Goal: Task Accomplishment & Management: Manage account settings

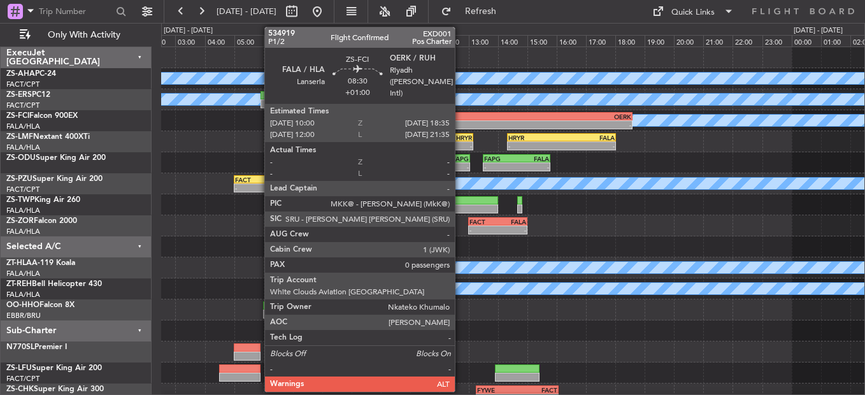
click at [461, 119] on div "FALA" at bounding box center [444, 117] width 125 height 8
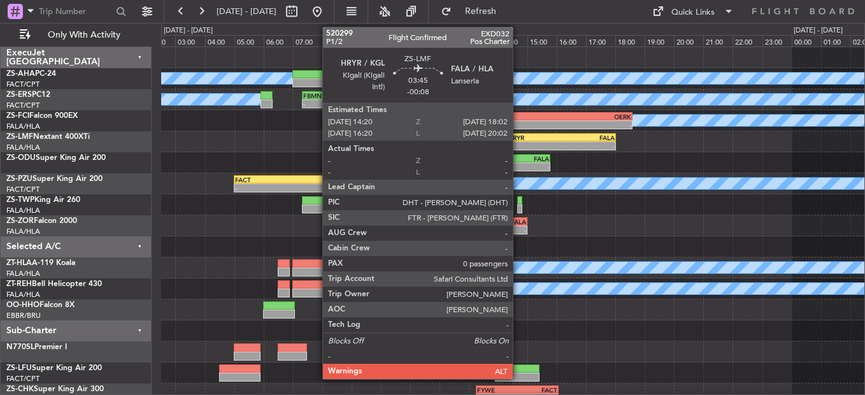
click at [519, 141] on div "- -" at bounding box center [561, 145] width 109 height 9
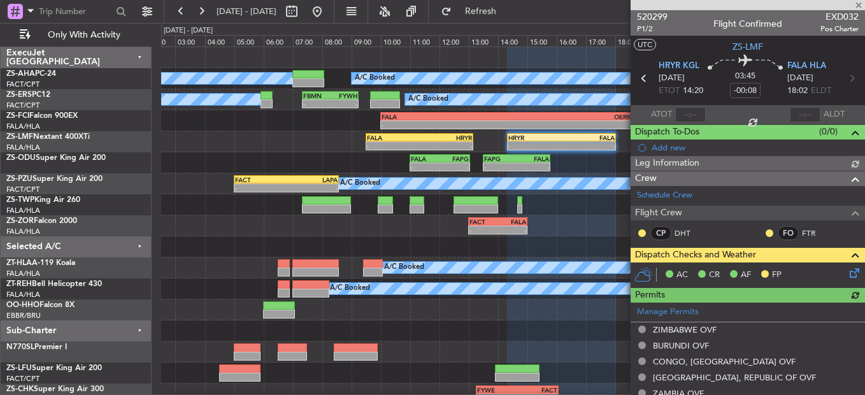
scroll to position [127, 0]
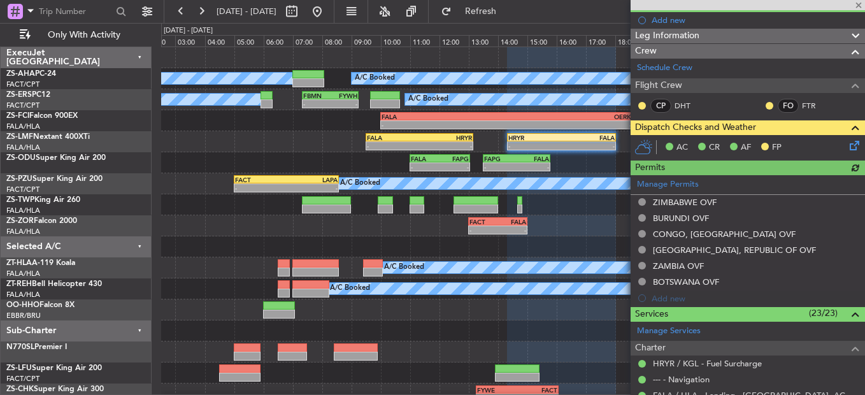
click at [847, 145] on icon at bounding box center [852, 143] width 10 height 10
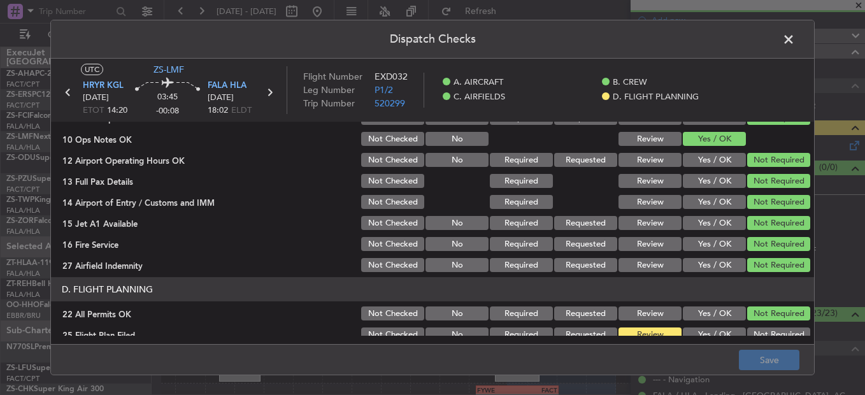
scroll to position [358, 0]
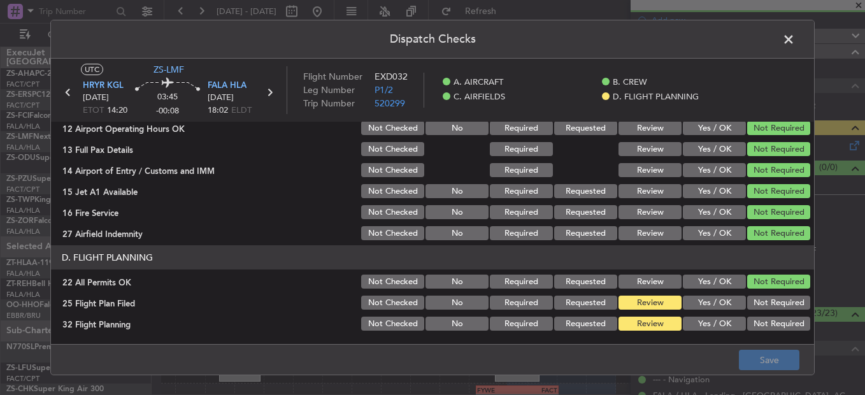
click at [717, 300] on button "Yes / OK" at bounding box center [714, 303] width 63 height 14
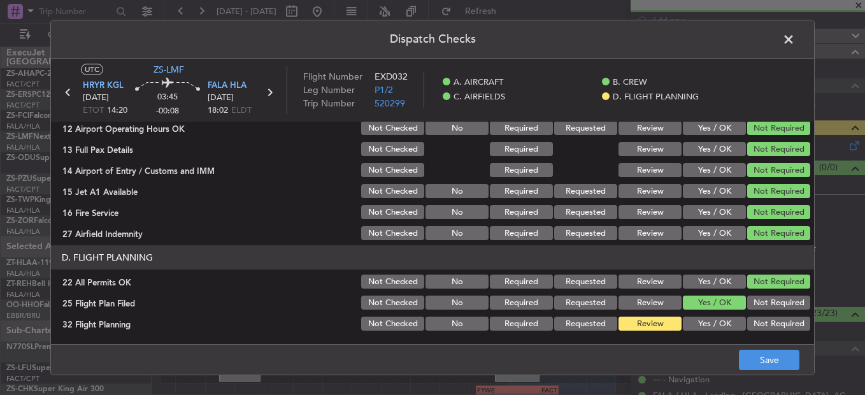
click at [715, 325] on button "Yes / OK" at bounding box center [714, 324] width 63 height 14
click at [742, 357] on button "Save" at bounding box center [769, 360] width 61 height 20
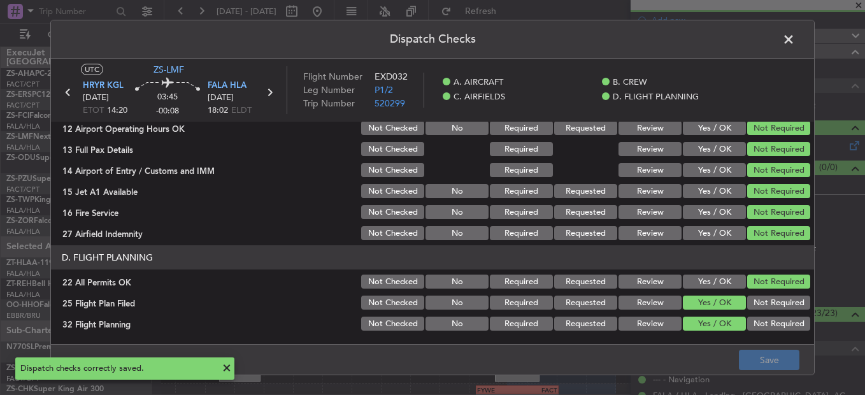
click at [795, 38] on span at bounding box center [795, 42] width 0 height 25
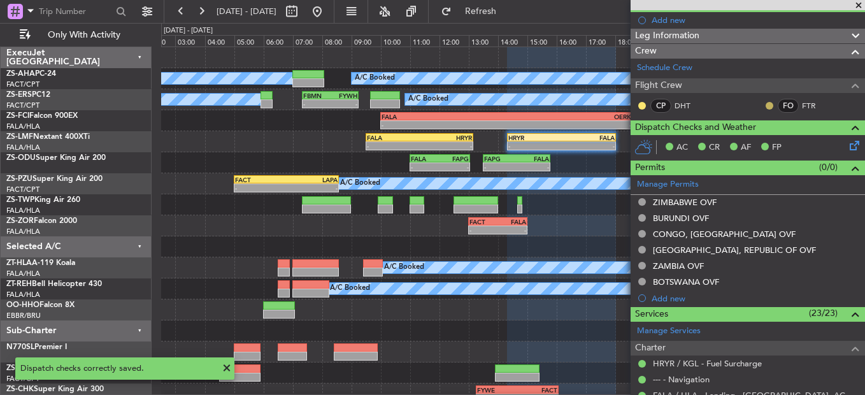
click at [766, 104] on button at bounding box center [770, 106] width 8 height 8
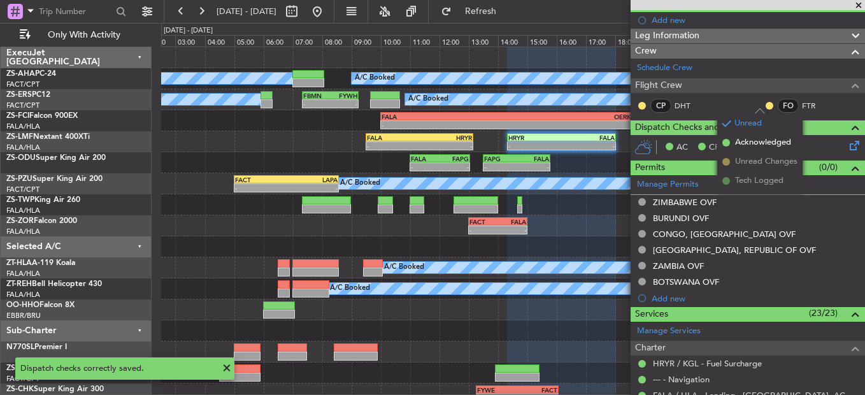
click at [740, 145] on span "Acknowledged" at bounding box center [763, 142] width 56 height 13
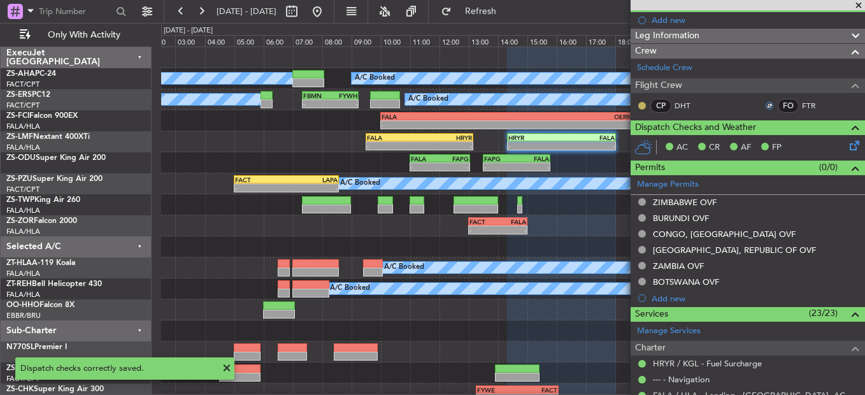
click at [638, 106] on button at bounding box center [642, 106] width 8 height 8
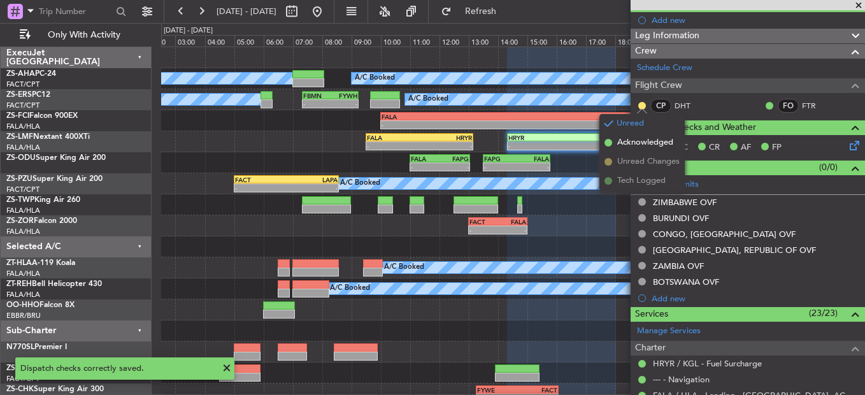
click at [627, 148] on span "Acknowledged" at bounding box center [645, 142] width 56 height 13
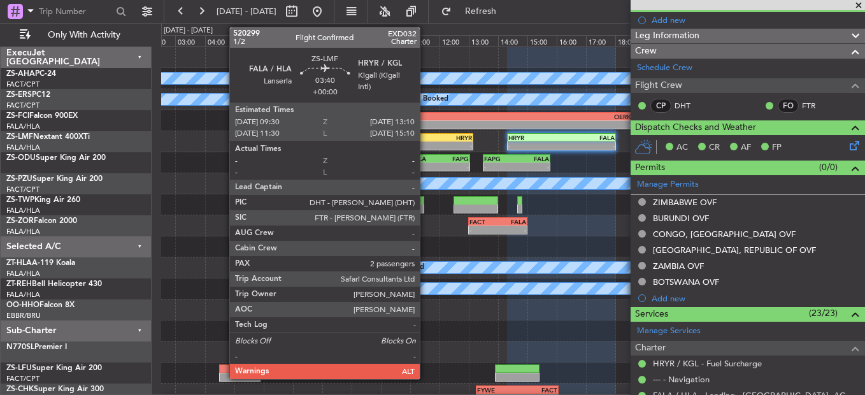
click at [426, 140] on div "HRYR" at bounding box center [445, 138] width 53 height 8
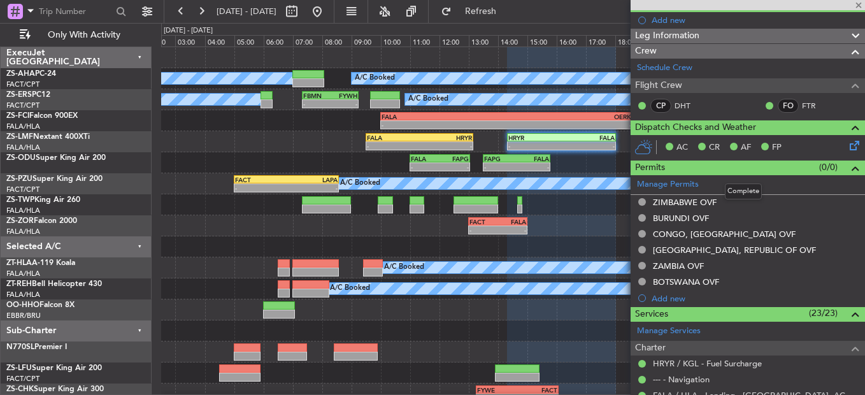
type input "2"
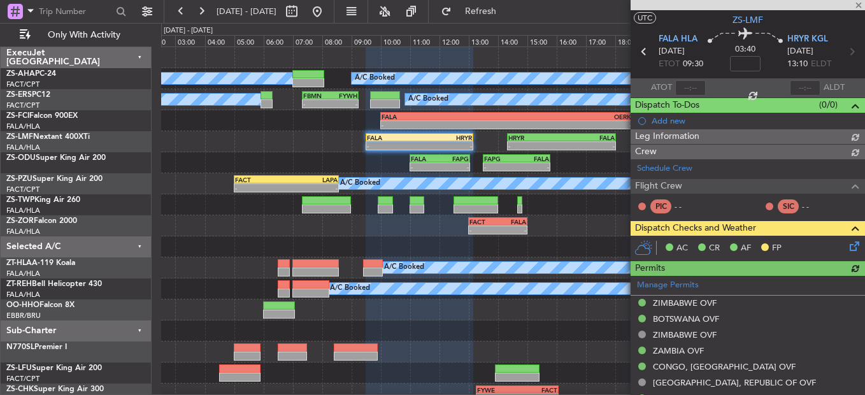
scroll to position [127, 0]
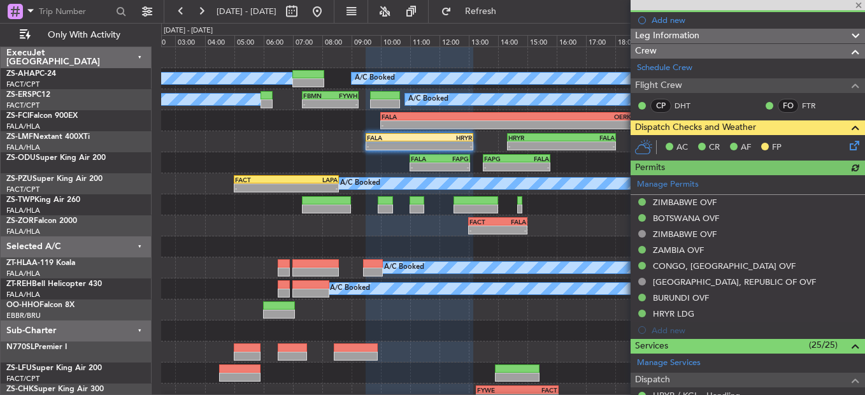
click at [850, 148] on icon at bounding box center [852, 143] width 10 height 10
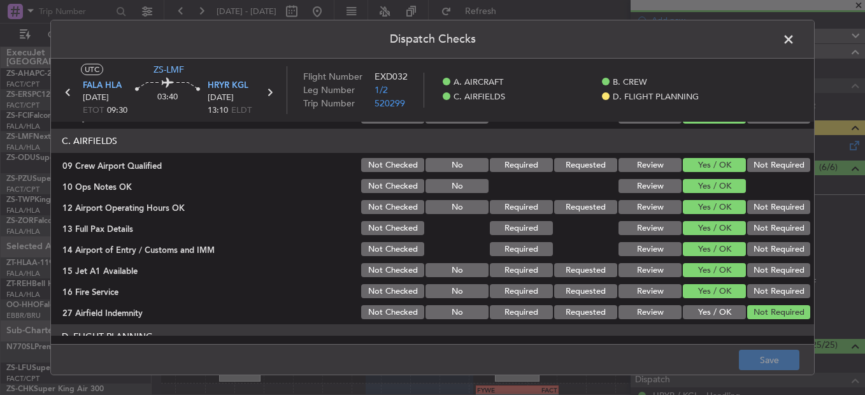
scroll to position [358, 0]
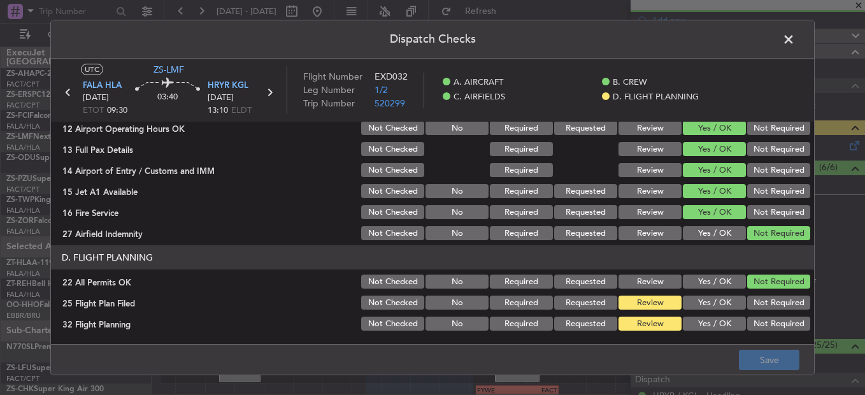
drag, startPoint x: 728, startPoint y: 294, endPoint x: 726, endPoint y: 306, distance: 12.3
click at [728, 294] on div "Yes / OK" at bounding box center [713, 303] width 64 height 18
drag, startPoint x: 724, startPoint y: 307, endPoint x: 720, endPoint y: 319, distance: 12.9
click at [722, 311] on div "Yes / OK" at bounding box center [713, 303] width 64 height 18
click at [717, 322] on button "Yes / OK" at bounding box center [714, 324] width 63 height 14
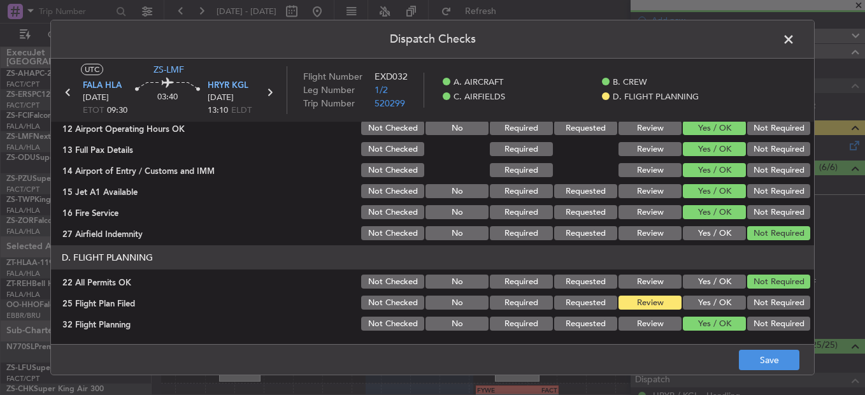
click at [712, 299] on button "Yes / OK" at bounding box center [714, 303] width 63 height 14
click at [757, 356] on button "Save" at bounding box center [769, 360] width 61 height 20
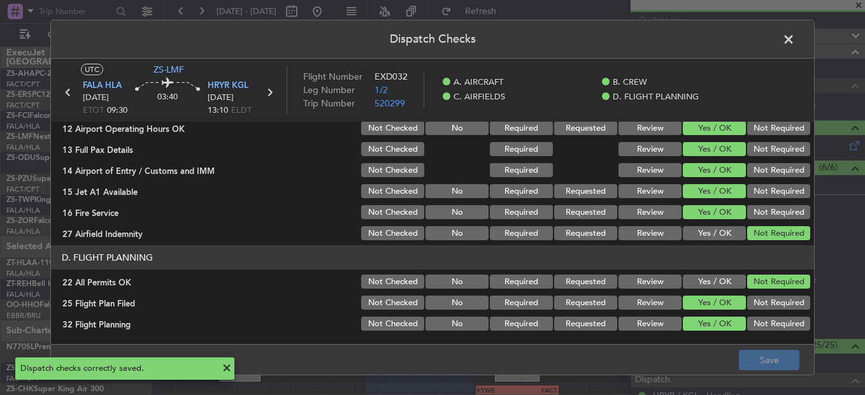
click at [795, 36] on span at bounding box center [795, 42] width 0 height 25
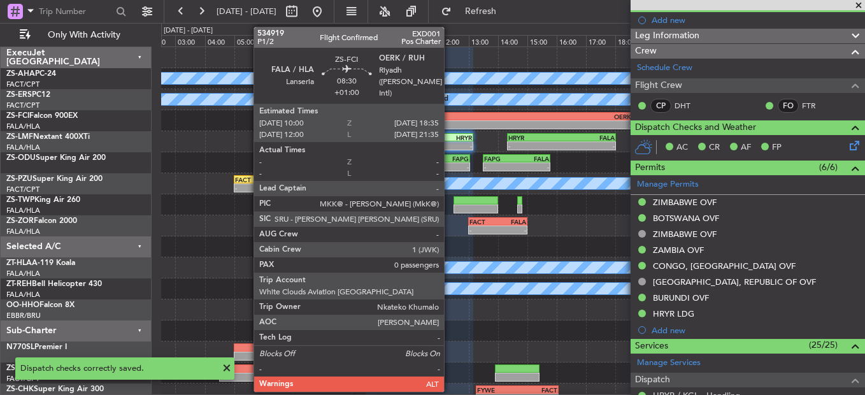
click at [450, 122] on div "-" at bounding box center [444, 125] width 125 height 8
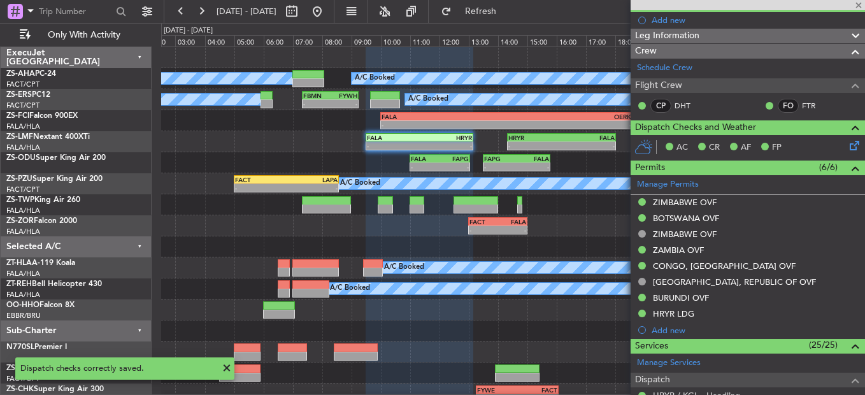
type input "+01:00"
type input "0"
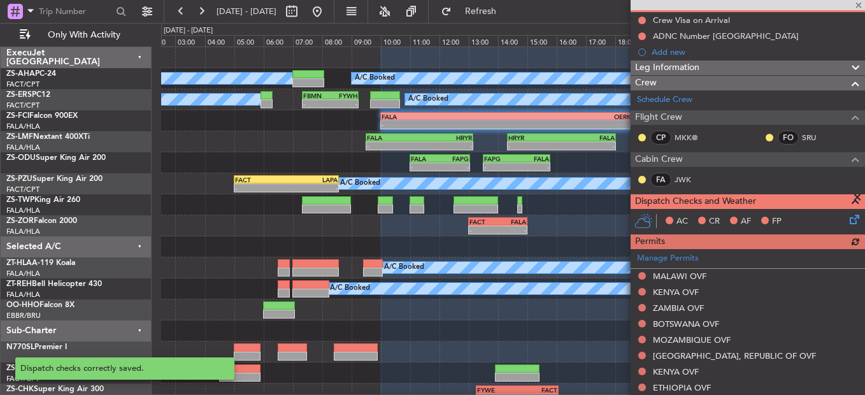
scroll to position [127, 0]
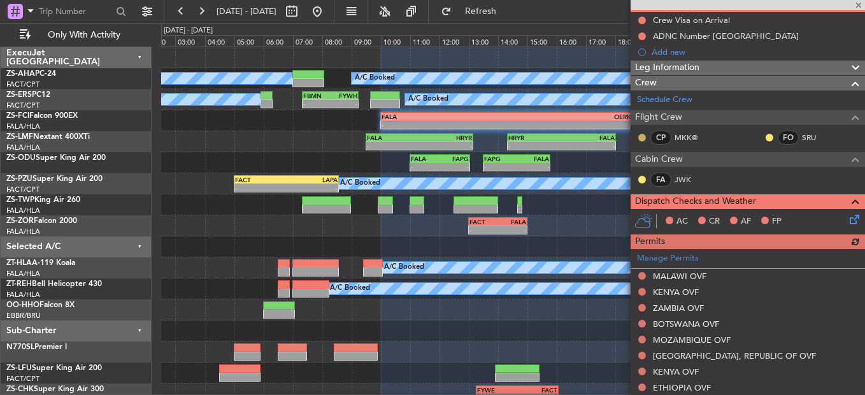
click at [645, 138] on button at bounding box center [642, 138] width 8 height 8
click at [768, 135] on div "FO SRU" at bounding box center [797, 138] width 66 height 14
click at [766, 135] on button at bounding box center [770, 138] width 8 height 8
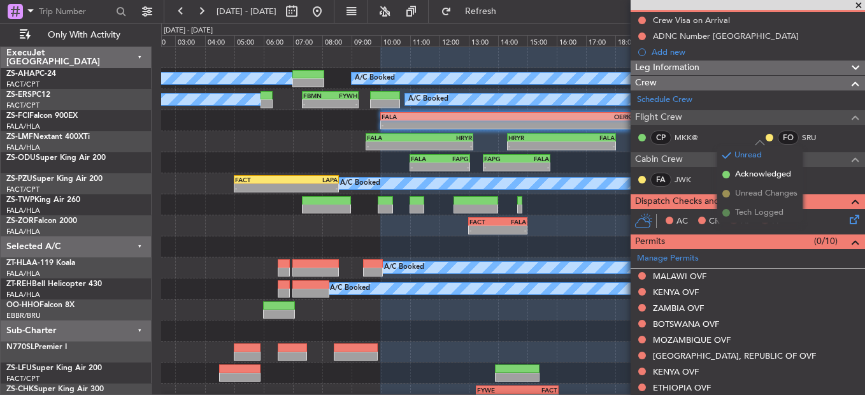
click at [738, 170] on span "Acknowledged" at bounding box center [763, 174] width 56 height 13
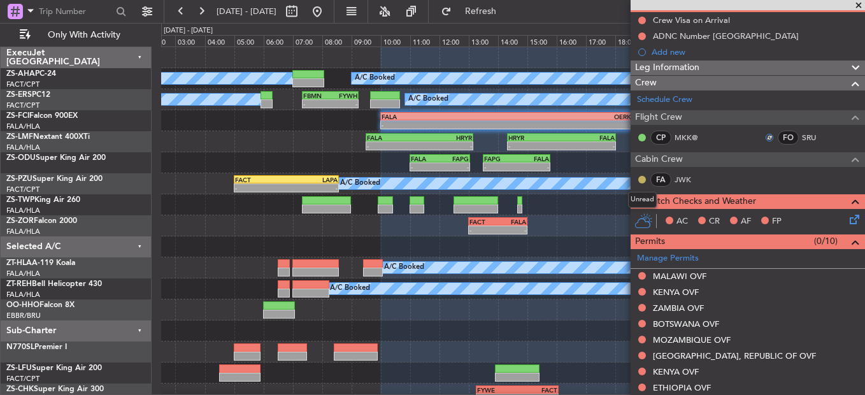
click at [640, 178] on button at bounding box center [642, 180] width 8 height 8
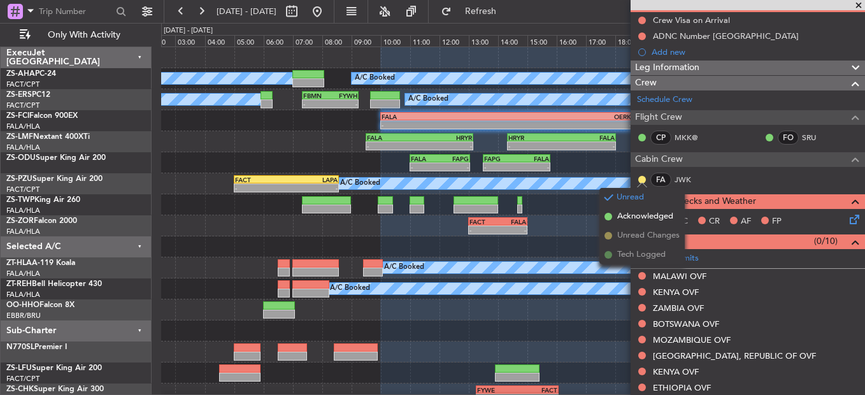
click at [617, 227] on ul "Unread Acknowledged Unread Changes Tech Logged" at bounding box center [641, 226] width 85 height 76
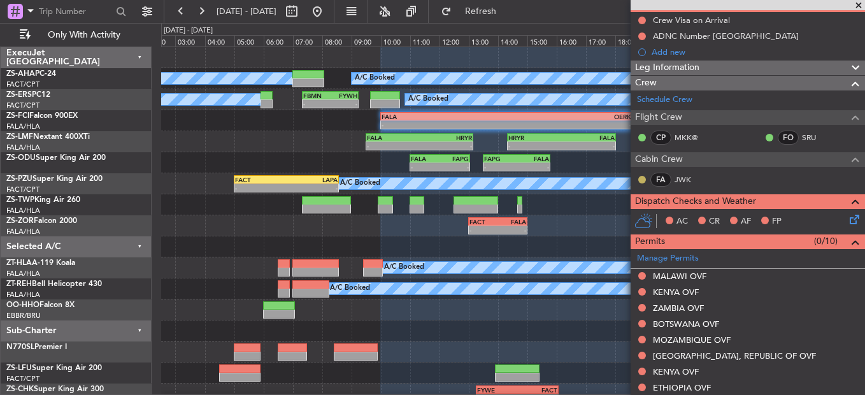
click at [645, 178] on button at bounding box center [642, 180] width 8 height 8
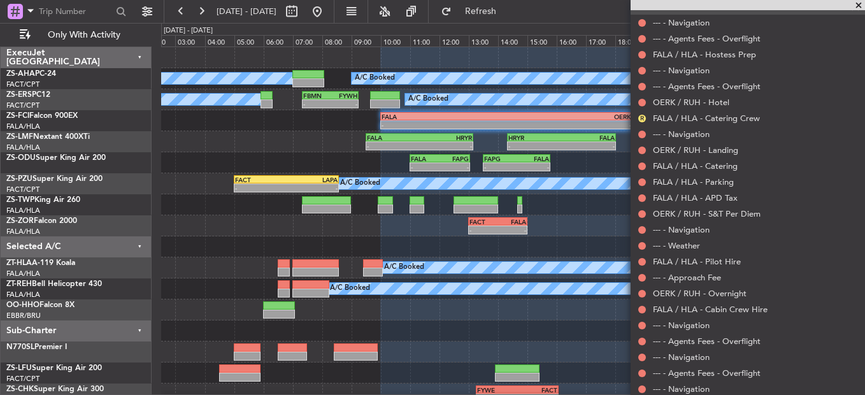
scroll to position [786, 0]
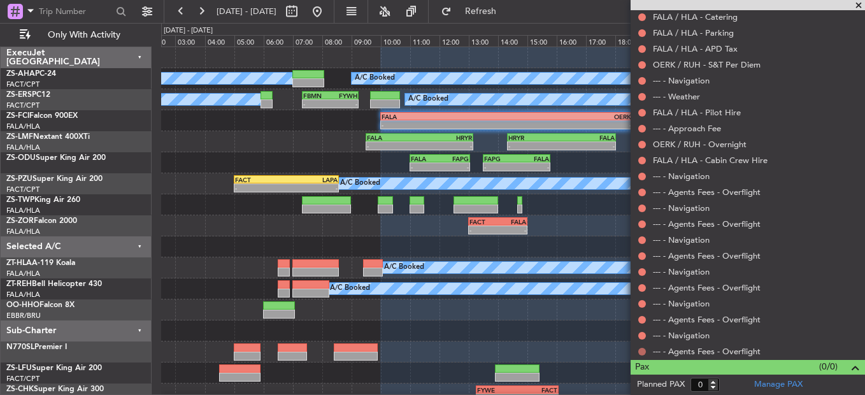
click at [643, 351] on button at bounding box center [642, 352] width 8 height 8
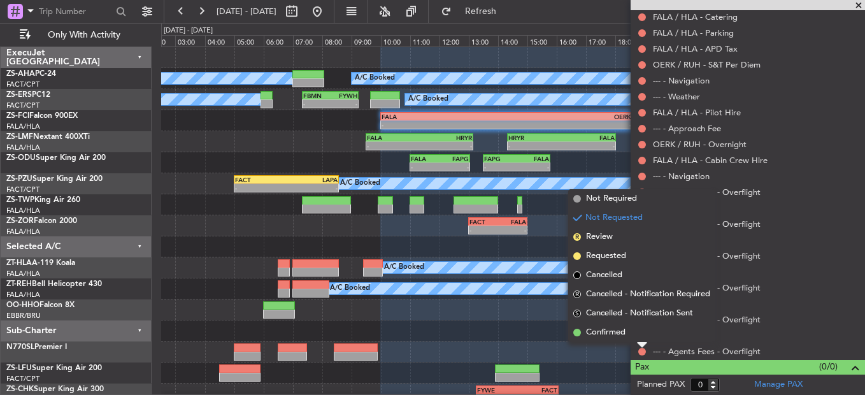
click at [596, 327] on span "Confirmed" at bounding box center [605, 332] width 39 height 13
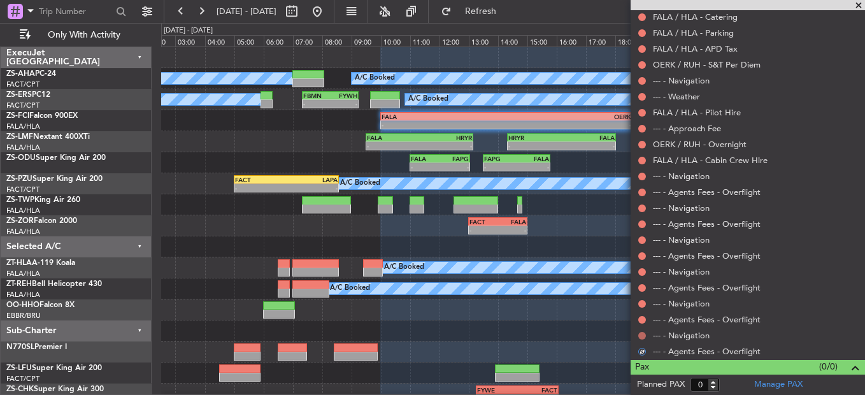
click at [642, 333] on button at bounding box center [642, 336] width 8 height 8
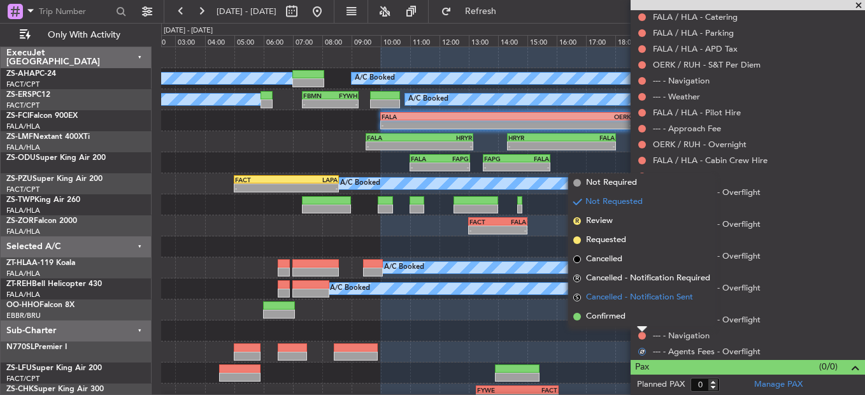
click at [633, 303] on span "Cancelled - Notification Sent" at bounding box center [639, 297] width 107 height 13
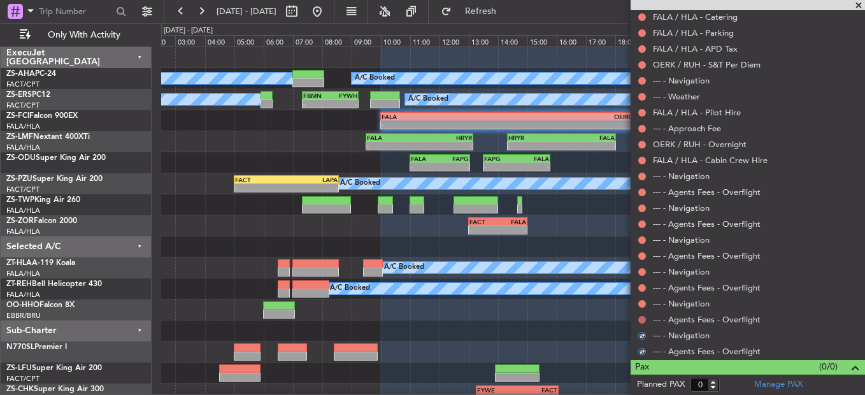
click at [642, 320] on button at bounding box center [642, 320] width 8 height 8
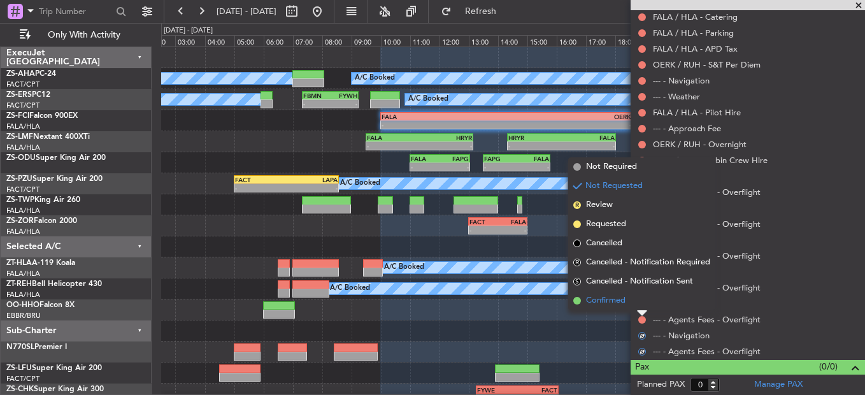
click at [640, 301] on li "Confirmed" at bounding box center [641, 300] width 147 height 19
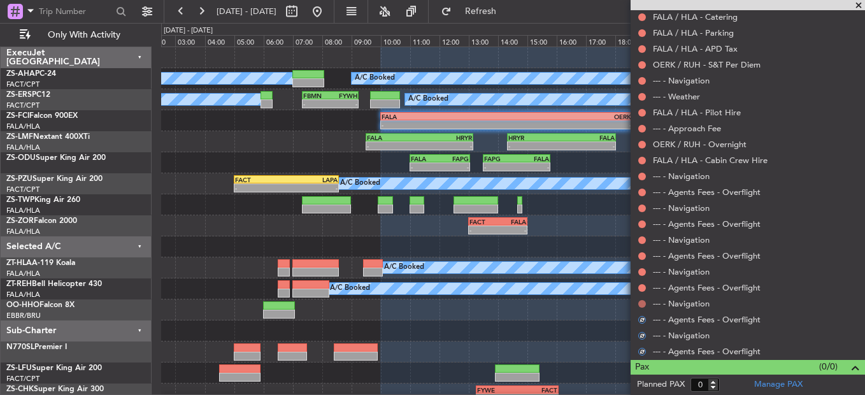
click at [640, 305] on button at bounding box center [642, 304] width 8 height 8
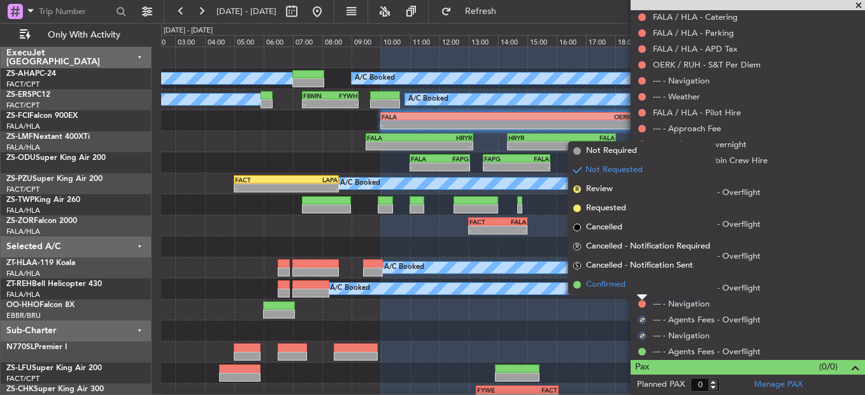
click at [640, 290] on li "Confirmed" at bounding box center [641, 284] width 147 height 19
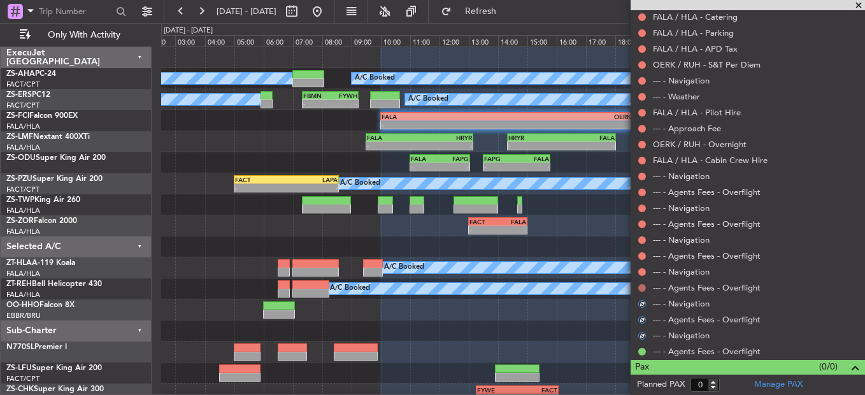
click at [642, 286] on button at bounding box center [642, 288] width 8 height 8
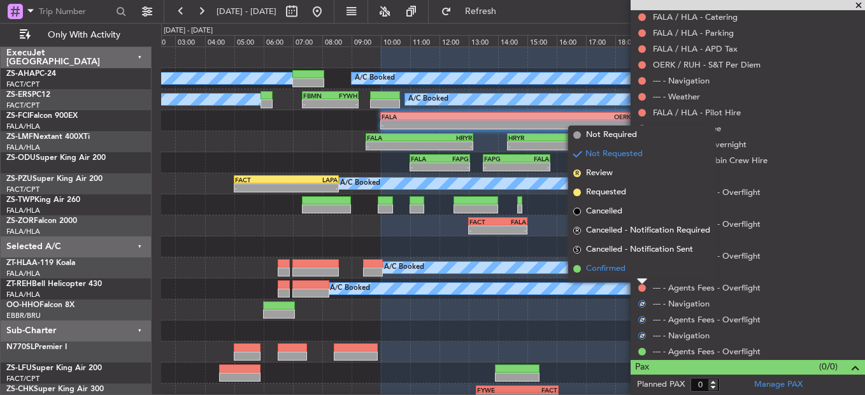
click at [642, 267] on li "Confirmed" at bounding box center [641, 268] width 147 height 19
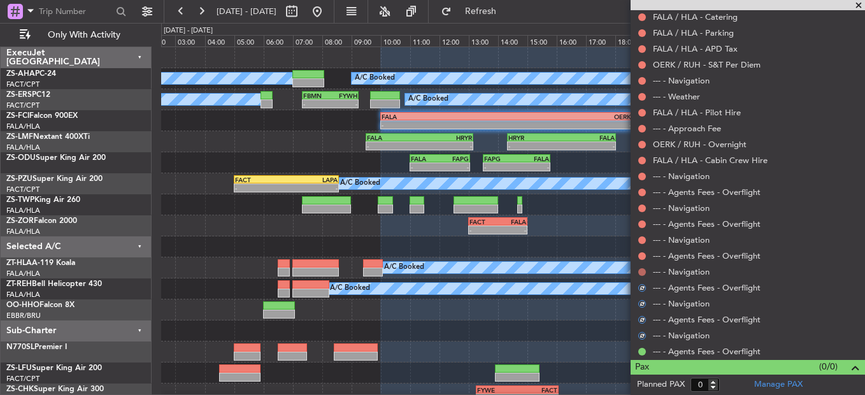
click at [641, 271] on button at bounding box center [642, 272] width 8 height 8
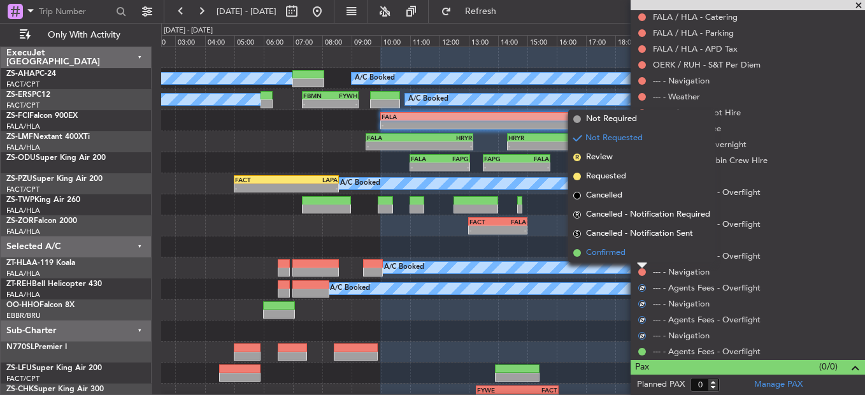
click at [641, 259] on li "Confirmed" at bounding box center [641, 252] width 147 height 19
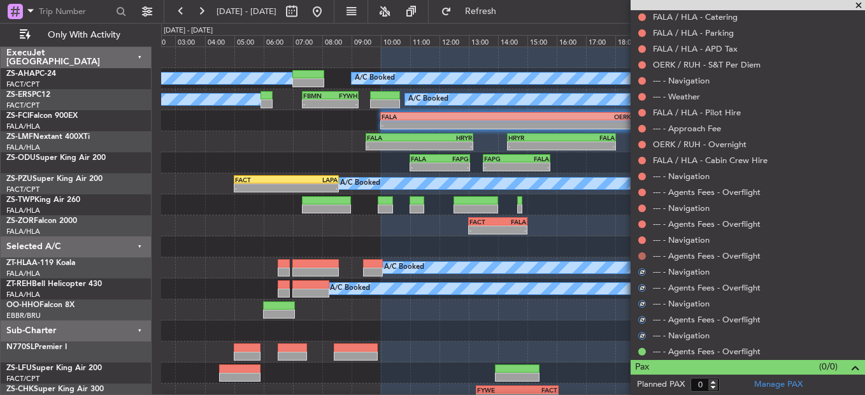
click at [641, 255] on button at bounding box center [642, 256] width 8 height 8
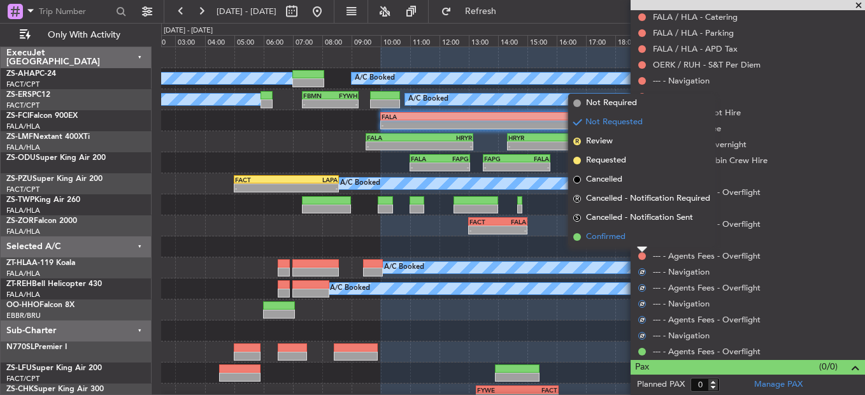
click at [642, 240] on li "Confirmed" at bounding box center [641, 236] width 147 height 19
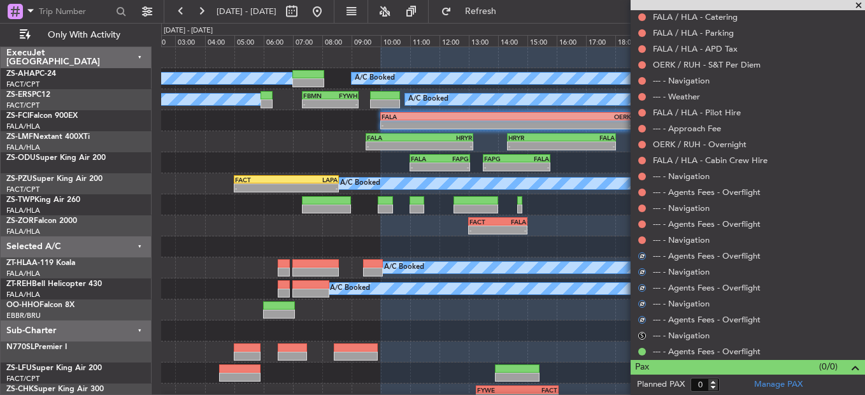
click at [642, 240] on button at bounding box center [642, 240] width 8 height 8
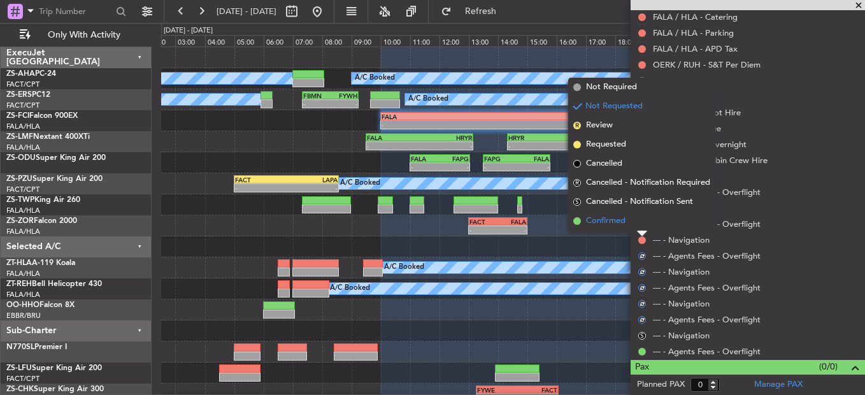
click at [642, 222] on li "Confirmed" at bounding box center [641, 221] width 147 height 19
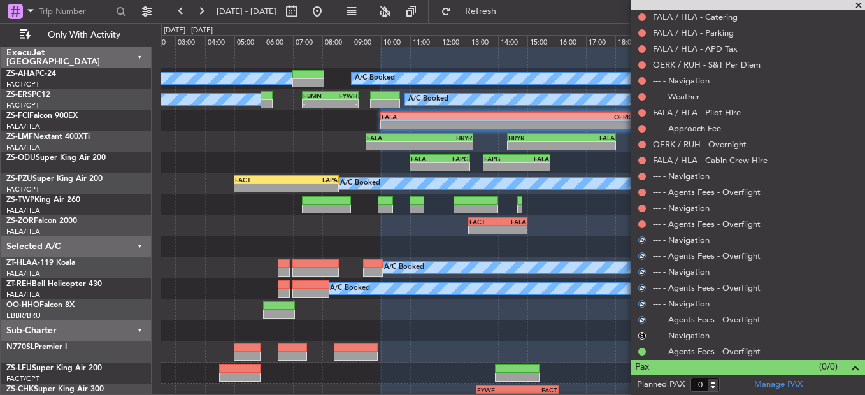
click at [642, 222] on button at bounding box center [642, 224] width 8 height 8
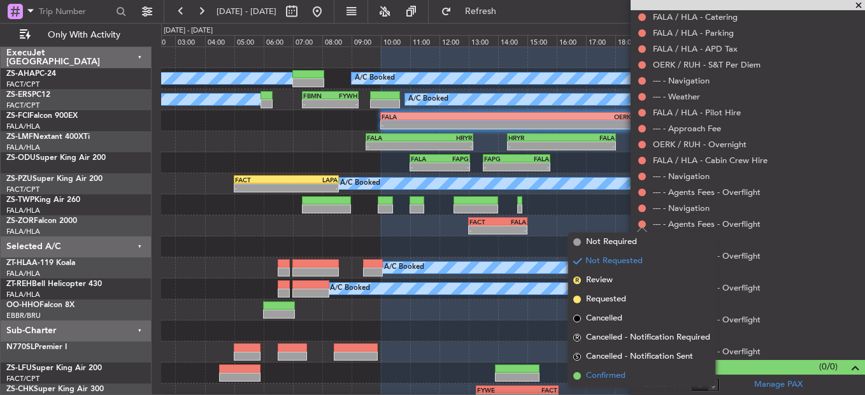
click at [618, 368] on li "Confirmed" at bounding box center [641, 375] width 147 height 19
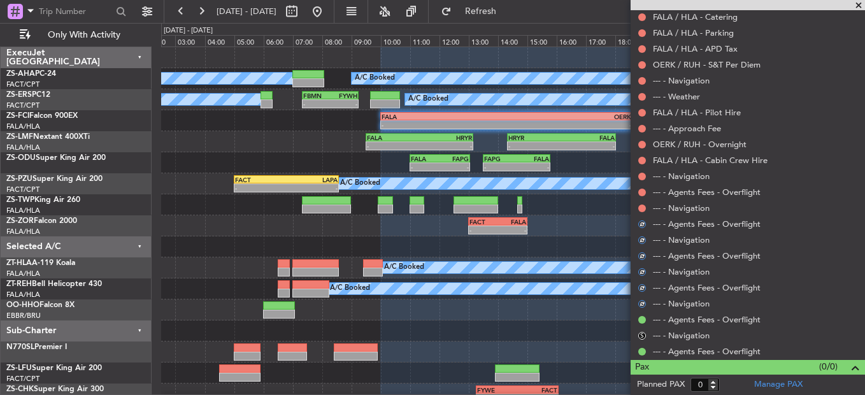
click at [645, 331] on div "S" at bounding box center [642, 336] width 10 height 10
click at [642, 334] on button "S" at bounding box center [642, 336] width 8 height 8
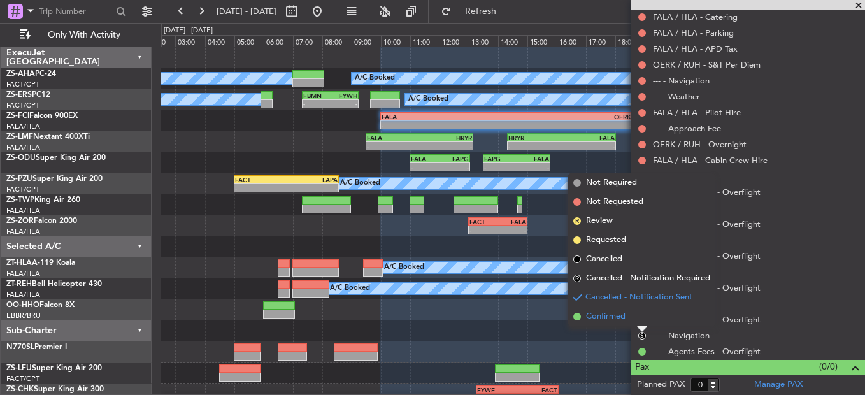
click at [631, 322] on li "Confirmed" at bounding box center [641, 316] width 147 height 19
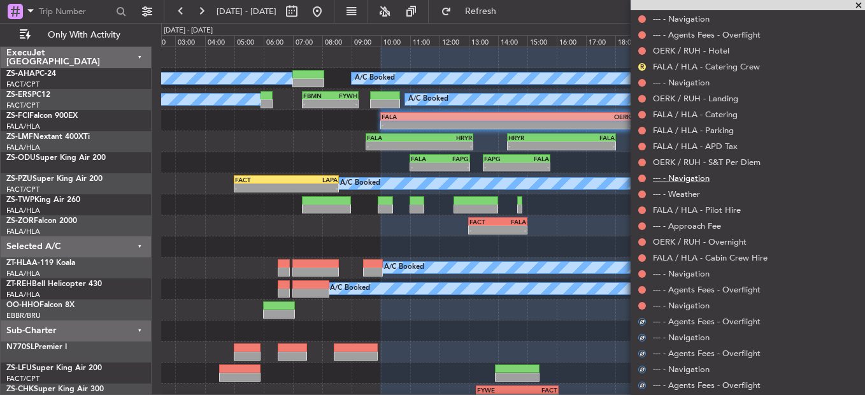
scroll to position [659, 0]
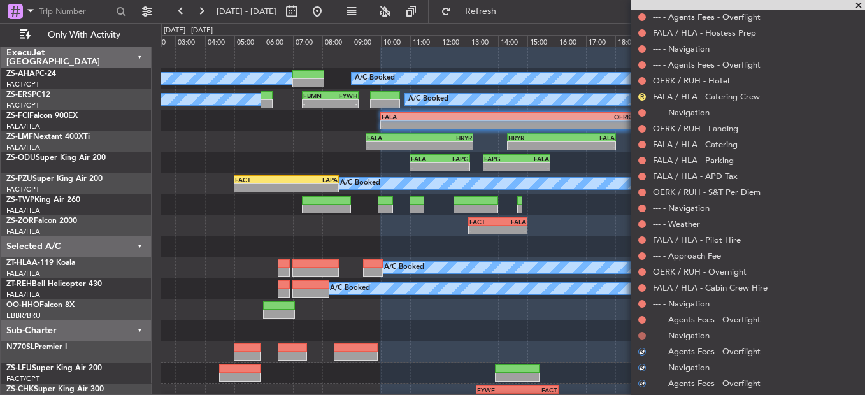
click at [642, 334] on button at bounding box center [642, 336] width 8 height 8
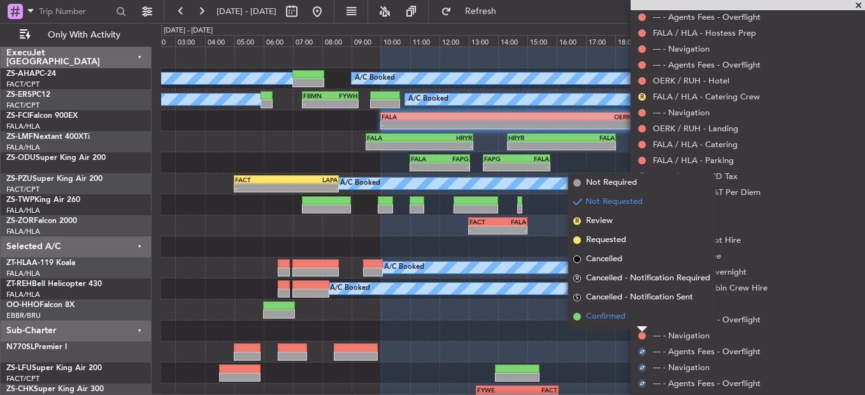
click at [639, 314] on li "Confirmed" at bounding box center [641, 316] width 147 height 19
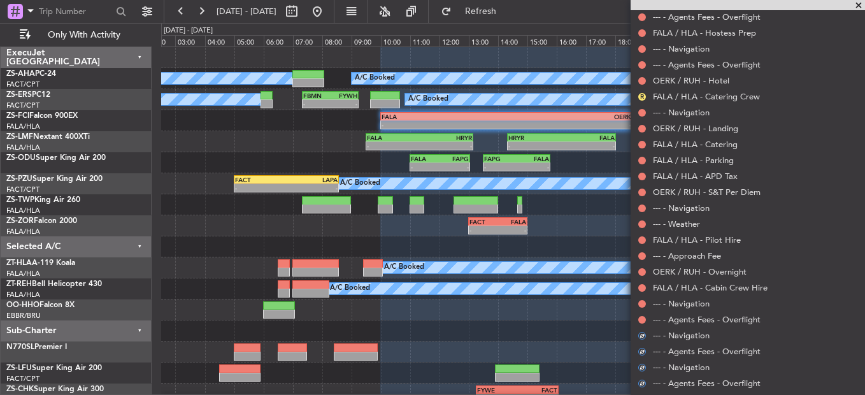
click at [639, 315] on nimbus-traffic-light at bounding box center [642, 320] width 10 height 10
drag, startPoint x: 639, startPoint y: 314, endPoint x: 644, endPoint y: 322, distance: 9.2
click at [644, 322] on button at bounding box center [642, 320] width 8 height 8
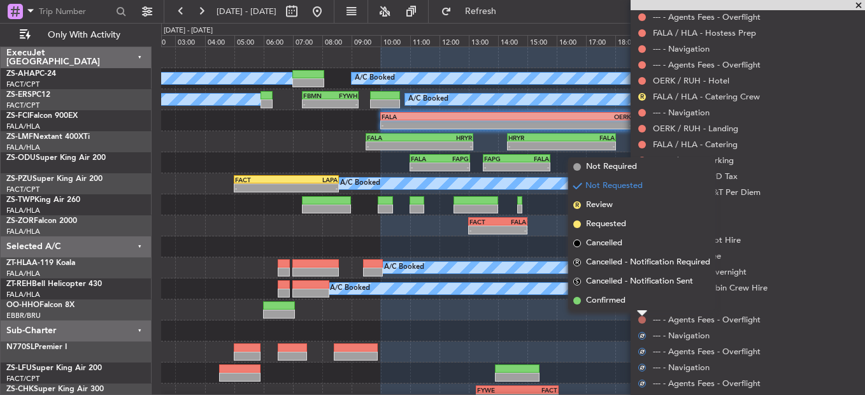
click at [645, 317] on button at bounding box center [642, 320] width 8 height 8
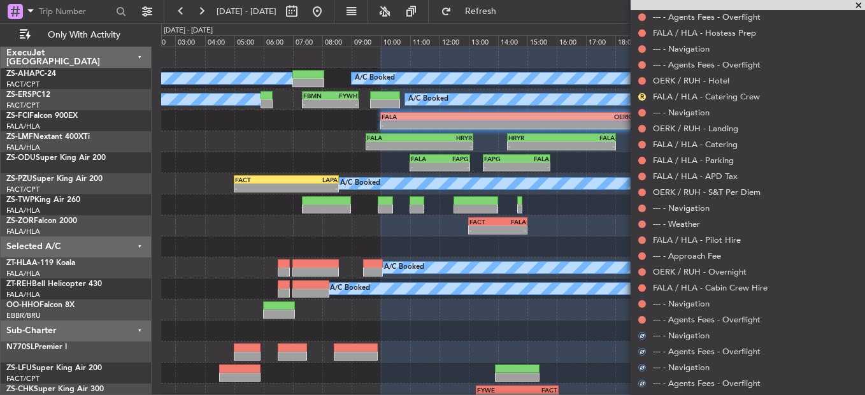
click at [640, 324] on mat-tooltip-component "Not Requested" at bounding box center [642, 340] width 72 height 34
click at [643, 318] on button at bounding box center [642, 320] width 8 height 8
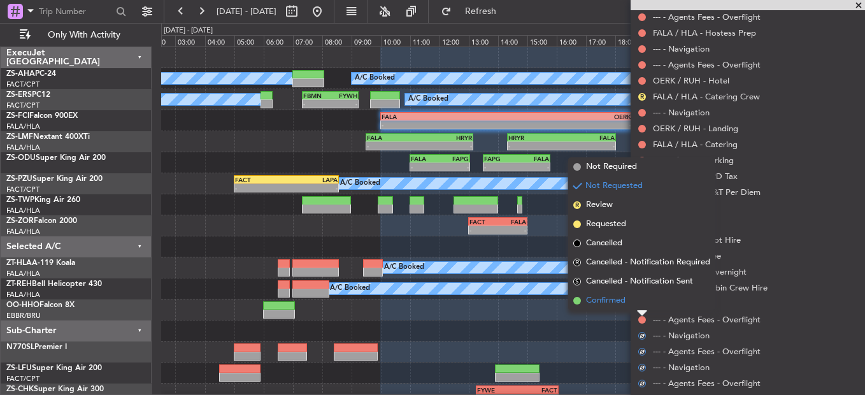
click at [646, 308] on li "Confirmed" at bounding box center [641, 300] width 147 height 19
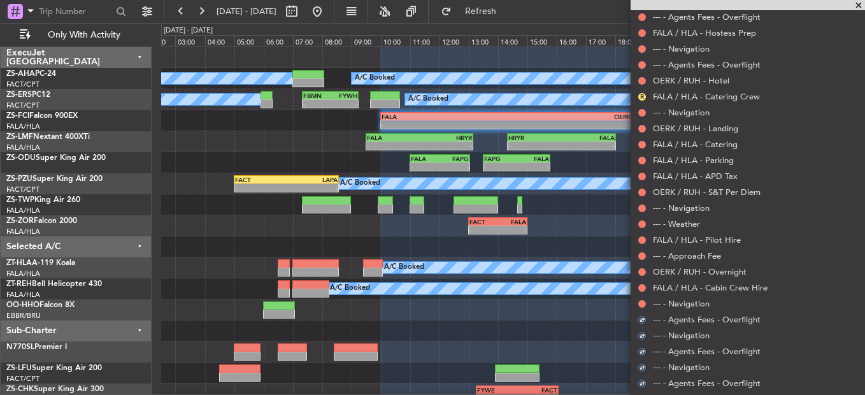
click at [647, 306] on nimbus-traffic-light at bounding box center [642, 304] width 10 height 10
click at [643, 303] on button at bounding box center [642, 304] width 8 height 8
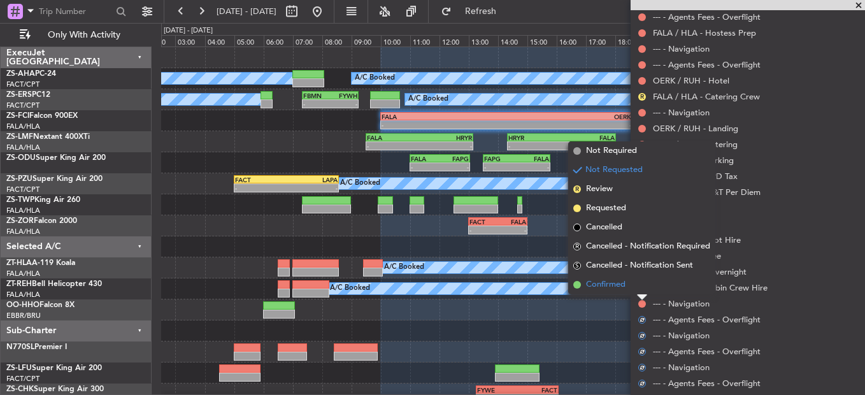
click at [642, 286] on li "Confirmed" at bounding box center [641, 284] width 147 height 19
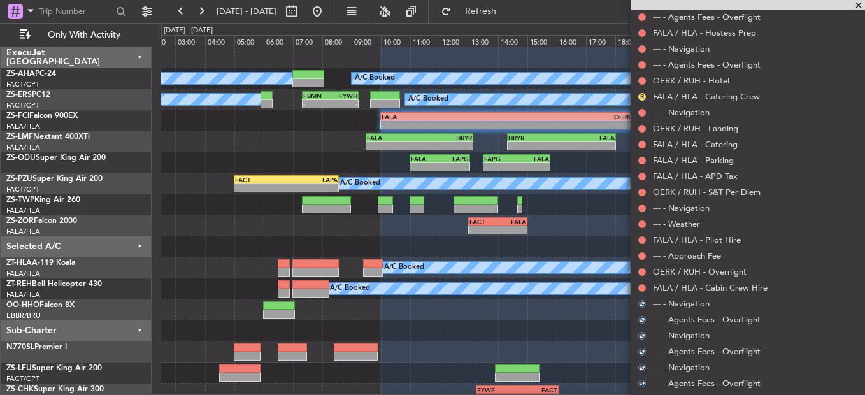
click at [642, 286] on button at bounding box center [642, 288] width 8 height 8
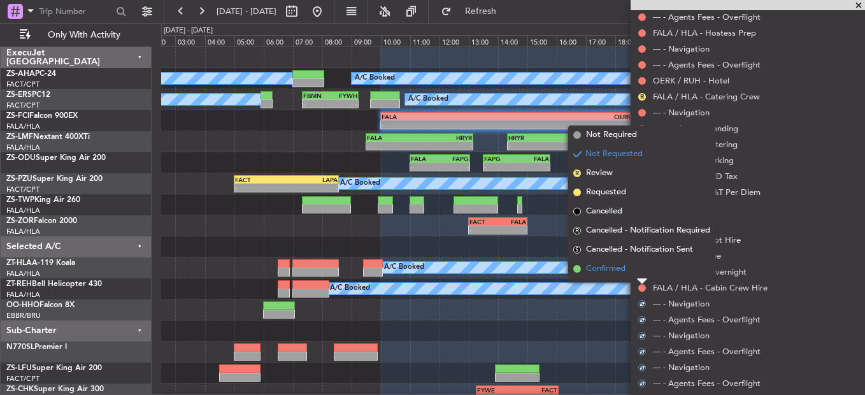
click at [642, 273] on li "Confirmed" at bounding box center [641, 268] width 147 height 19
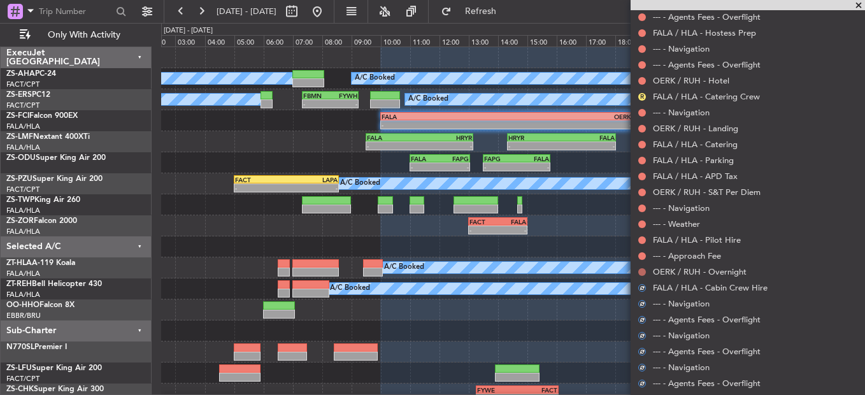
click at [642, 268] on button at bounding box center [642, 272] width 8 height 8
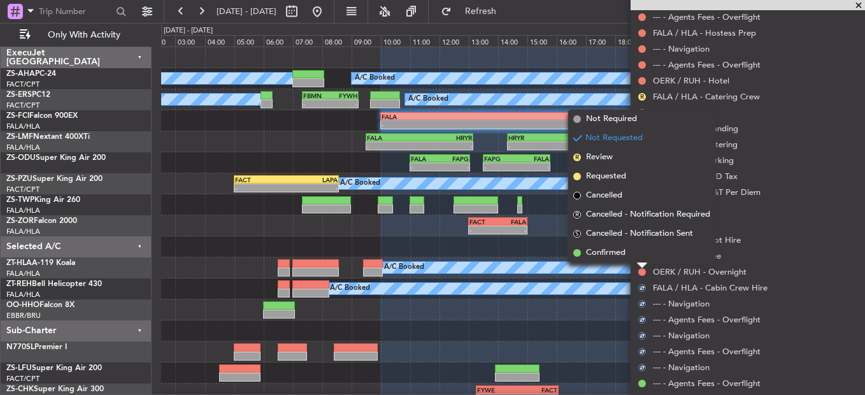
click at [640, 257] on li "Confirmed" at bounding box center [641, 252] width 147 height 19
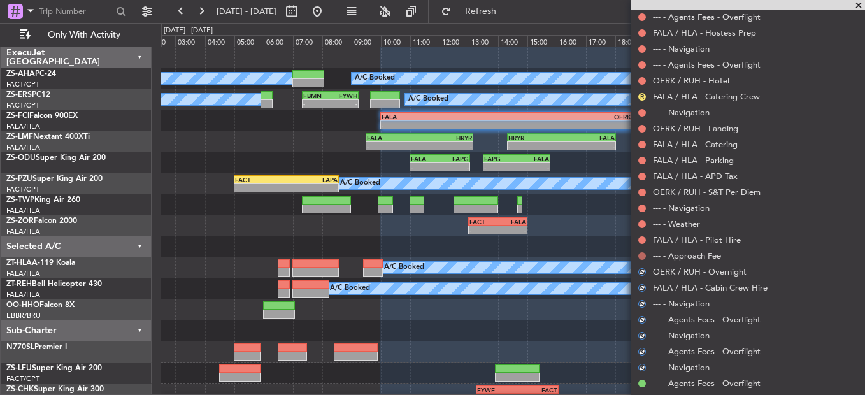
click at [642, 254] on button at bounding box center [642, 256] width 8 height 8
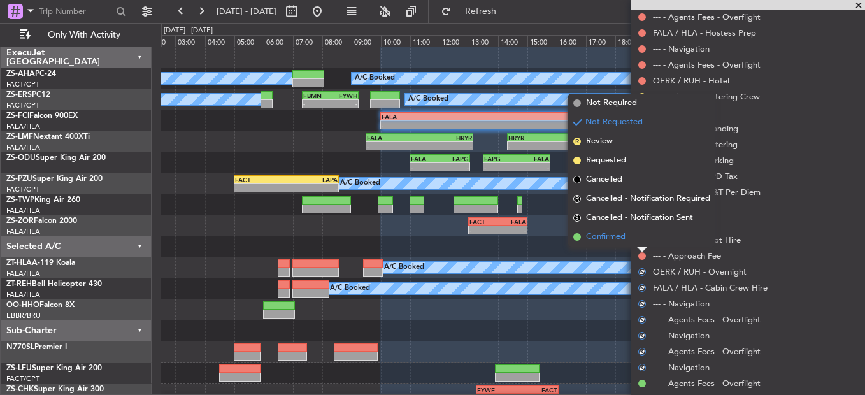
click at [642, 240] on li "Confirmed" at bounding box center [641, 236] width 147 height 19
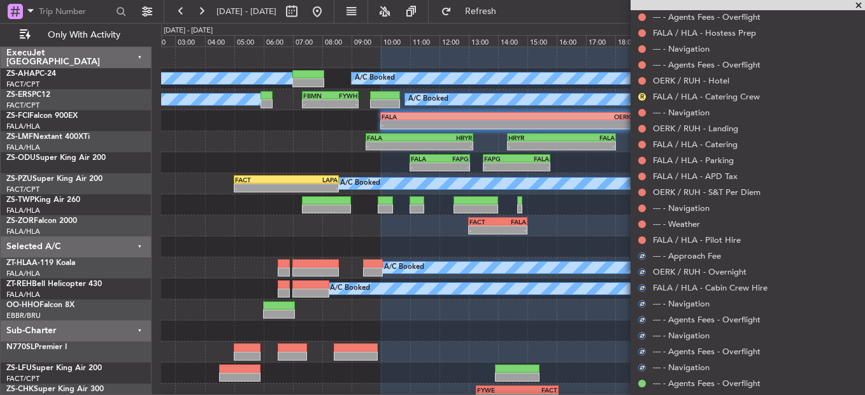
click at [642, 240] on button at bounding box center [642, 240] width 8 height 8
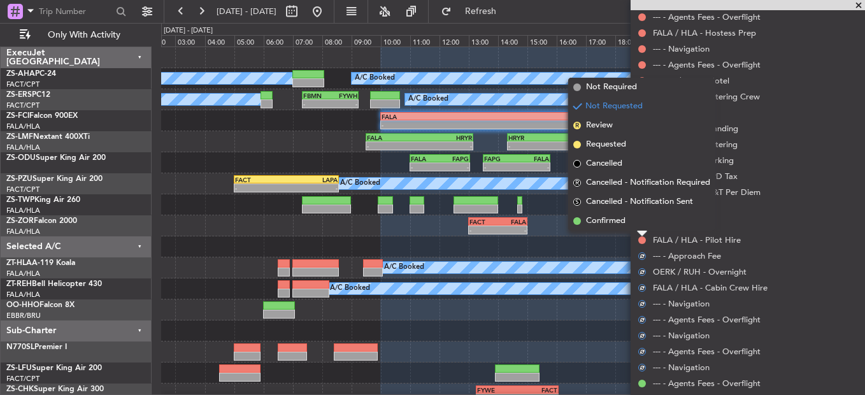
click at [643, 229] on li "Confirmed" at bounding box center [641, 221] width 147 height 19
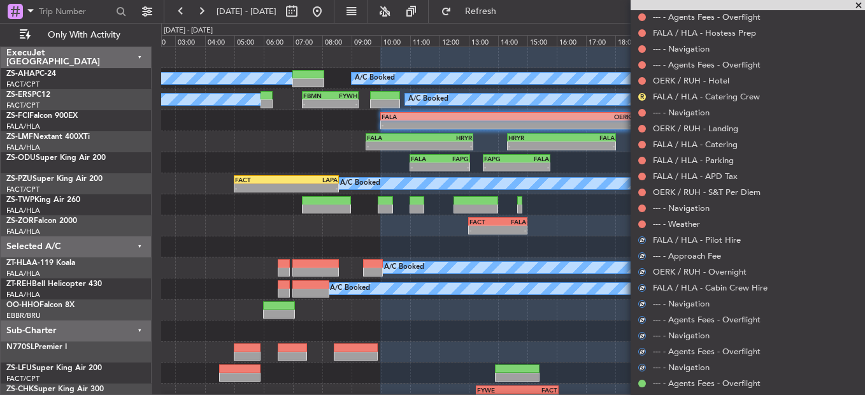
click at [643, 227] on div at bounding box center [642, 224] width 10 height 10
click at [643, 222] on button at bounding box center [642, 224] width 8 height 8
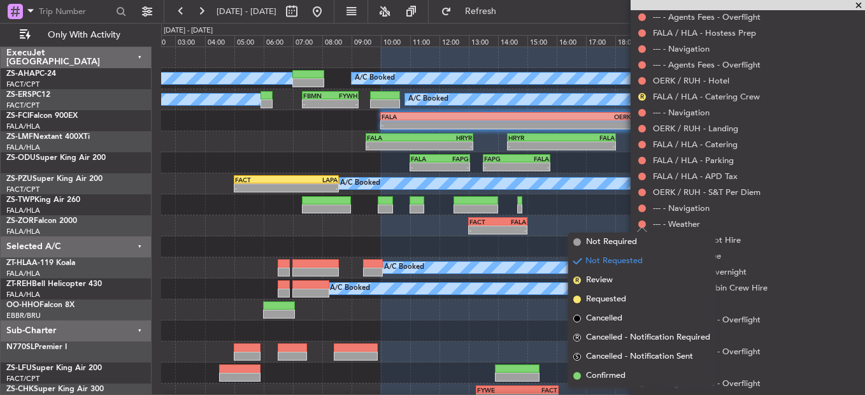
click at [647, 209] on div at bounding box center [642, 208] width 10 height 10
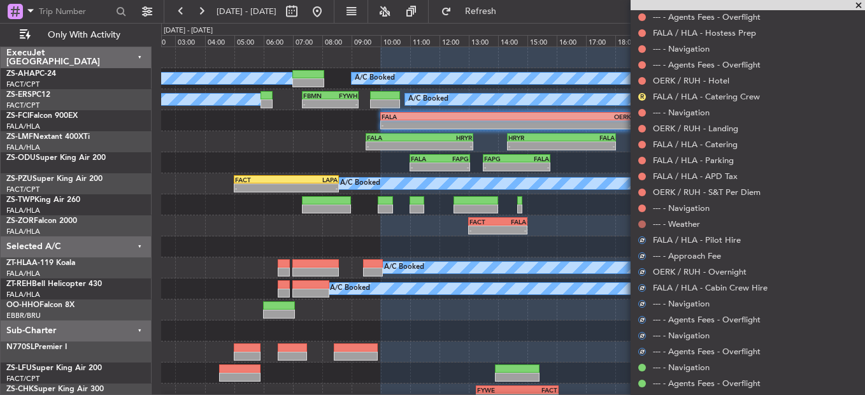
click at [640, 224] on button at bounding box center [642, 224] width 8 height 8
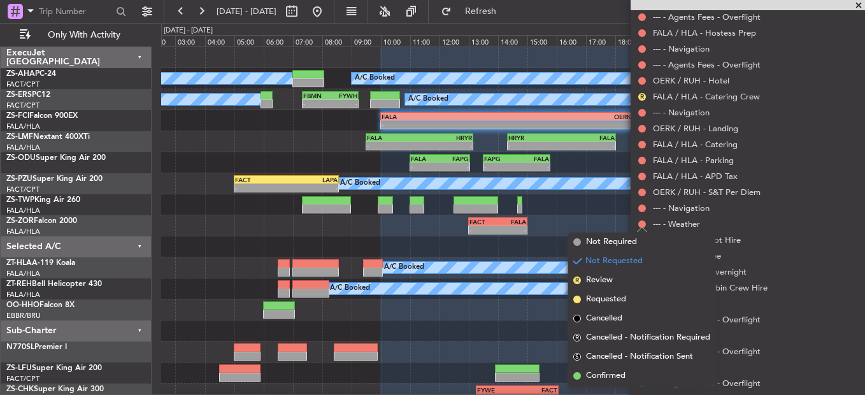
click at [601, 378] on span "Confirmed" at bounding box center [605, 375] width 39 height 13
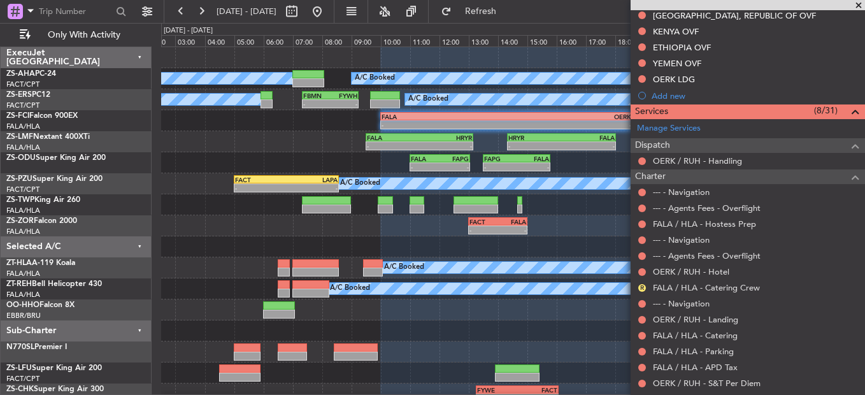
scroll to position [531, 0]
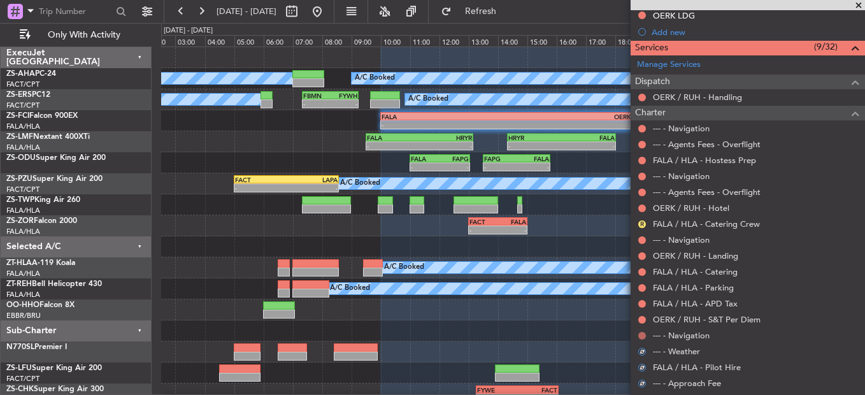
click at [643, 333] on button at bounding box center [642, 336] width 8 height 8
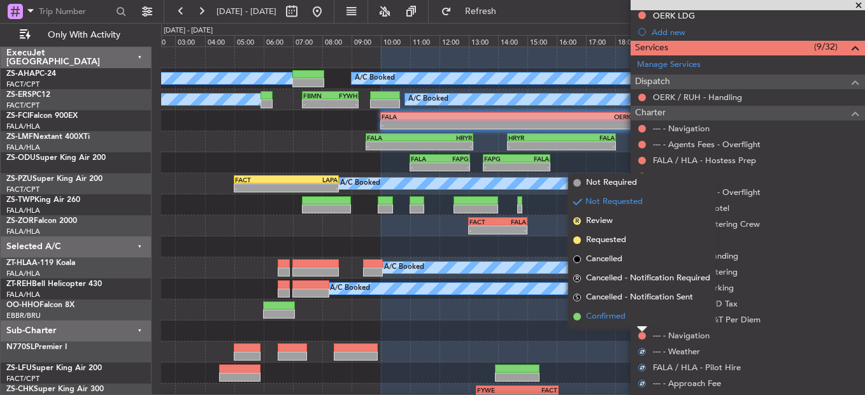
click at [641, 318] on li "Confirmed" at bounding box center [641, 316] width 147 height 19
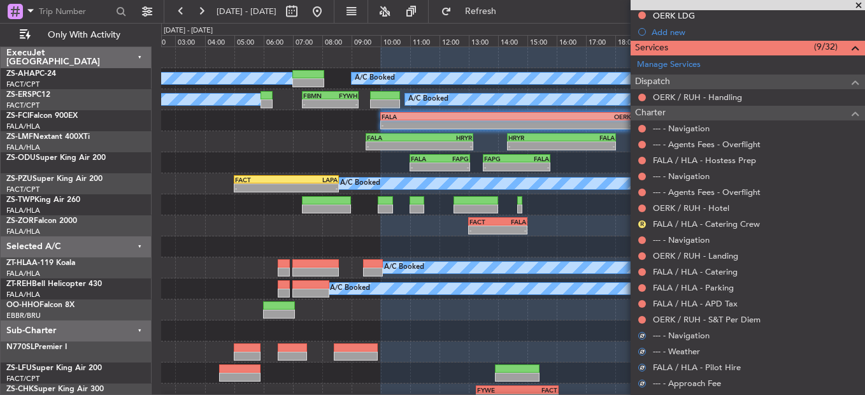
click at [641, 318] on button at bounding box center [642, 320] width 8 height 8
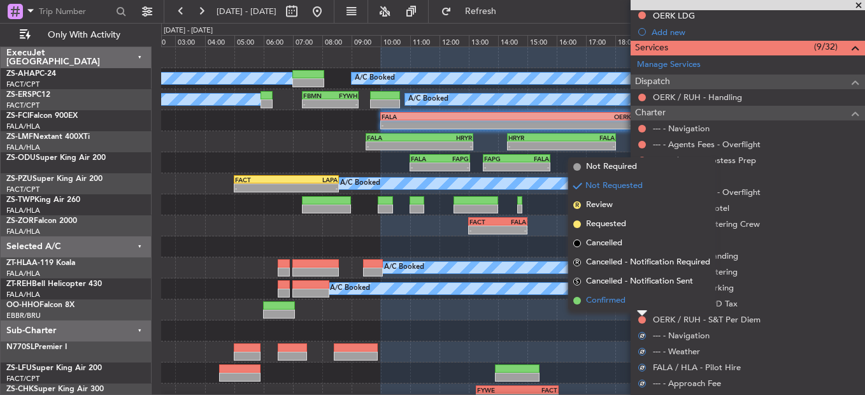
click at [641, 308] on li "Confirmed" at bounding box center [641, 300] width 147 height 19
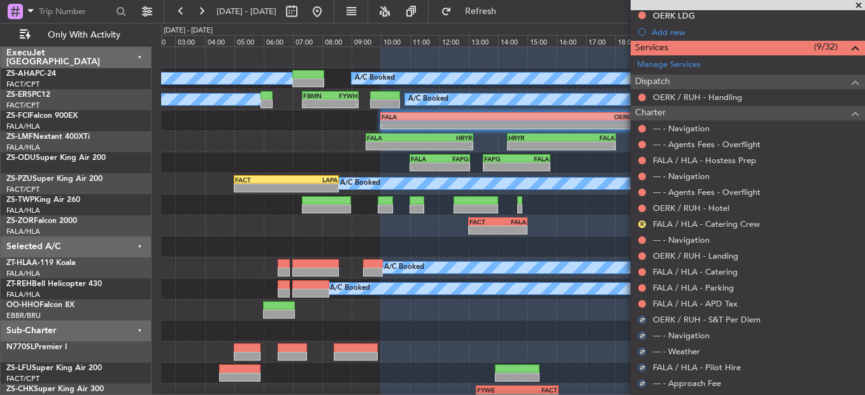
click at [644, 297] on div "FALA / HLA - APD Tax" at bounding box center [748, 304] width 234 height 16
click at [640, 303] on button at bounding box center [642, 304] width 8 height 8
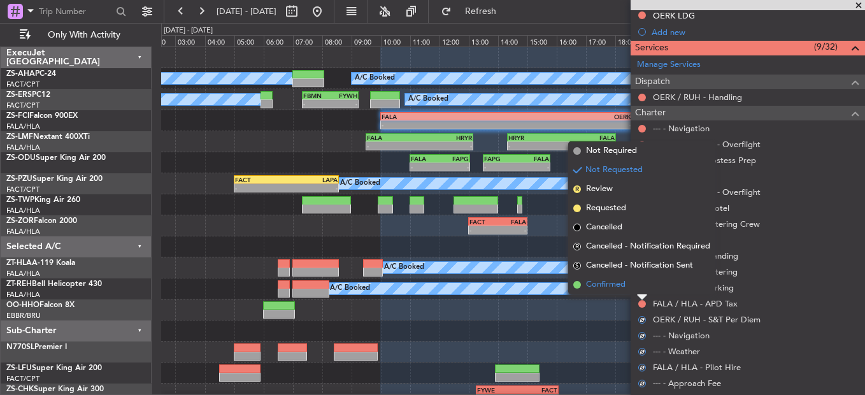
click at [644, 288] on li "Confirmed" at bounding box center [641, 284] width 147 height 19
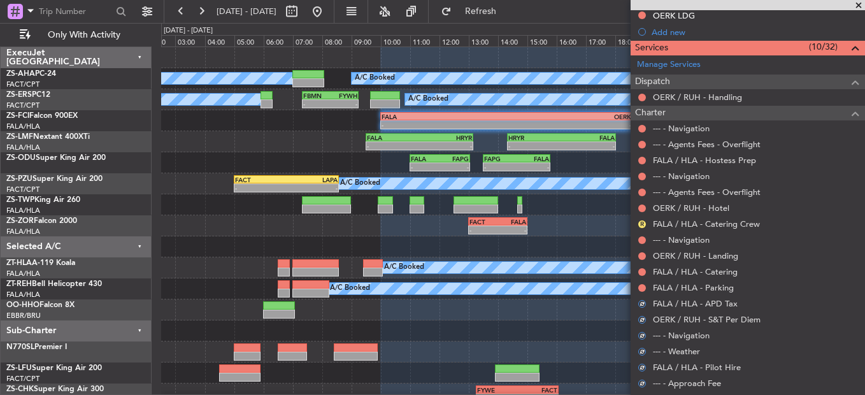
click at [644, 288] on button at bounding box center [642, 288] width 8 height 8
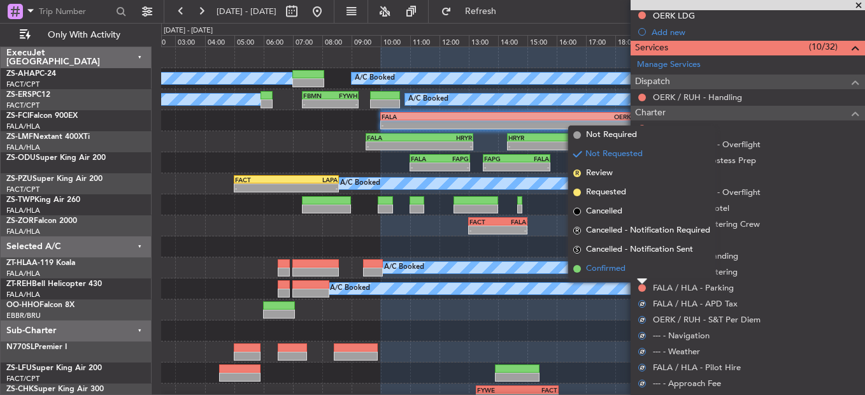
click at [644, 270] on li "Confirmed" at bounding box center [641, 268] width 147 height 19
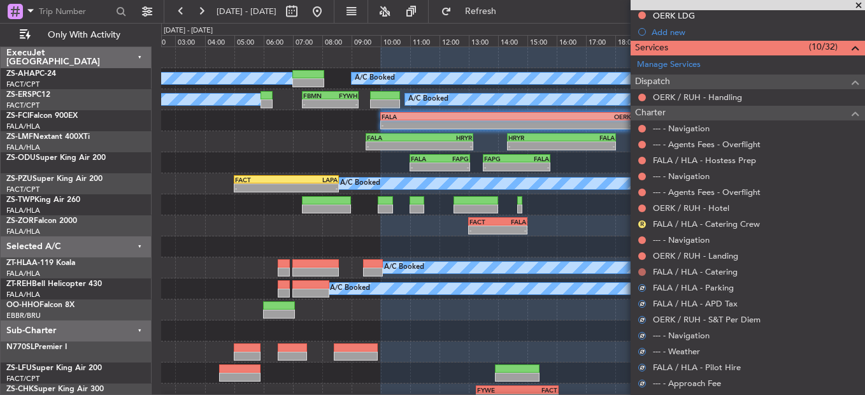
click at [644, 271] on button at bounding box center [642, 272] width 8 height 8
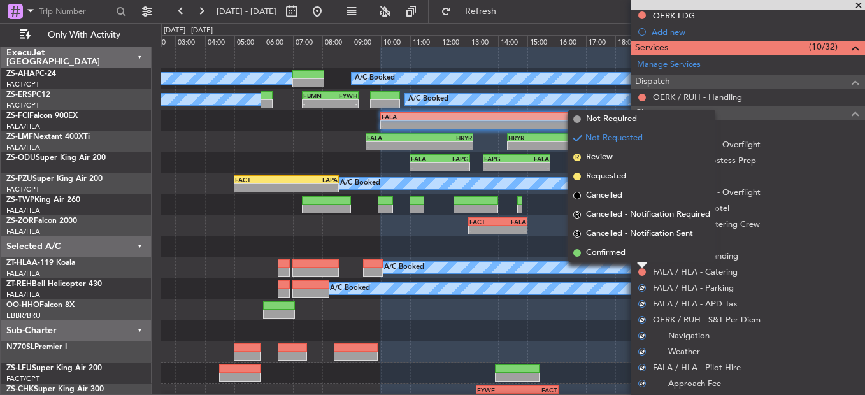
click at [633, 254] on li "Confirmed" at bounding box center [641, 252] width 147 height 19
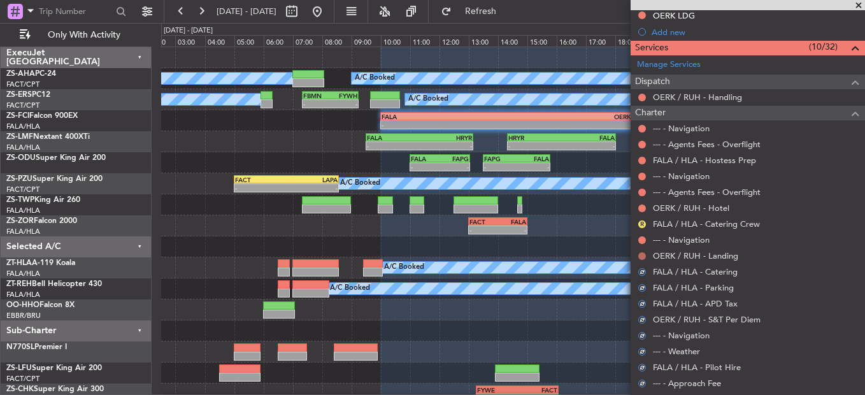
click at [640, 255] on button at bounding box center [642, 256] width 8 height 8
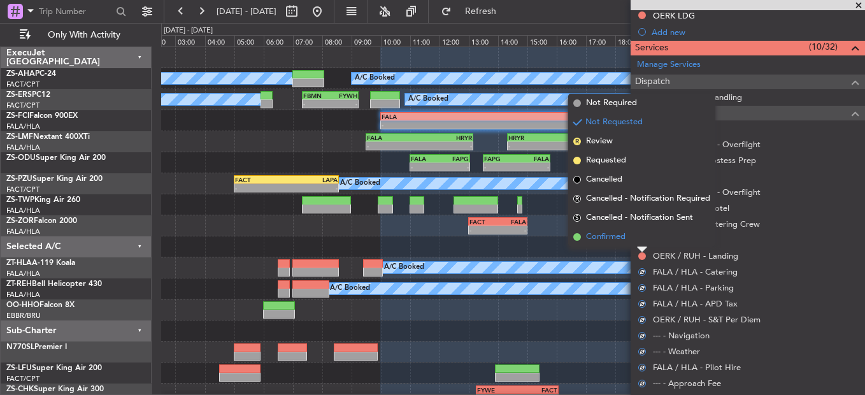
click at [638, 233] on li "Confirmed" at bounding box center [641, 236] width 147 height 19
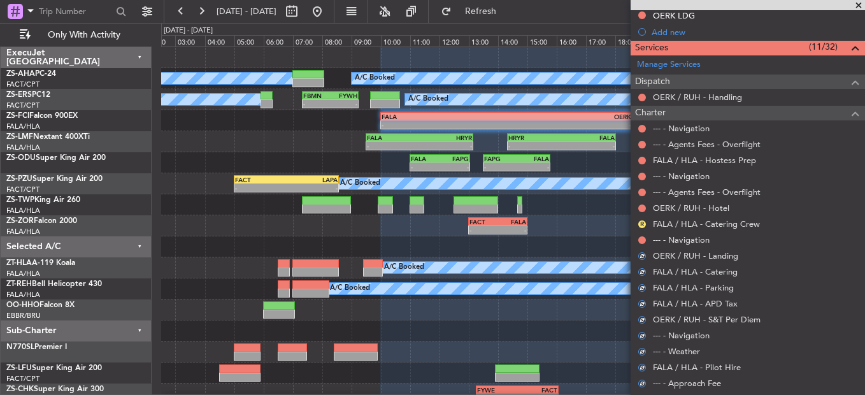
click at [646, 235] on nimbus-traffic-light at bounding box center [642, 240] width 10 height 10
click at [640, 239] on button at bounding box center [642, 240] width 8 height 8
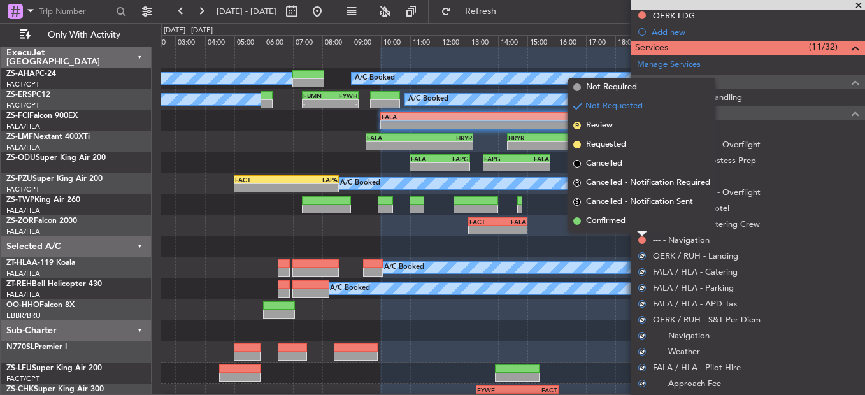
click at [643, 213] on li "Confirmed" at bounding box center [641, 221] width 147 height 19
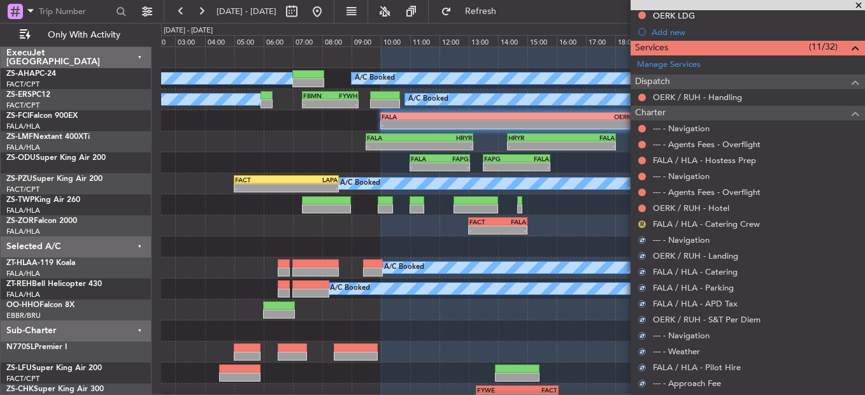
click at [643, 223] on button "R" at bounding box center [642, 224] width 8 height 8
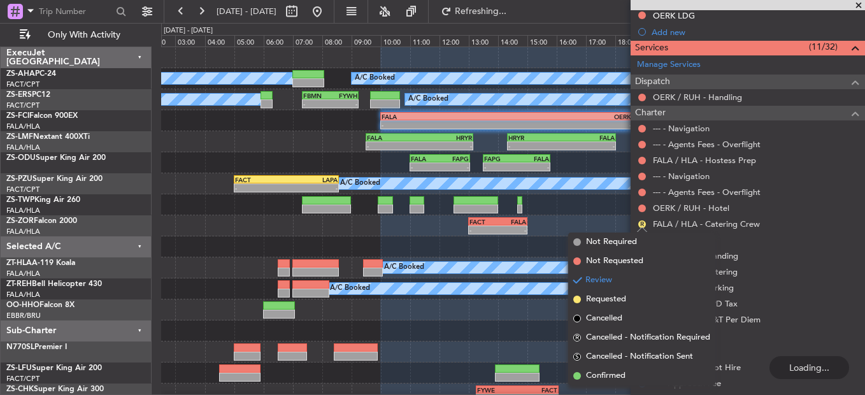
drag, startPoint x: 626, startPoint y: 375, endPoint x: 678, endPoint y: 329, distance: 68.6
click at [626, 374] on li "Confirmed" at bounding box center [641, 375] width 147 height 19
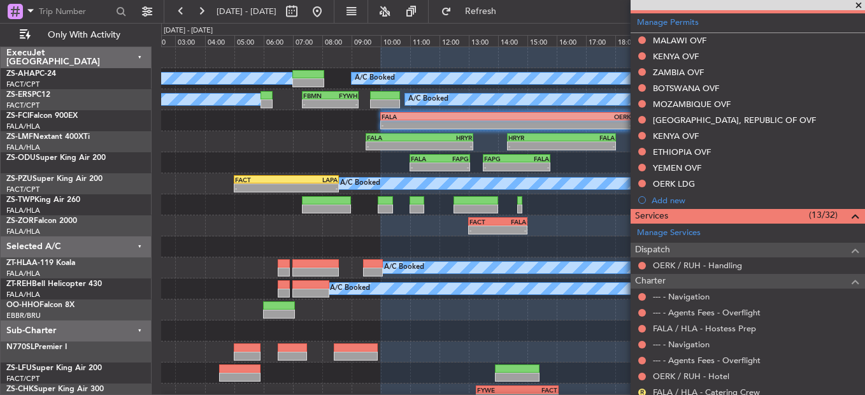
scroll to position [366, 0]
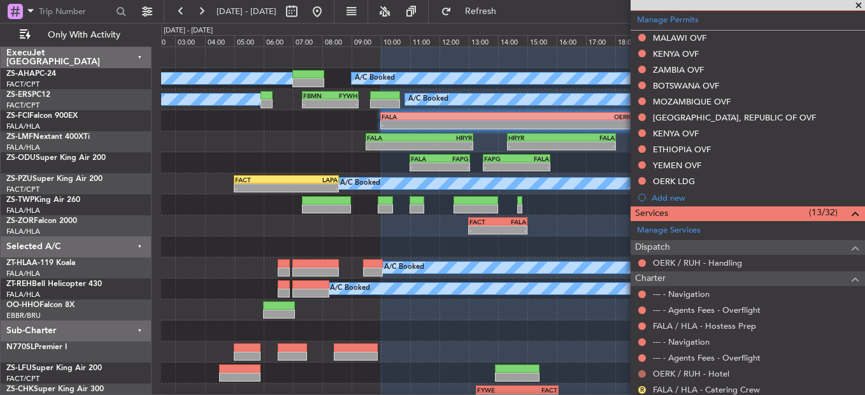
click at [643, 375] on button at bounding box center [642, 374] width 8 height 8
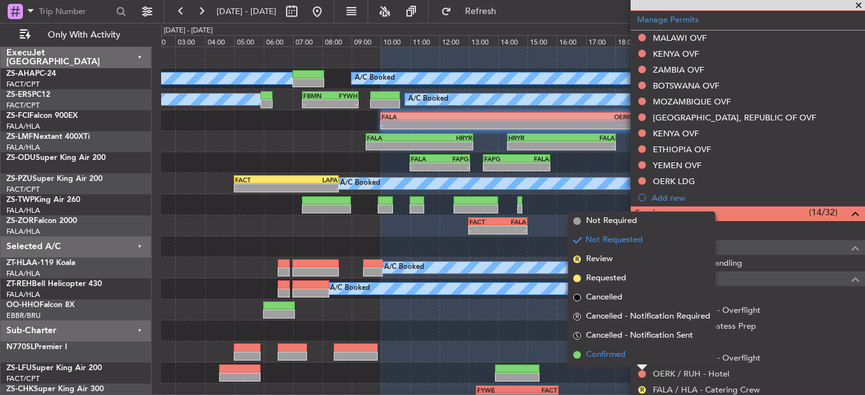
click at [643, 355] on li "Confirmed" at bounding box center [641, 354] width 147 height 19
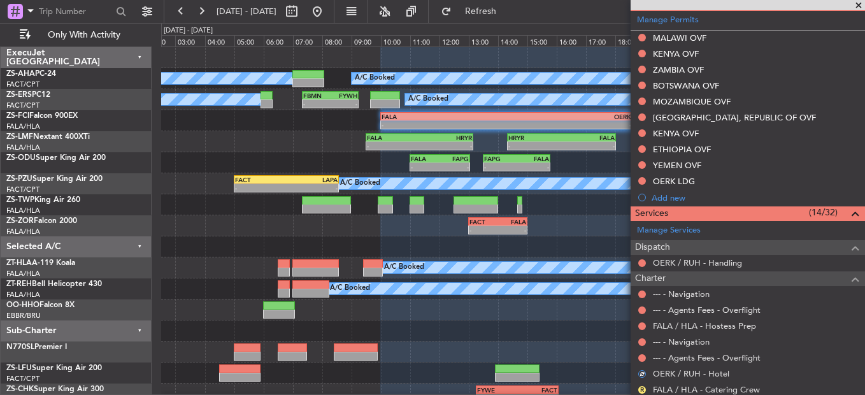
click at [643, 355] on button at bounding box center [642, 358] width 8 height 8
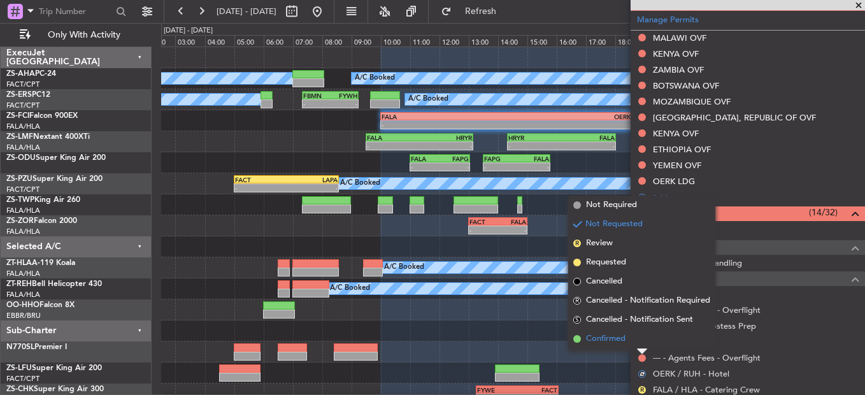
click at [643, 347] on li "Confirmed" at bounding box center [641, 338] width 147 height 19
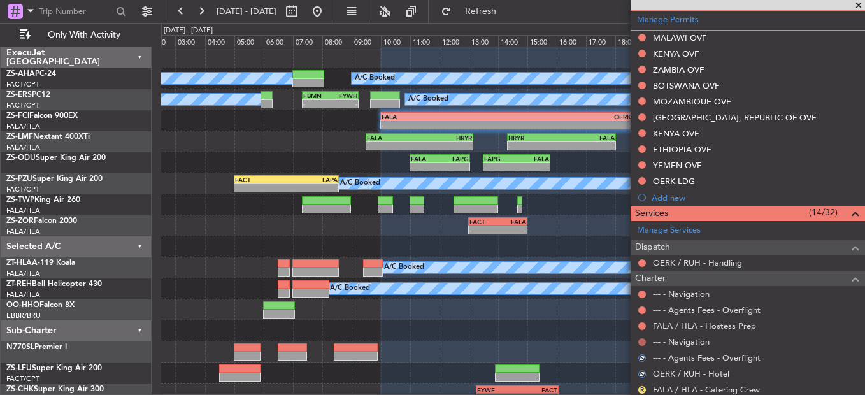
click at [643, 341] on button at bounding box center [642, 342] width 8 height 8
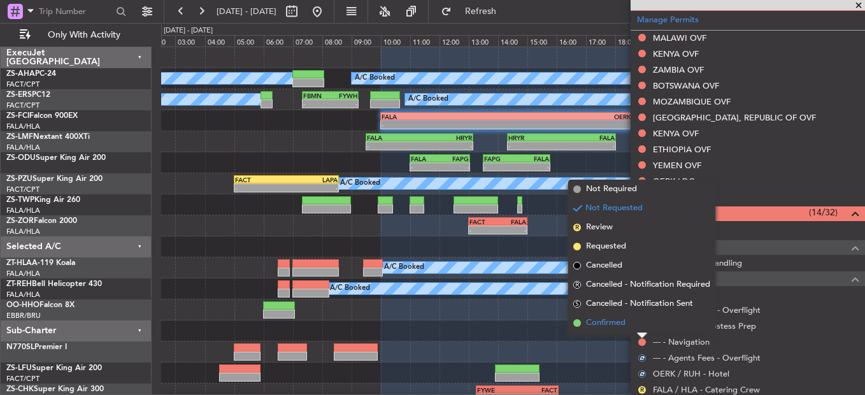
click at [645, 329] on li "Confirmed" at bounding box center [641, 322] width 147 height 19
click at [645, 329] on div at bounding box center [642, 326] width 10 height 10
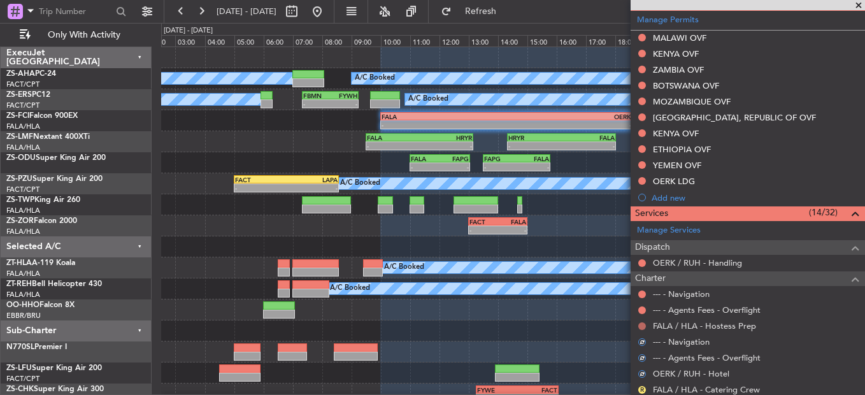
click at [645, 327] on button at bounding box center [642, 326] width 8 height 8
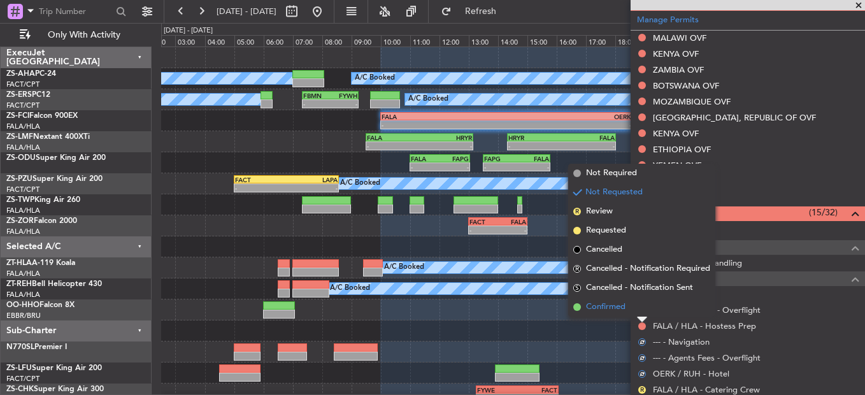
click at [638, 306] on li "Confirmed" at bounding box center [641, 307] width 147 height 19
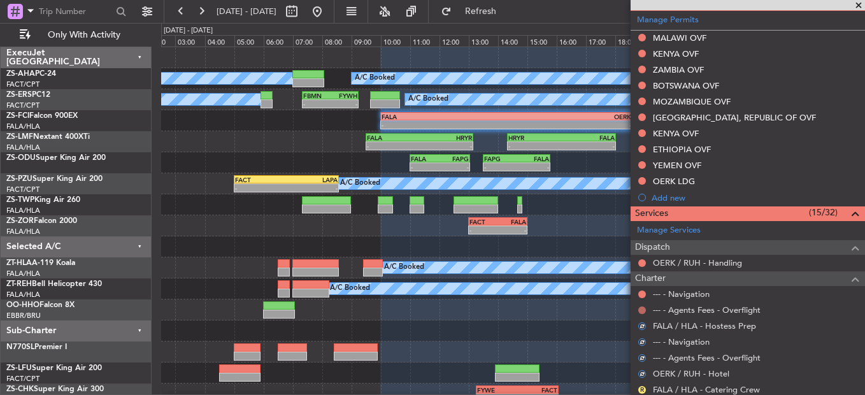
click at [640, 306] on button at bounding box center [642, 310] width 8 height 8
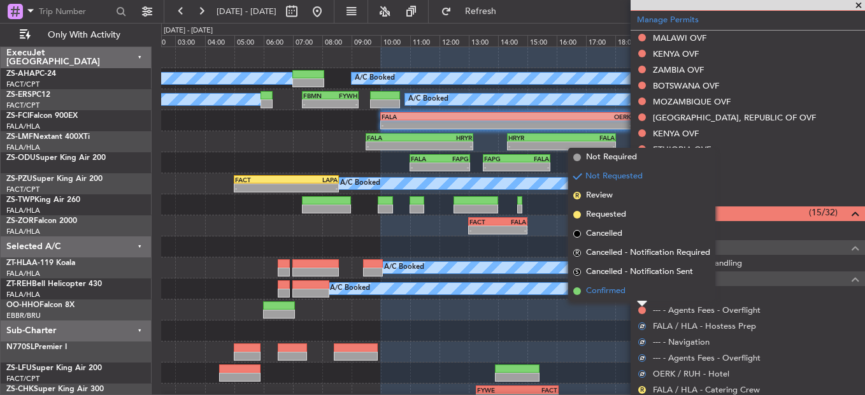
click at [641, 291] on li "Confirmed" at bounding box center [641, 291] width 147 height 19
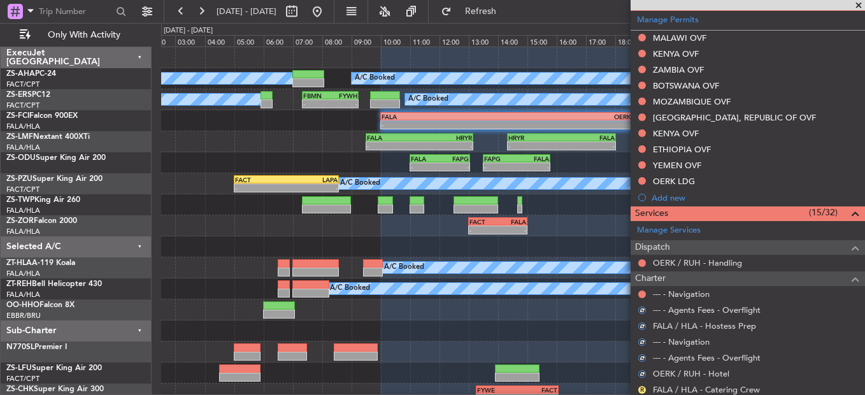
click at [641, 291] on button at bounding box center [642, 294] width 8 height 8
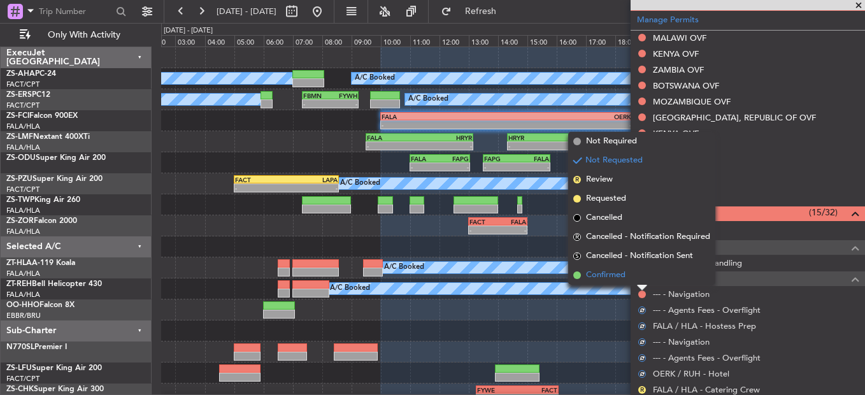
drag, startPoint x: 641, startPoint y: 291, endPoint x: 638, endPoint y: 279, distance: 12.4
click at [638, 279] on li "Confirmed" at bounding box center [641, 275] width 147 height 19
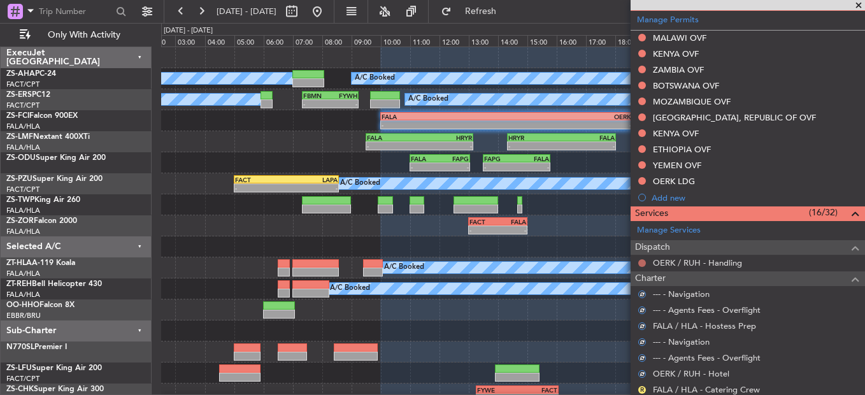
click at [638, 261] on button at bounding box center [642, 263] width 8 height 8
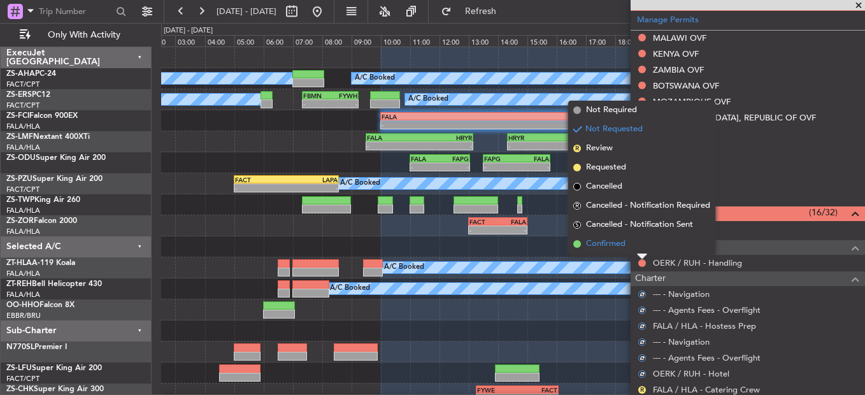
click at [631, 244] on li "Confirmed" at bounding box center [641, 243] width 147 height 19
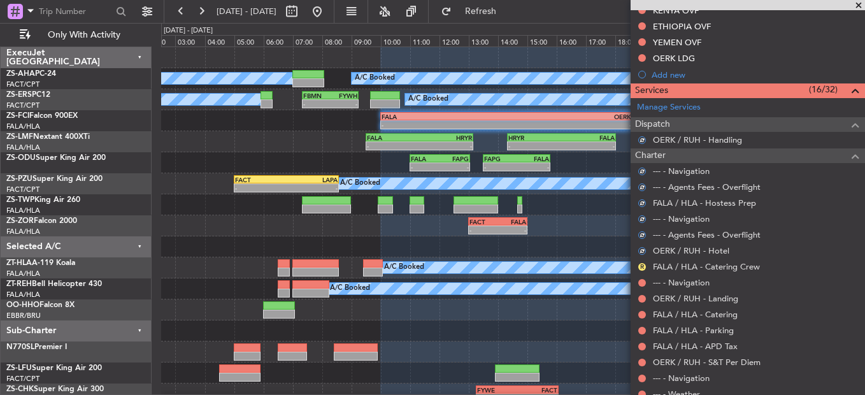
scroll to position [557, 0]
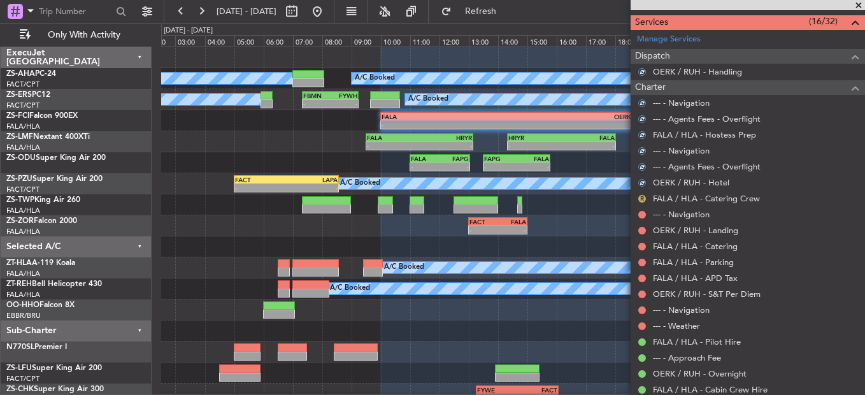
click at [643, 200] on button "R" at bounding box center [642, 199] width 8 height 8
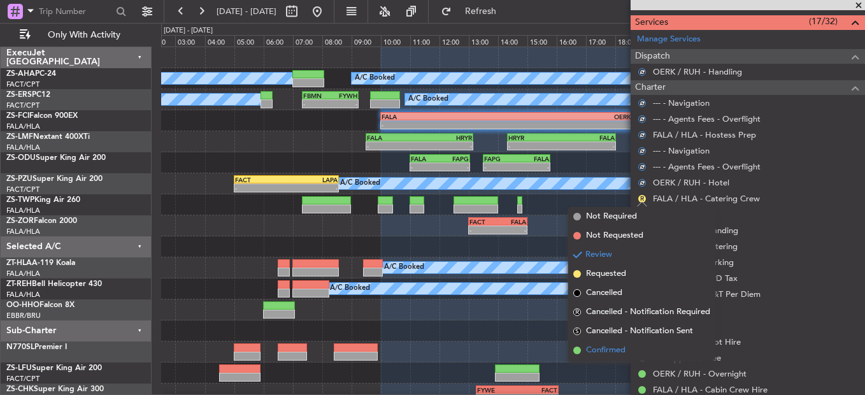
click at [604, 356] on span "Confirmed" at bounding box center [605, 350] width 39 height 13
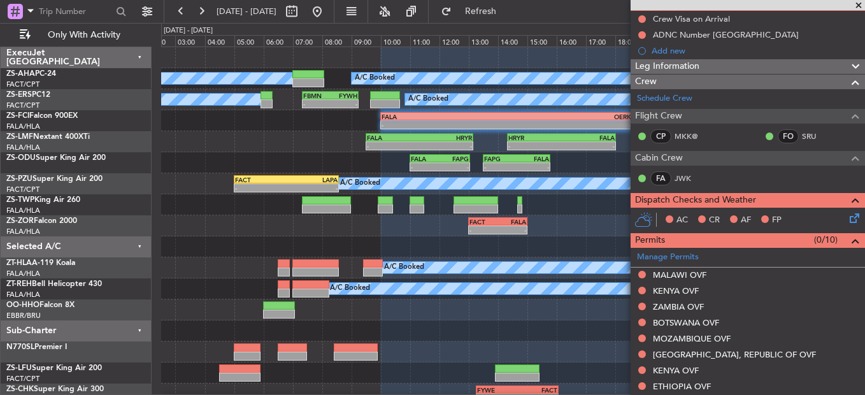
scroll to position [111, 0]
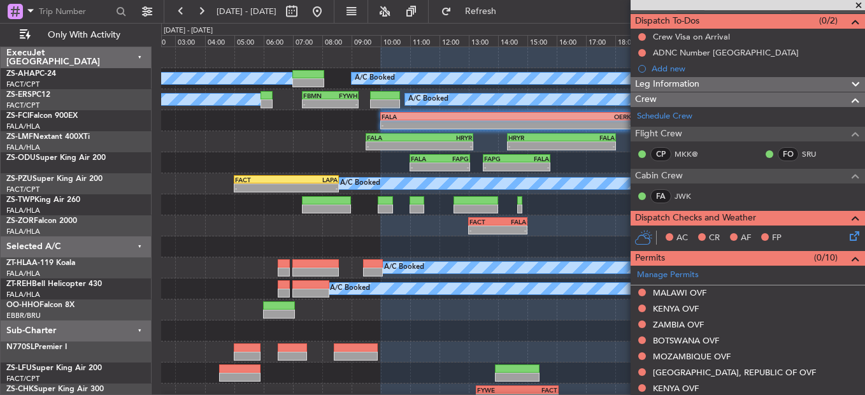
click at [847, 235] on icon at bounding box center [852, 234] width 10 height 10
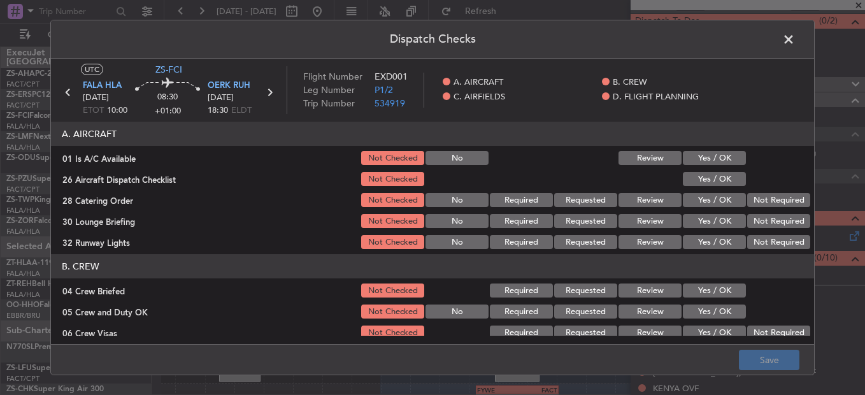
click at [697, 156] on button "Yes / OK" at bounding box center [714, 158] width 63 height 14
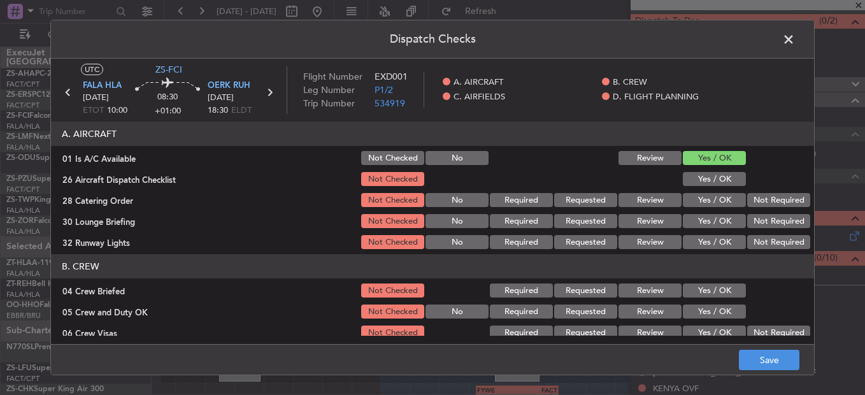
click at [702, 175] on button "Yes / OK" at bounding box center [714, 179] width 63 height 14
click at [757, 199] on button "Not Required" at bounding box center [778, 200] width 63 height 14
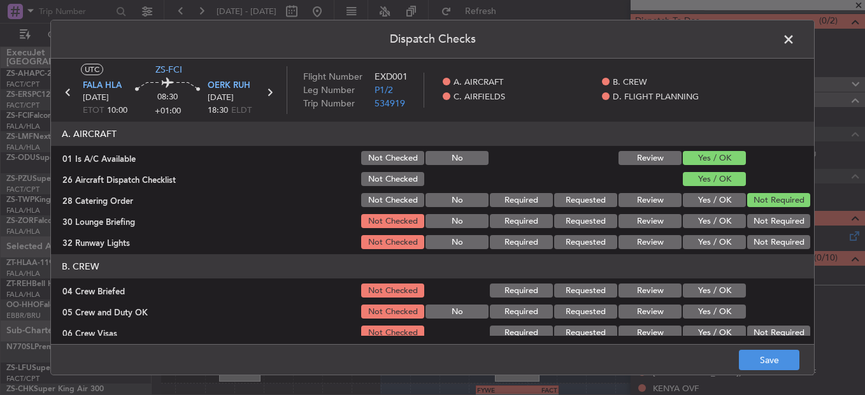
click at [696, 222] on button "Yes / OK" at bounding box center [714, 221] width 63 height 14
click at [696, 240] on button "Yes / OK" at bounding box center [714, 242] width 63 height 14
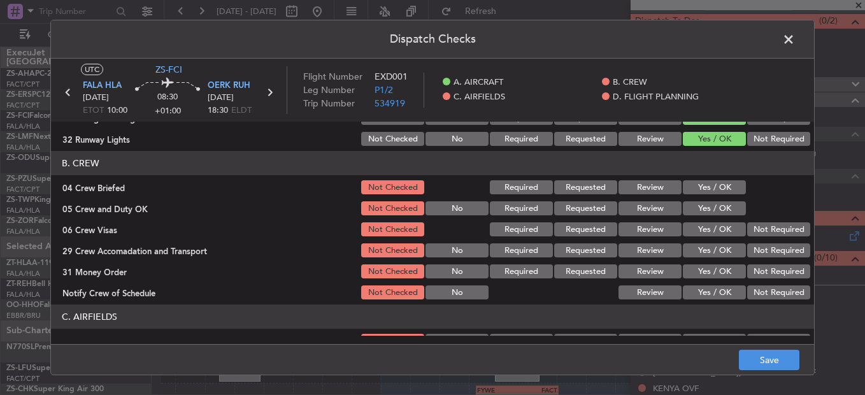
scroll to position [127, 0]
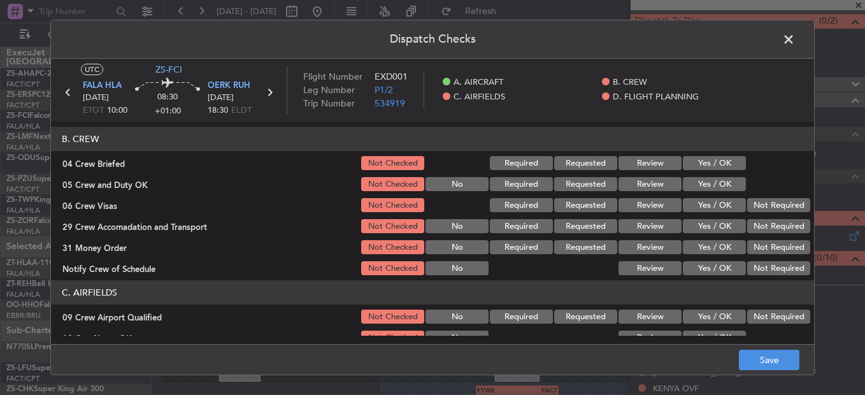
click at [646, 161] on button "Review" at bounding box center [650, 163] width 63 height 14
click at [713, 180] on button "Yes / OK" at bounding box center [714, 184] width 63 height 14
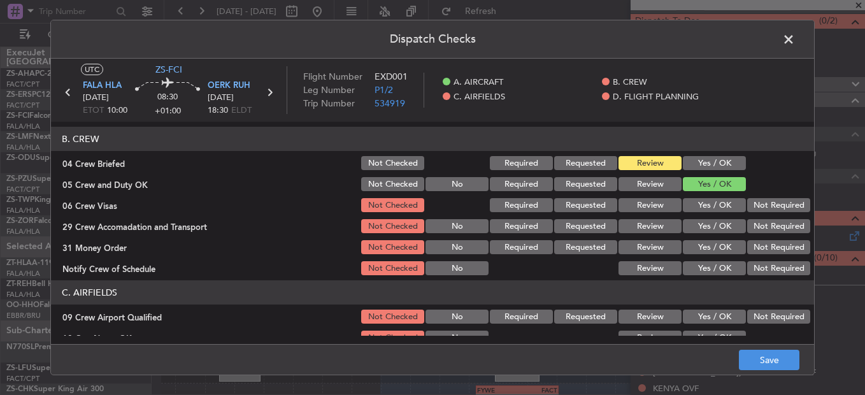
click at [747, 206] on button "Not Required" at bounding box center [778, 205] width 63 height 14
click at [762, 227] on button "Not Required" at bounding box center [778, 226] width 63 height 14
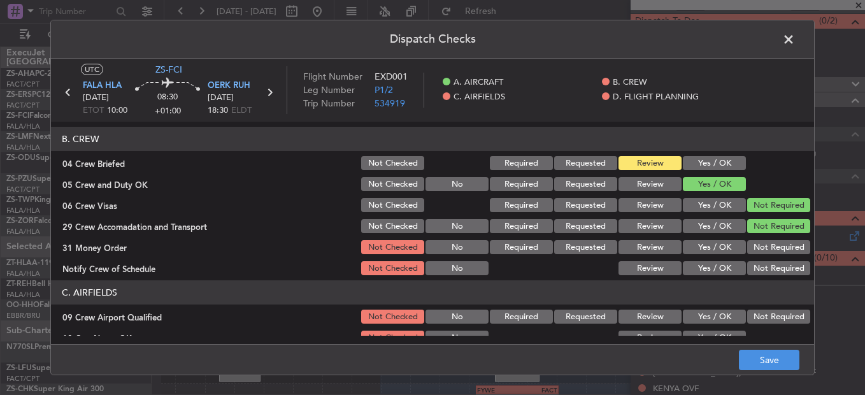
click at [754, 252] on button "Not Required" at bounding box center [778, 247] width 63 height 14
click at [723, 271] on button "Yes / OK" at bounding box center [714, 268] width 63 height 14
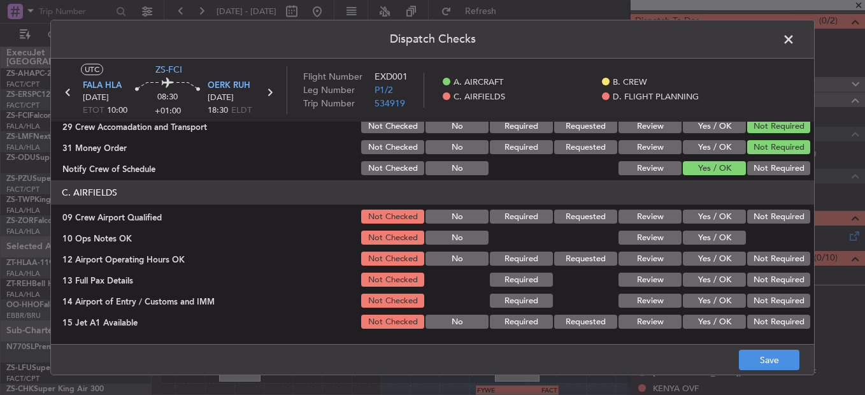
scroll to position [191, 0]
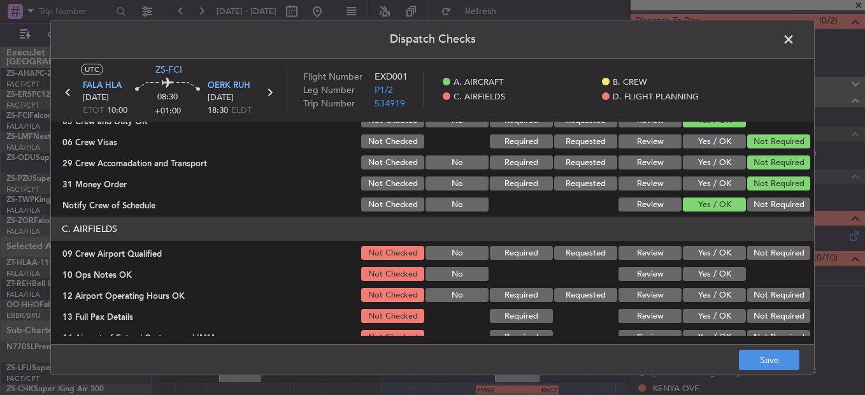
click at [717, 256] on button "Yes / OK" at bounding box center [714, 253] width 63 height 14
drag, startPoint x: 715, startPoint y: 273, endPoint x: 715, endPoint y: 281, distance: 7.6
click at [715, 274] on button "Yes / OK" at bounding box center [714, 274] width 63 height 14
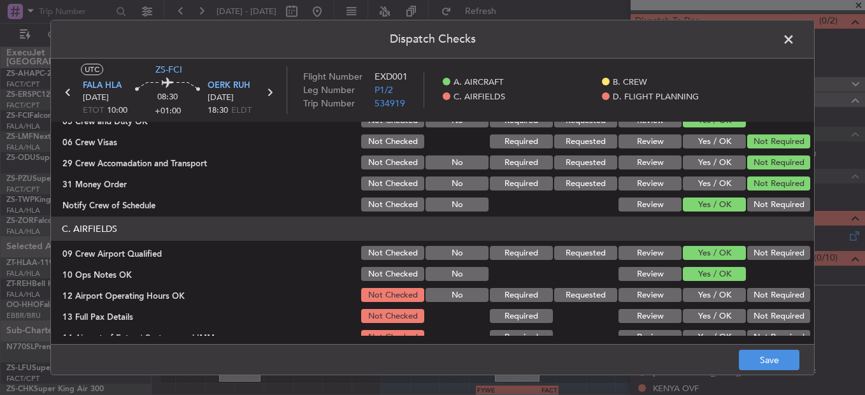
click at [714, 285] on section "C. AIRFIELDS 09 Crew Airport Qualified Not Checked No Required Requested Review…" at bounding box center [432, 313] width 763 height 192
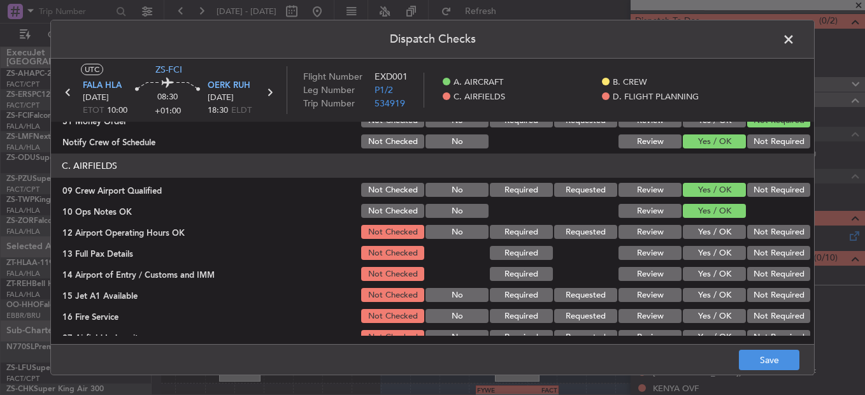
scroll to position [255, 0]
click at [705, 233] on button "Yes / OK" at bounding box center [714, 231] width 63 height 14
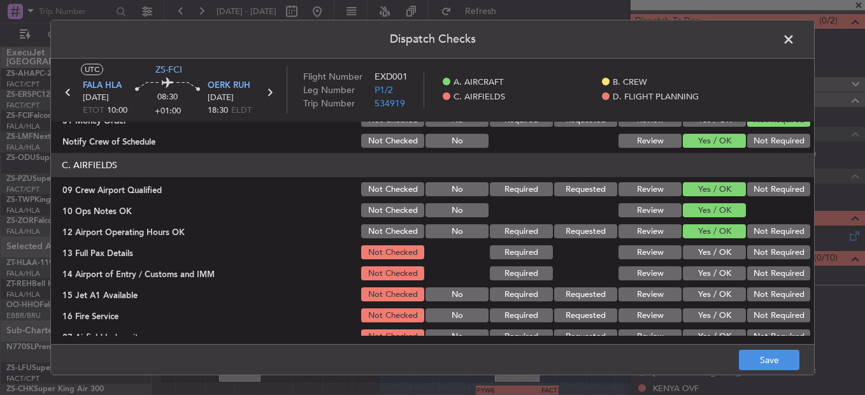
click at [706, 245] on div "Yes / OK" at bounding box center [713, 252] width 64 height 18
click at [706, 248] on button "Yes / OK" at bounding box center [714, 252] width 63 height 14
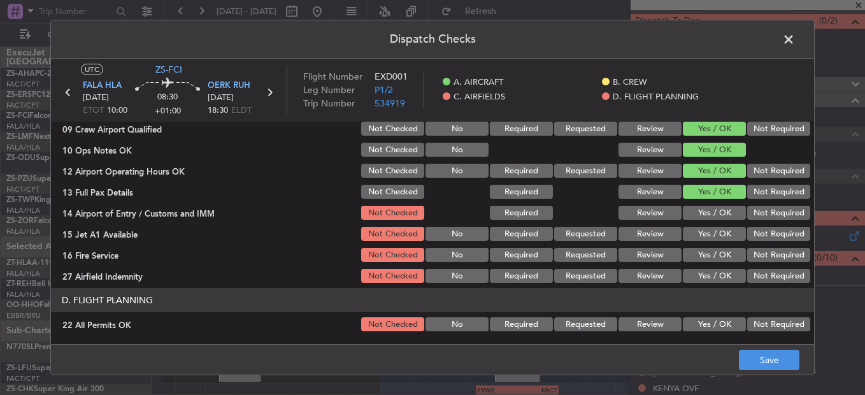
scroll to position [319, 0]
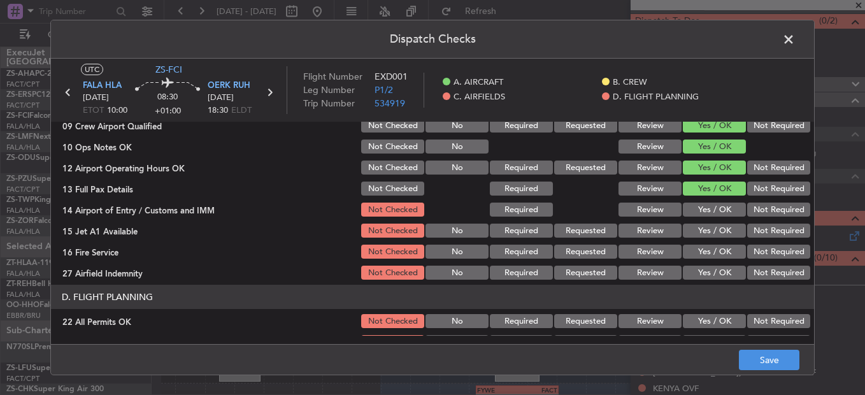
click at [705, 214] on button "Yes / OK" at bounding box center [714, 210] width 63 height 14
click at [705, 229] on button "Yes / OK" at bounding box center [714, 231] width 63 height 14
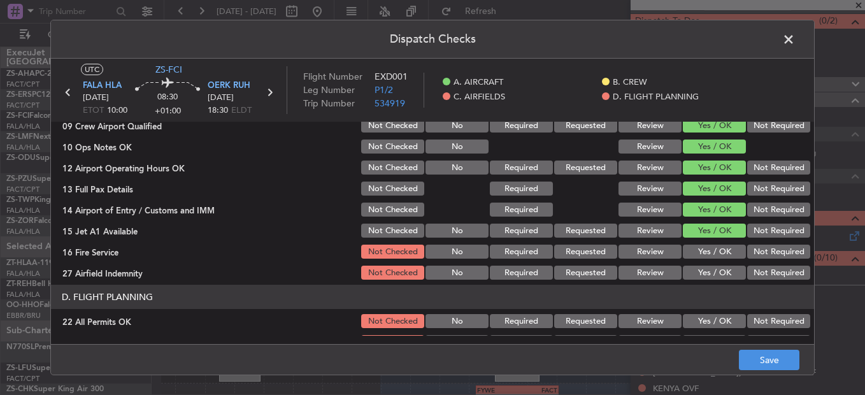
click at [706, 245] on button "Yes / OK" at bounding box center [714, 252] width 63 height 14
click at [747, 276] on button "Not Required" at bounding box center [778, 273] width 63 height 14
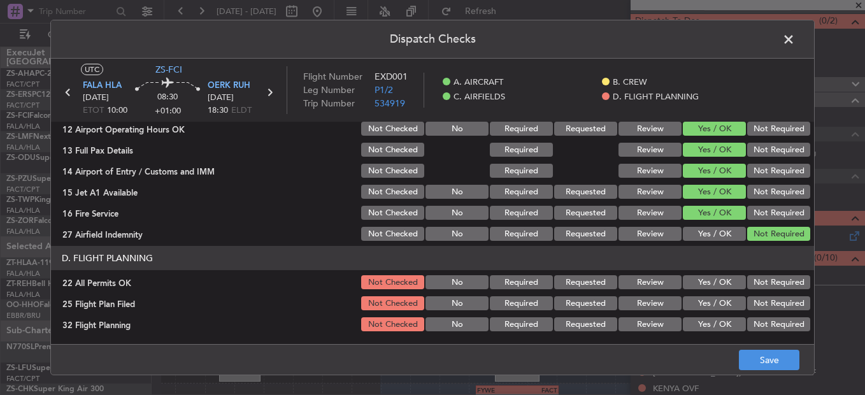
scroll to position [358, 0]
click at [757, 283] on button "Not Required" at bounding box center [778, 282] width 63 height 14
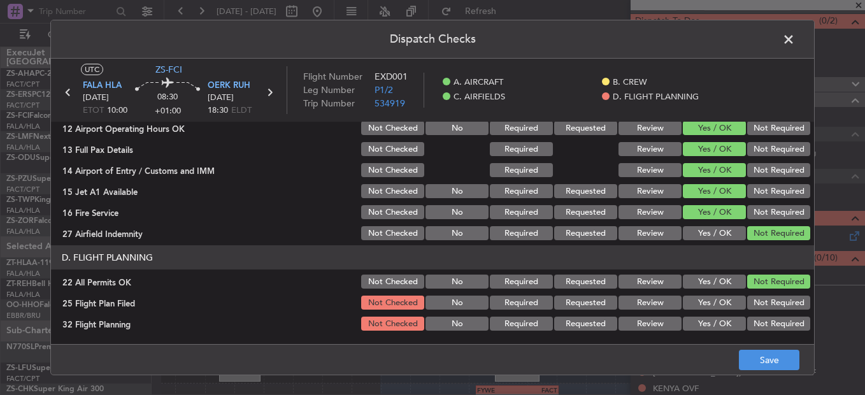
click at [668, 300] on button "Review" at bounding box center [650, 303] width 63 height 14
click at [657, 334] on article "A. AIRCRAFT 01 Is A/C Available Not Checked No Review Yes / OK 26 Aircraft Disp…" at bounding box center [432, 229] width 763 height 214
drag, startPoint x: 661, startPoint y: 321, endPoint x: 717, endPoint y: 345, distance: 61.6
click at [661, 322] on button "Review" at bounding box center [650, 324] width 63 height 14
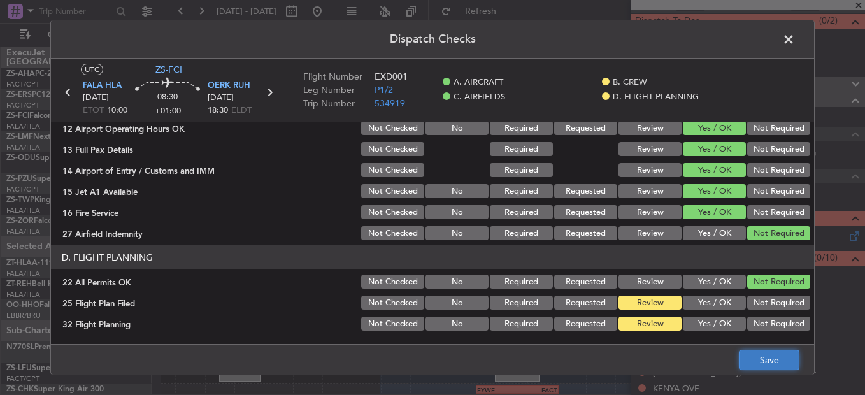
click at [747, 359] on button "Save" at bounding box center [769, 360] width 61 height 20
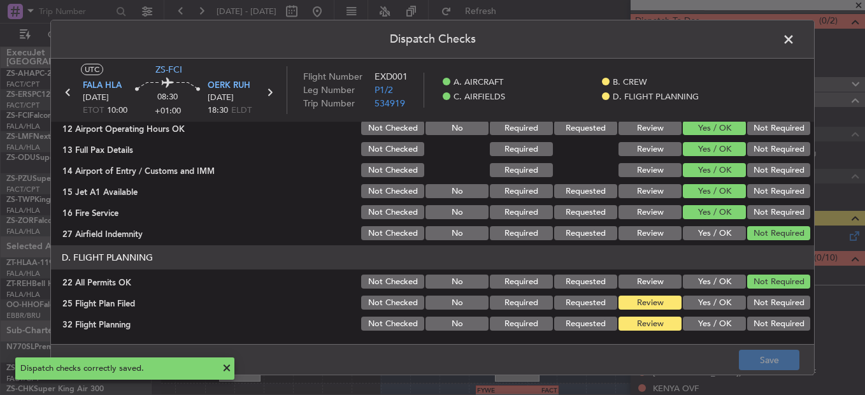
click at [795, 45] on span at bounding box center [795, 42] width 0 height 25
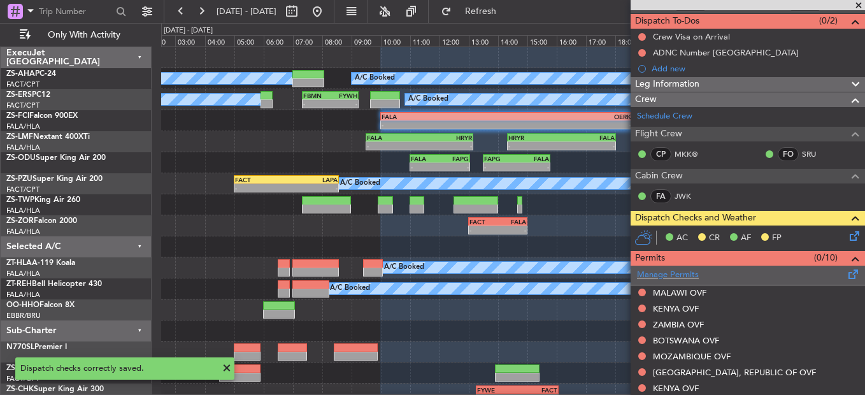
scroll to position [0, 0]
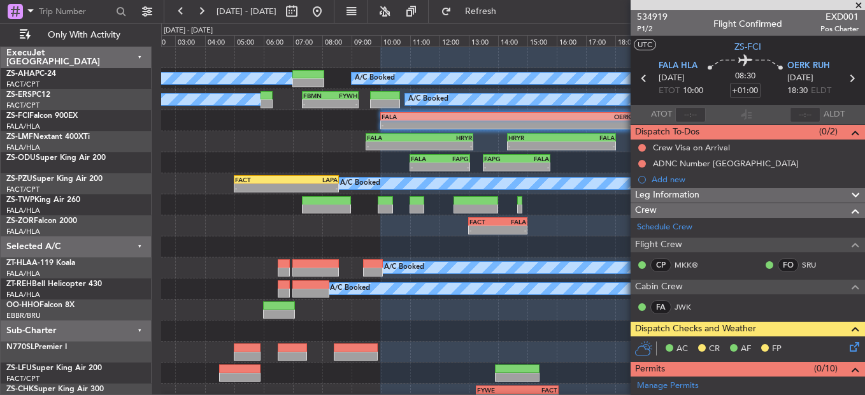
click at [849, 350] on icon at bounding box center [852, 345] width 10 height 10
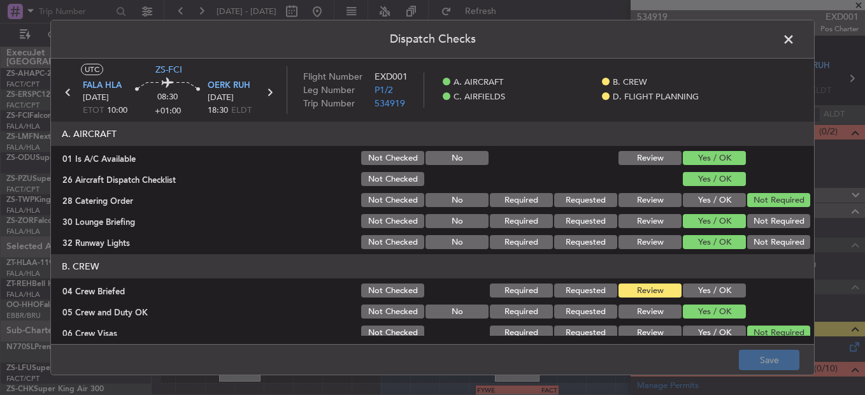
click at [719, 287] on button "Yes / OK" at bounding box center [714, 290] width 63 height 14
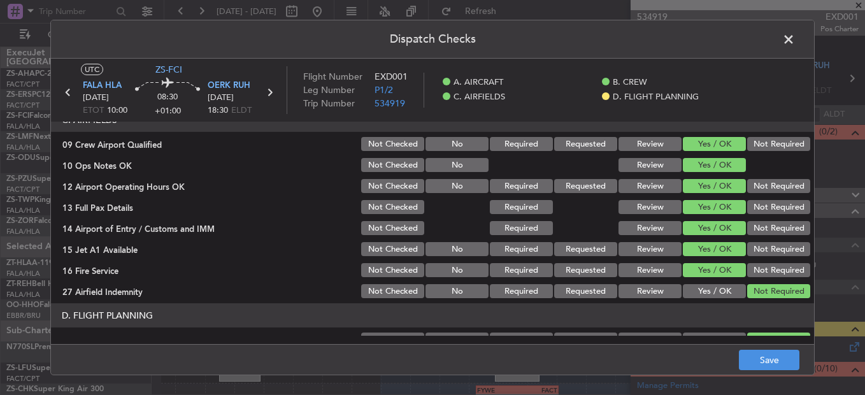
scroll to position [358, 0]
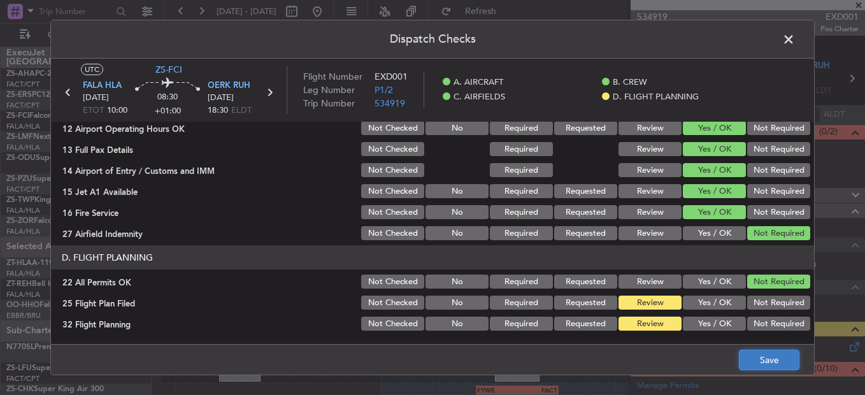
click at [766, 350] on button "Save" at bounding box center [769, 360] width 61 height 20
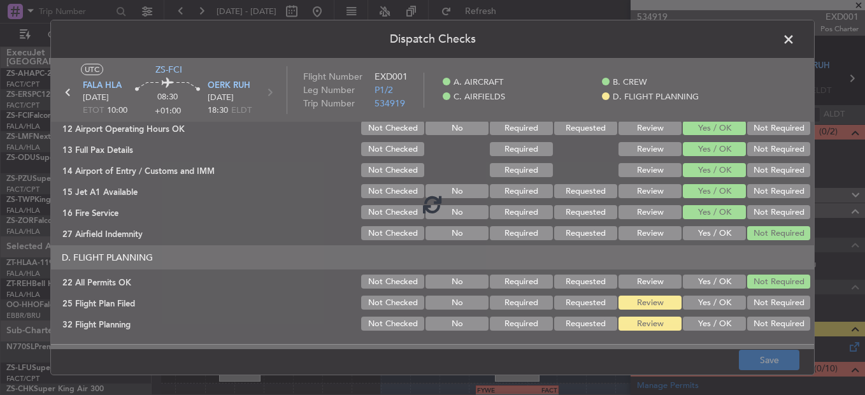
click at [766, 355] on footer "Save" at bounding box center [432, 359] width 763 height 31
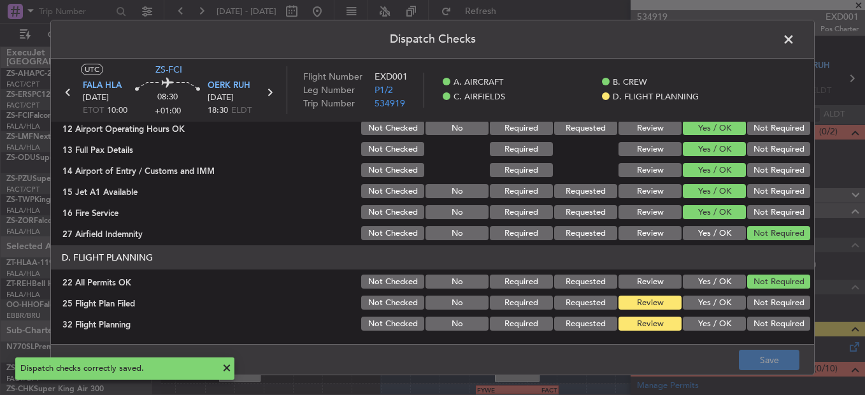
click at [795, 35] on span at bounding box center [795, 42] width 0 height 25
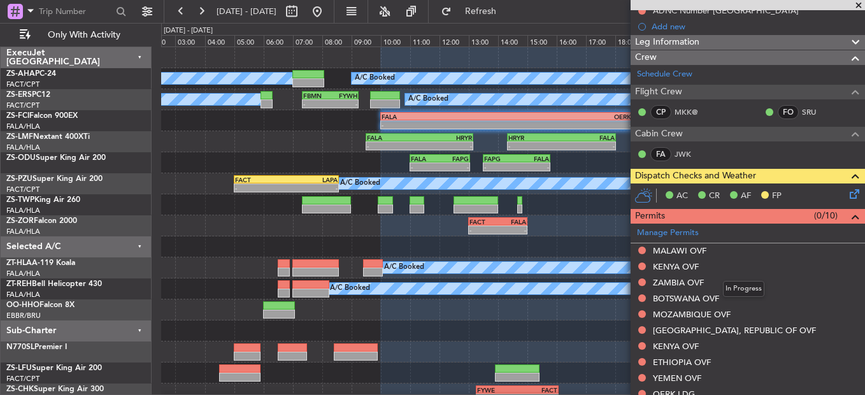
scroll to position [255, 0]
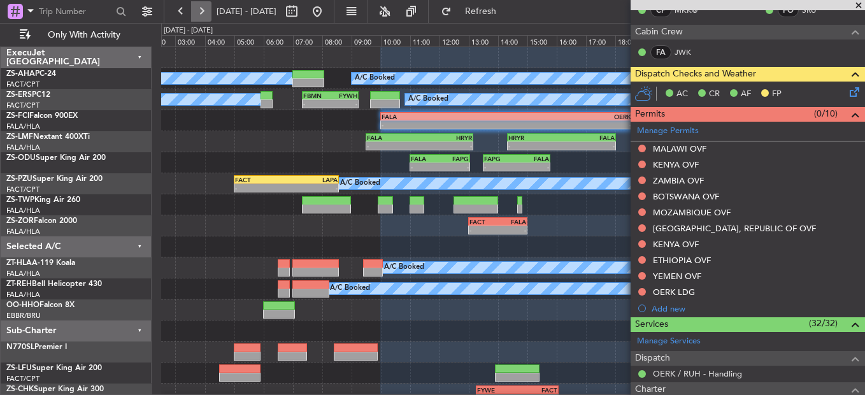
click at [201, 13] on button at bounding box center [201, 11] width 20 height 20
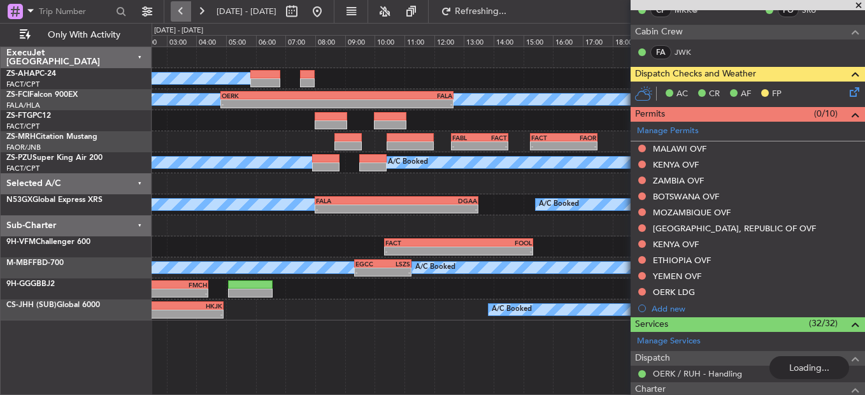
click at [173, 11] on button at bounding box center [181, 11] width 20 height 20
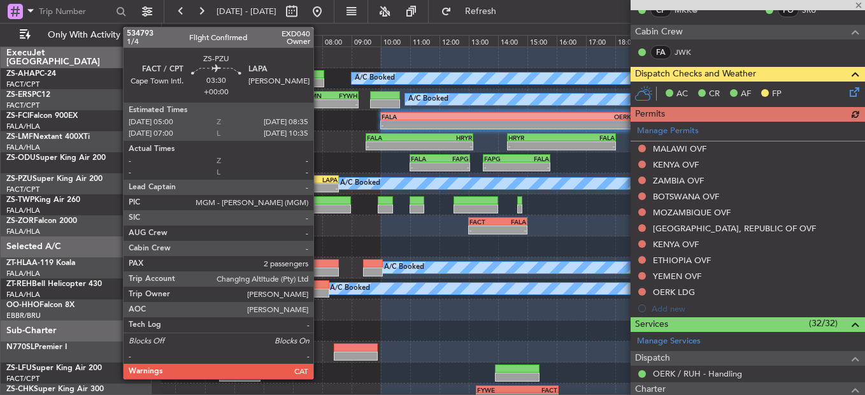
click at [317, 181] on div "LAPA" at bounding box center [312, 180] width 52 height 8
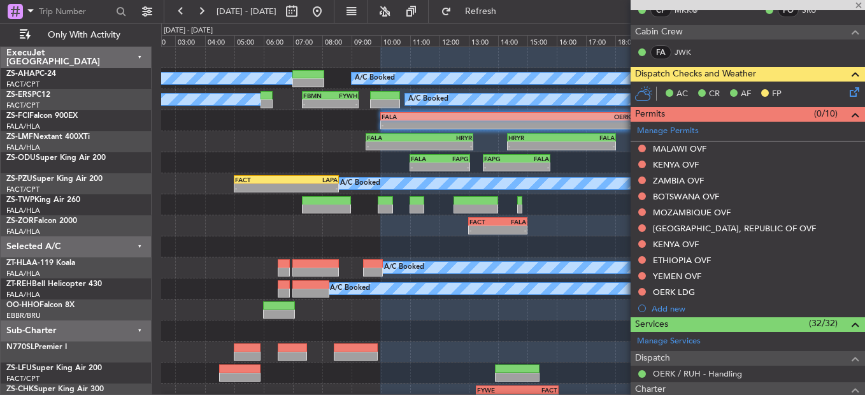
type input "2"
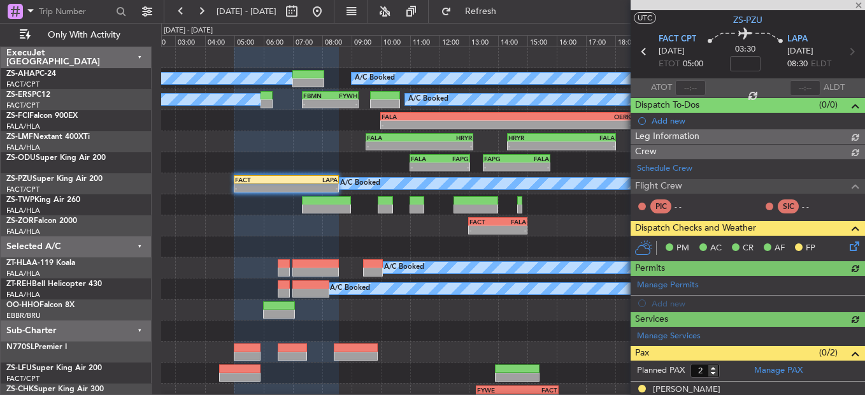
scroll to position [223, 0]
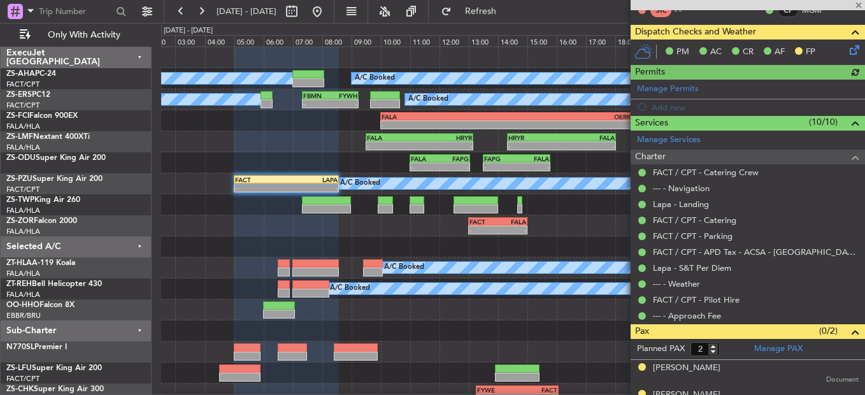
click at [849, 52] on icon at bounding box center [852, 48] width 10 height 10
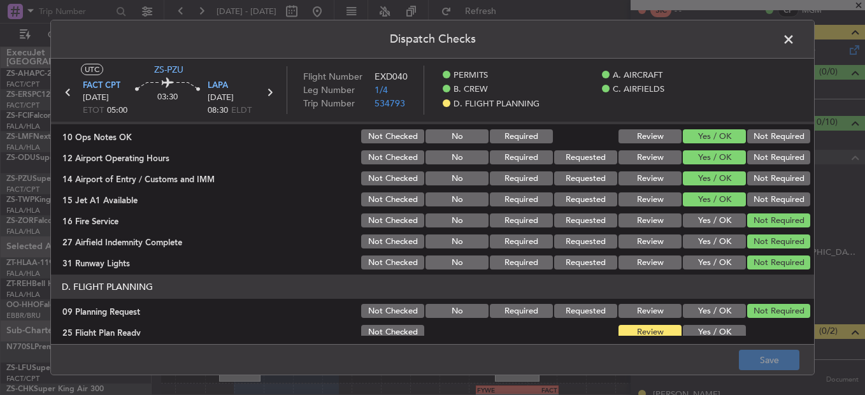
scroll to position [343, 0]
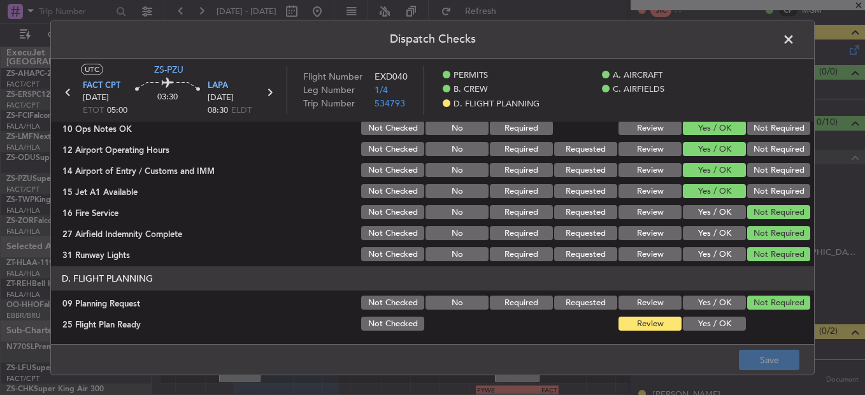
drag, startPoint x: 725, startPoint y: 322, endPoint x: 731, endPoint y: 334, distance: 14.2
click at [725, 323] on button "Yes / OK" at bounding box center [714, 324] width 63 height 14
click at [757, 352] on button "Save" at bounding box center [769, 360] width 61 height 20
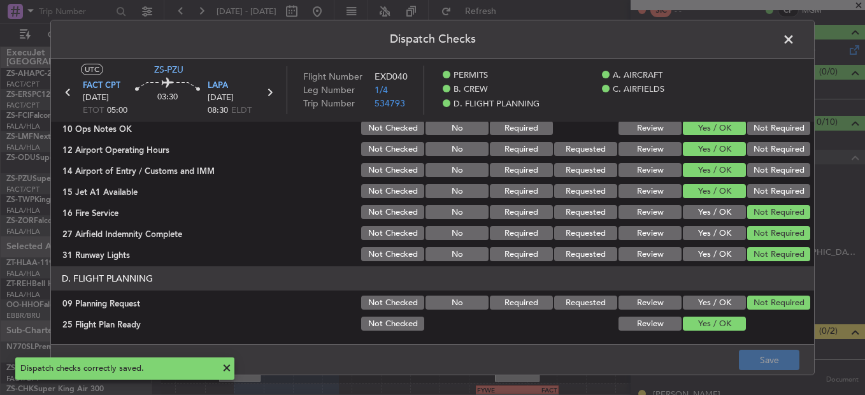
click at [795, 48] on span at bounding box center [795, 42] width 0 height 25
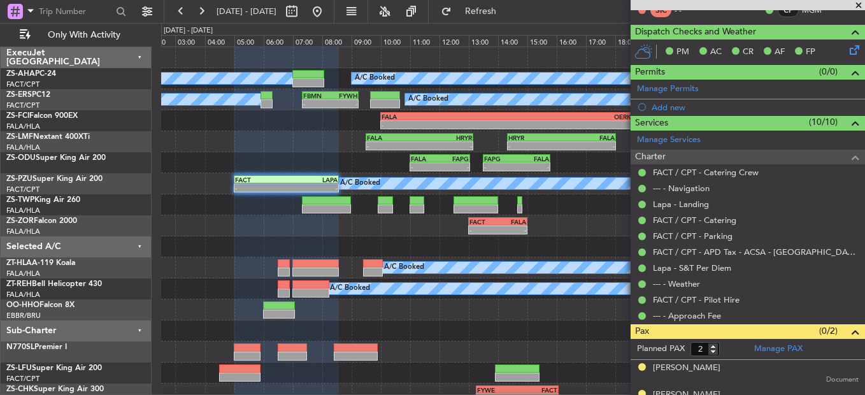
scroll to position [0, 0]
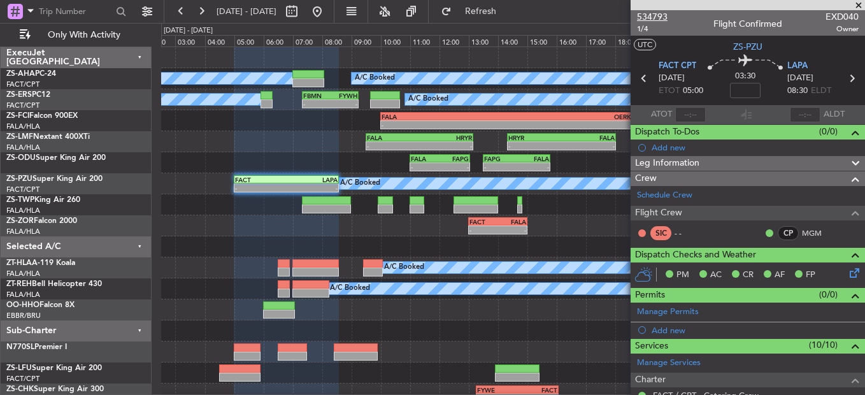
click at [652, 11] on span "534793" at bounding box center [652, 16] width 31 height 13
click at [203, 9] on button at bounding box center [201, 11] width 20 height 20
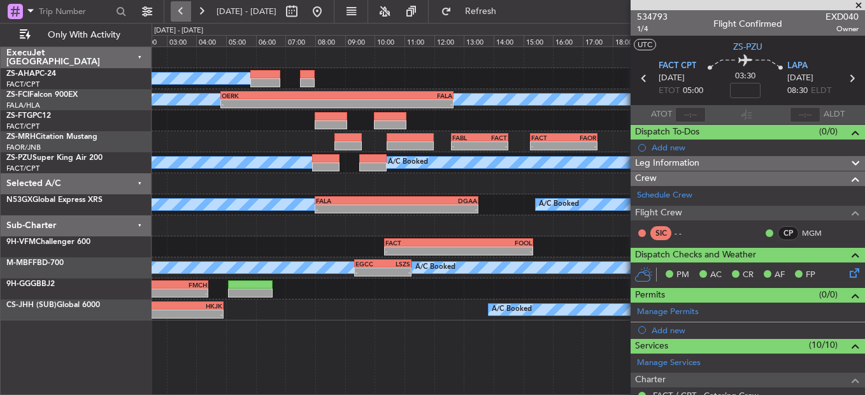
click at [176, 10] on button at bounding box center [181, 11] width 20 height 20
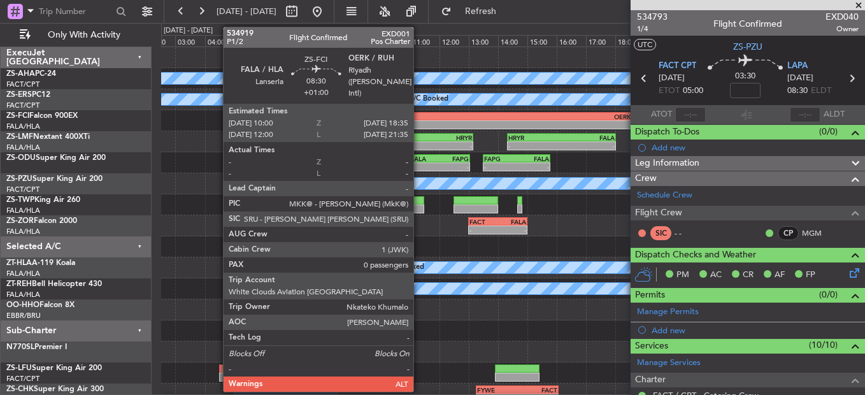
click at [419, 114] on div "FALA" at bounding box center [444, 117] width 125 height 8
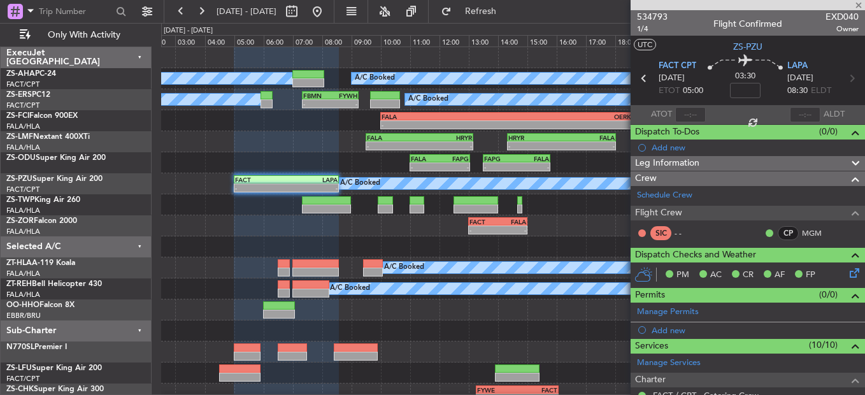
type input "+01:00"
type input "0"
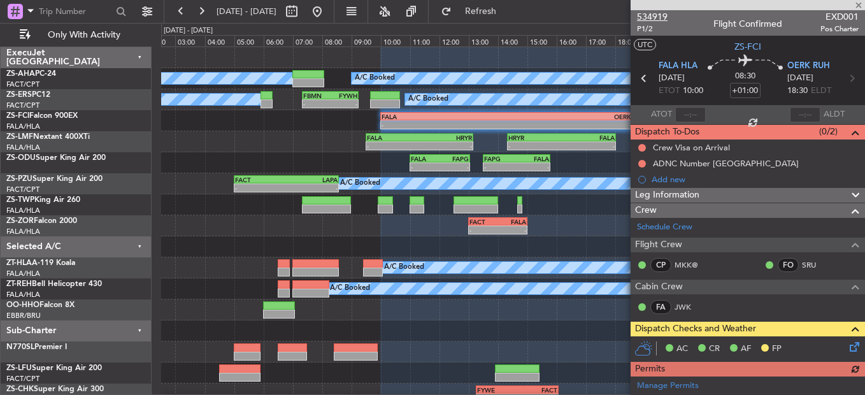
click at [656, 15] on span "534919" at bounding box center [652, 16] width 31 height 13
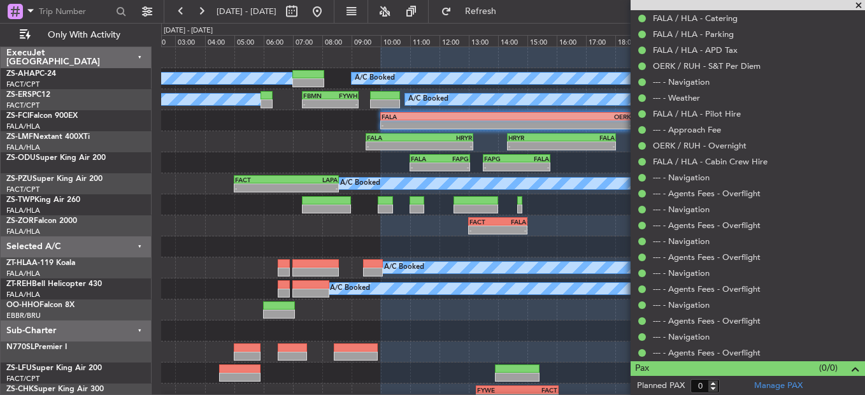
scroll to position [786, 0]
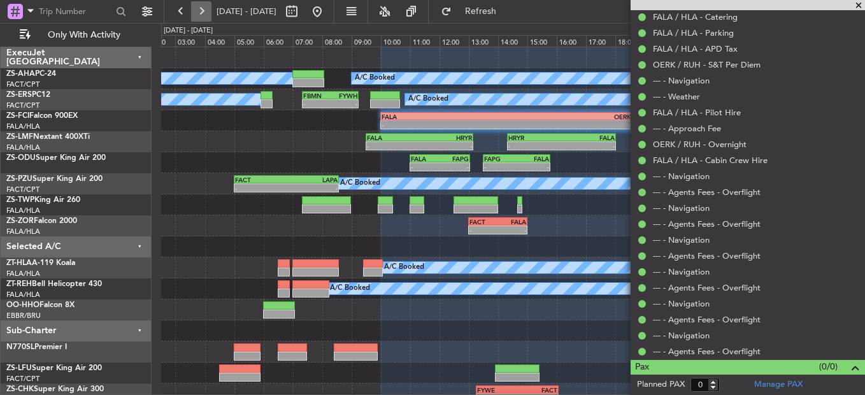
click at [206, 9] on button at bounding box center [201, 11] width 20 height 20
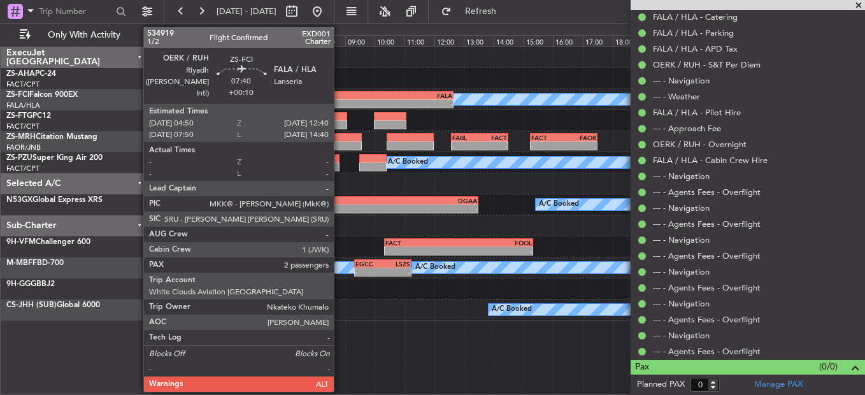
click at [340, 96] on div "FALA" at bounding box center [394, 96] width 115 height 8
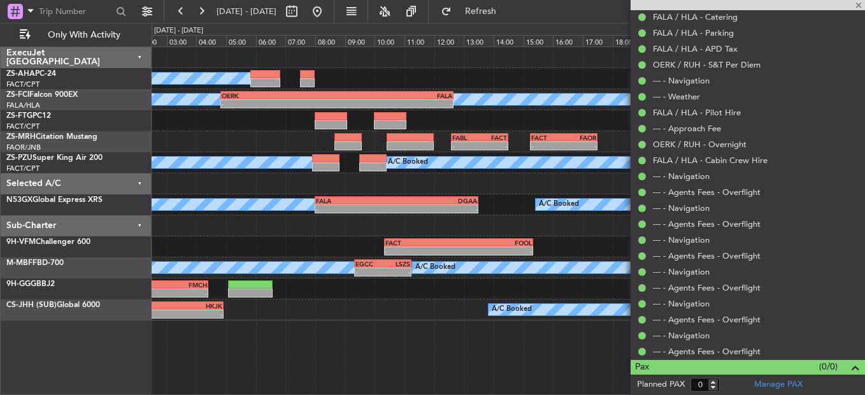
type input "+00:10"
type input "2"
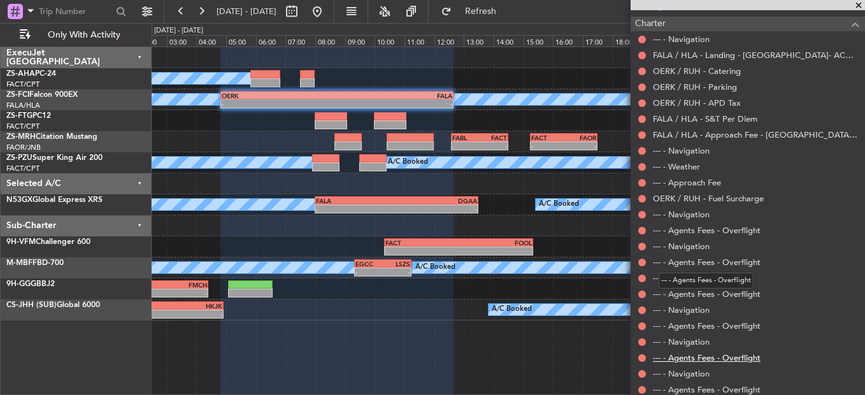
scroll to position [319, 0]
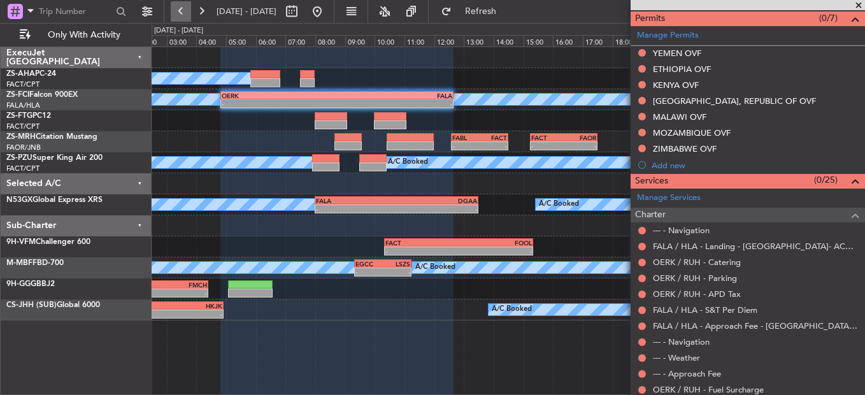
click at [184, 11] on button at bounding box center [181, 11] width 20 height 20
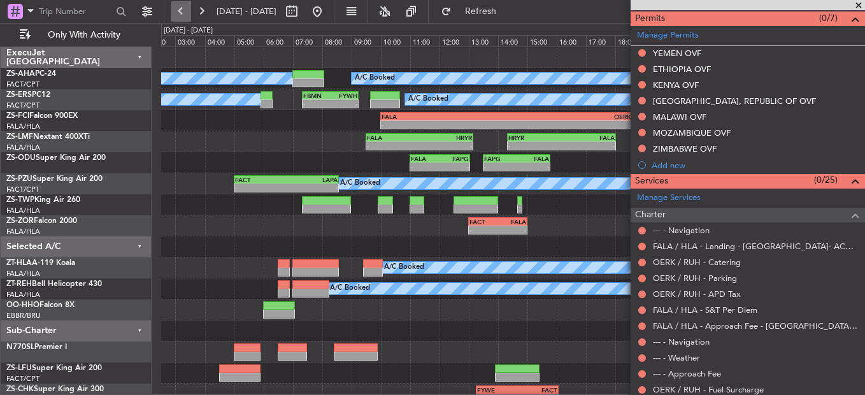
click at [177, 7] on button at bounding box center [181, 11] width 20 height 20
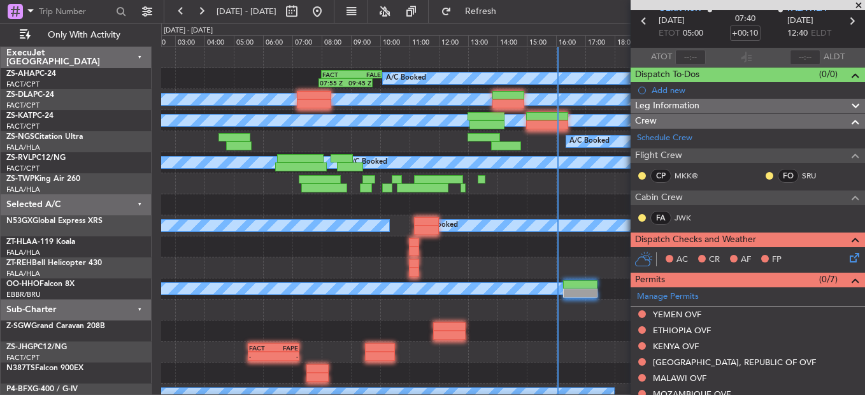
scroll to position [0, 0]
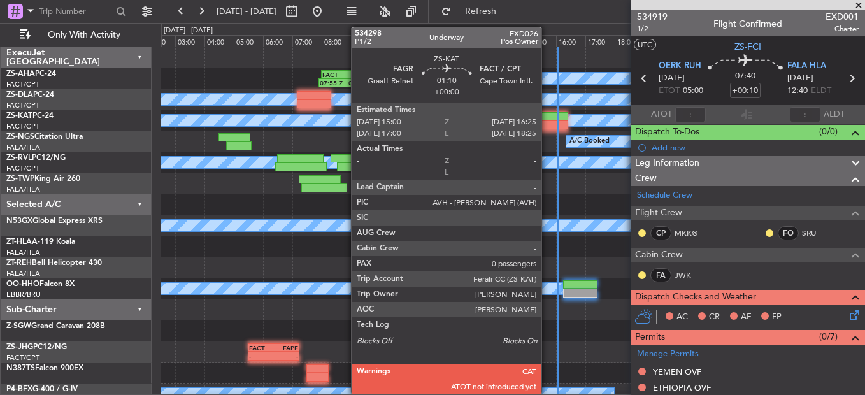
click at [547, 117] on div at bounding box center [547, 116] width 42 height 9
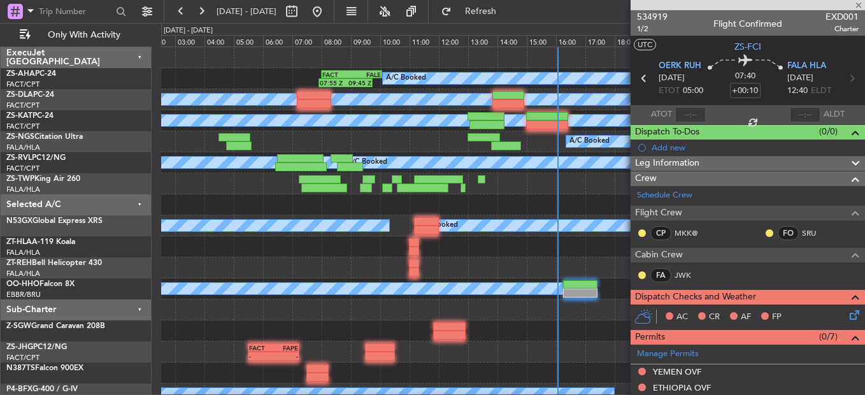
type input "0"
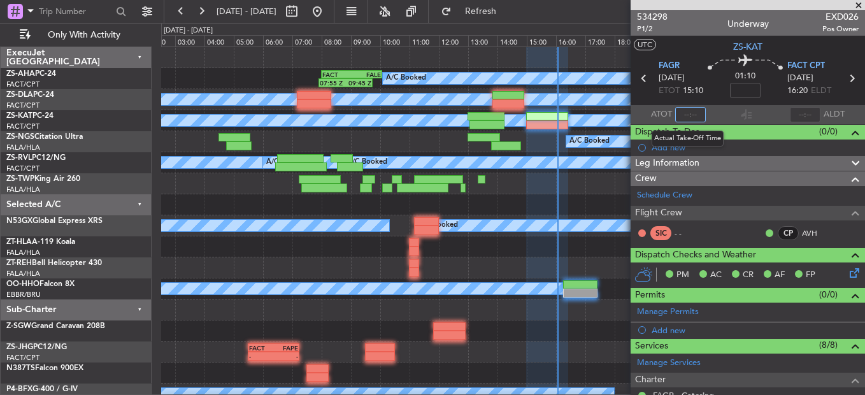
click at [683, 109] on input "text" at bounding box center [690, 114] width 31 height 15
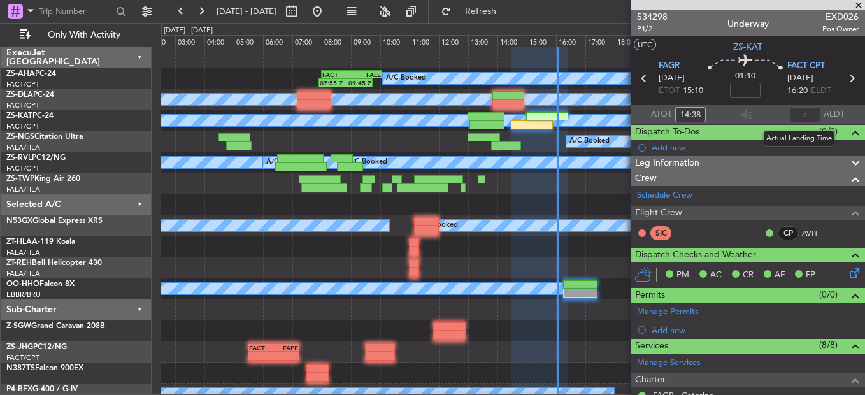
type input "14:38"
click at [800, 111] on input "text" at bounding box center [805, 114] width 31 height 15
type input "15:44"
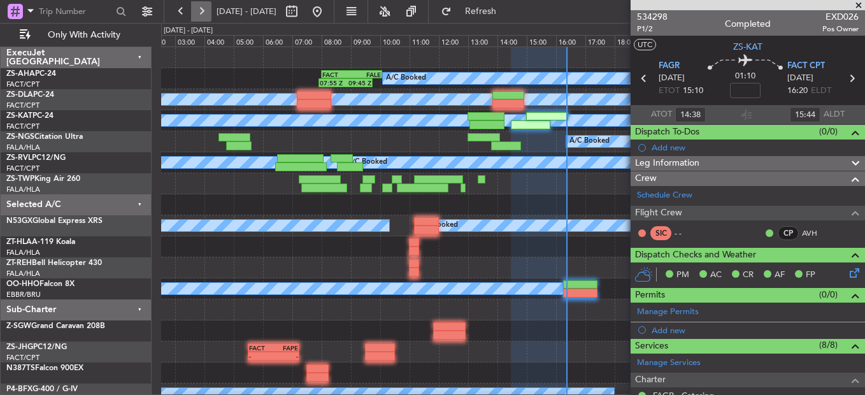
click at [205, 14] on button at bounding box center [201, 11] width 20 height 20
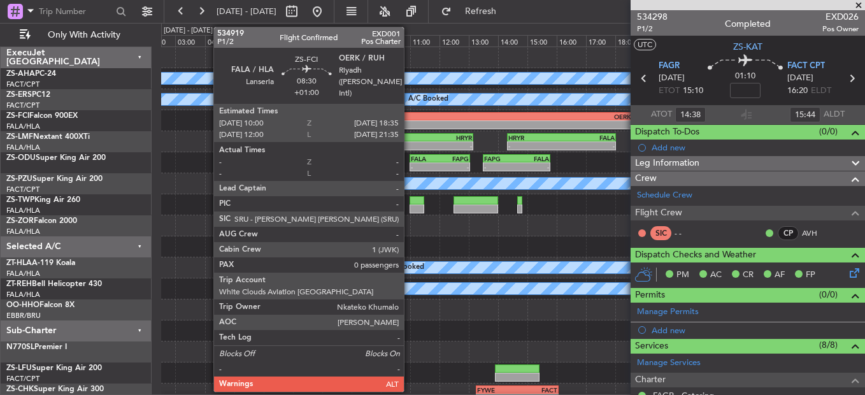
click at [410, 124] on div "-" at bounding box center [444, 125] width 125 height 8
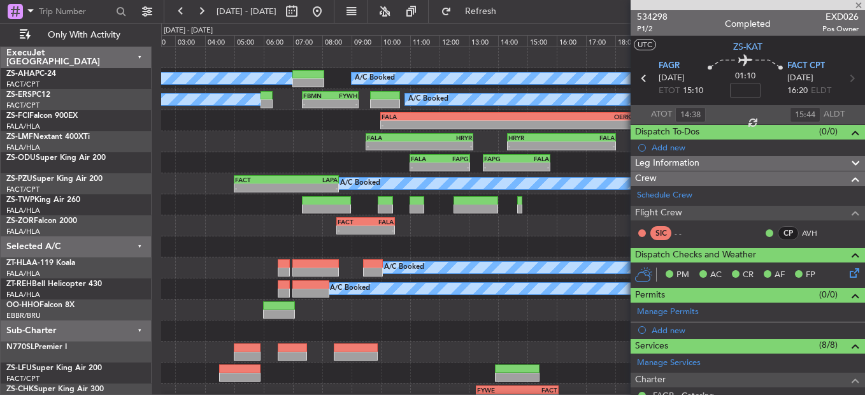
type input "+01:00"
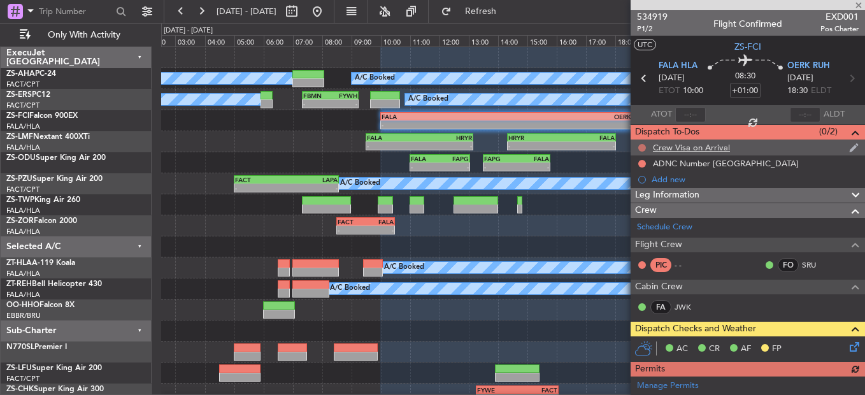
click at [644, 148] on button at bounding box center [642, 148] width 8 height 8
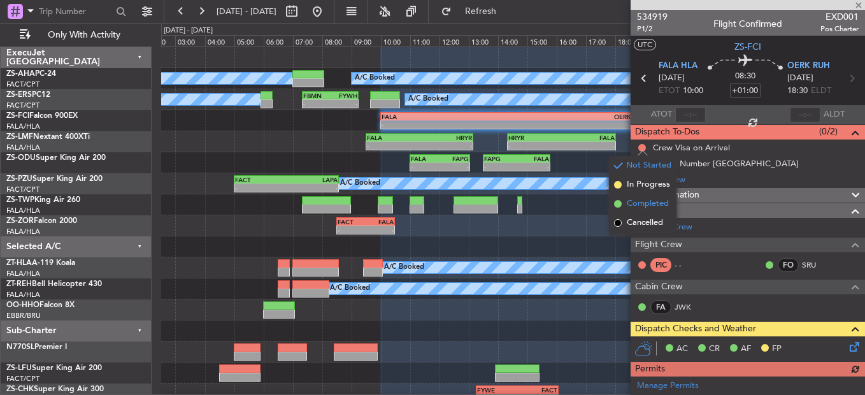
click at [649, 208] on span "Completed" at bounding box center [648, 203] width 42 height 13
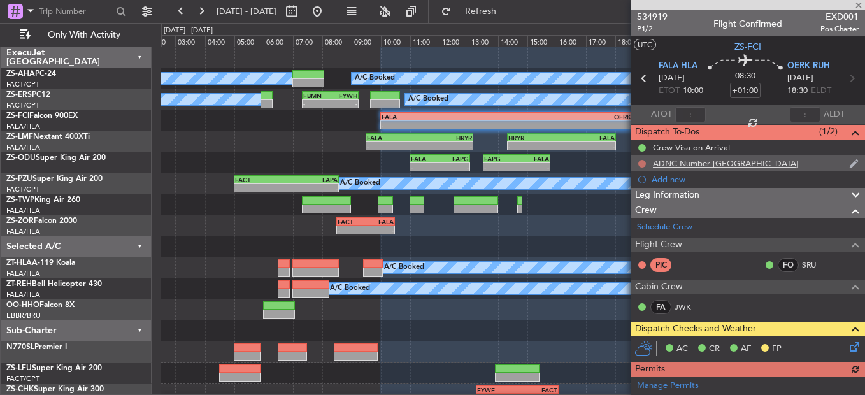
click at [643, 163] on button at bounding box center [642, 164] width 8 height 8
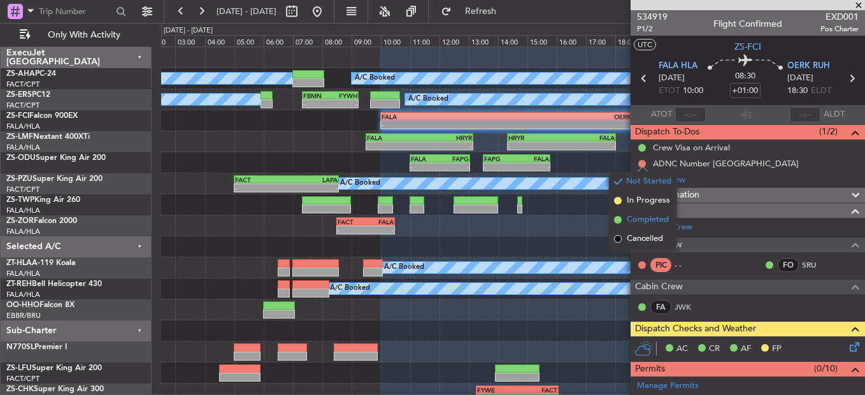
click at [645, 220] on span "Completed" at bounding box center [648, 219] width 42 height 13
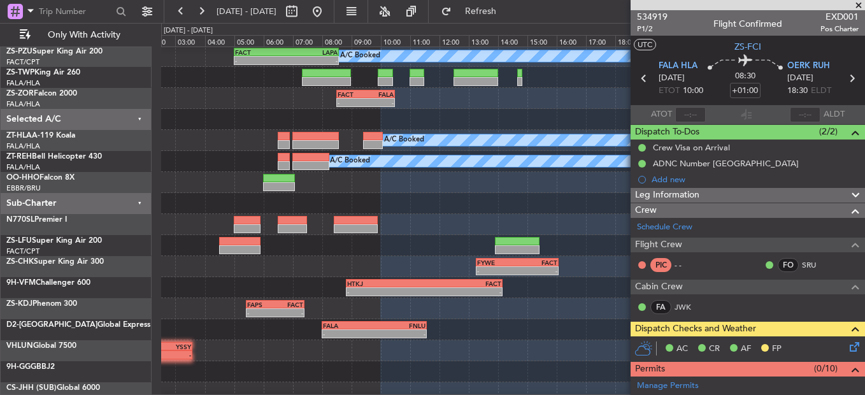
click at [856, 9] on span at bounding box center [858, 5] width 13 height 11
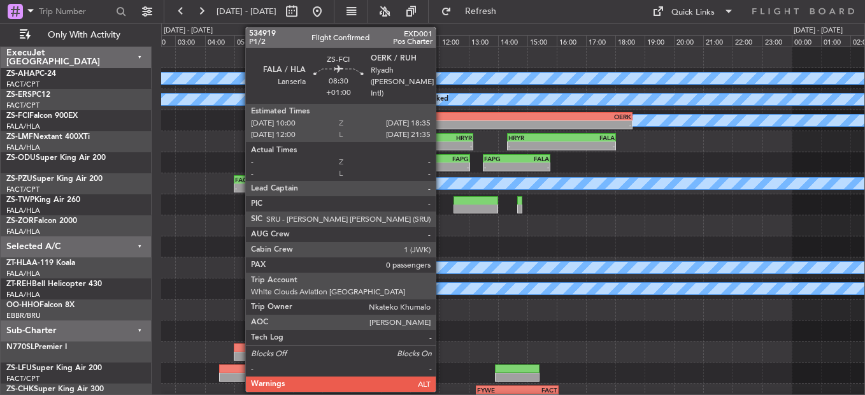
click at [441, 128] on div "-" at bounding box center [444, 125] width 125 height 8
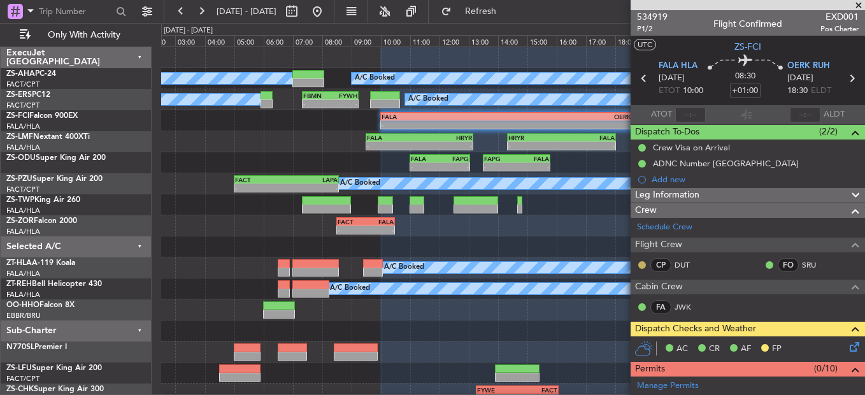
click at [645, 264] on button at bounding box center [642, 265] width 8 height 8
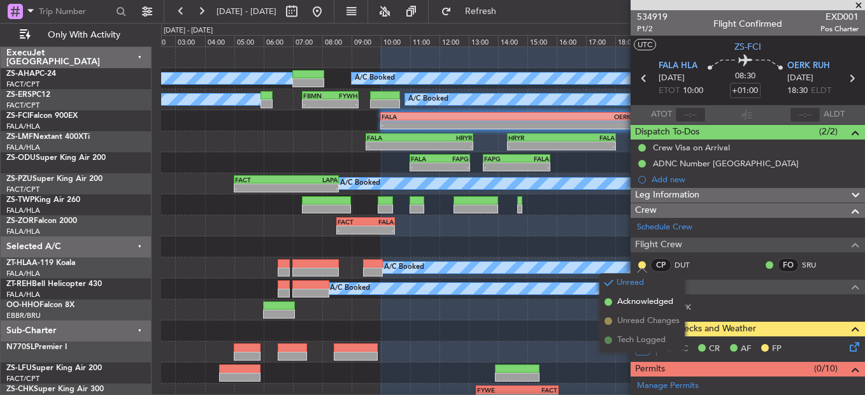
click at [620, 307] on span "Acknowledged" at bounding box center [645, 302] width 56 height 13
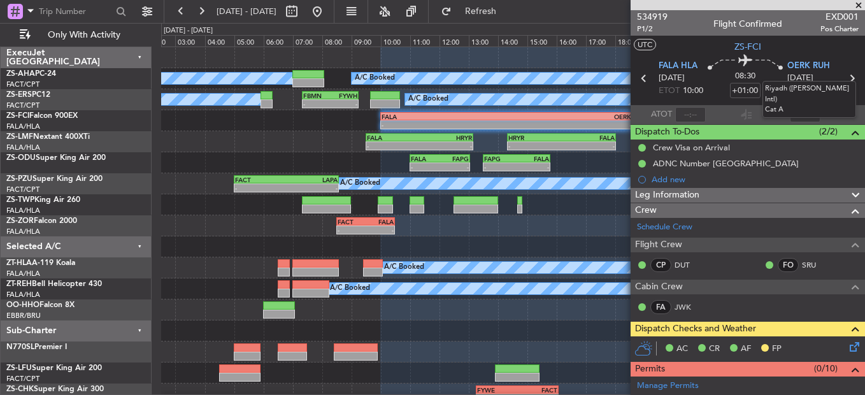
click at [845, 75] on mat-tooltip-component "Riyadh ([PERSON_NAME] Intl) Cat A" at bounding box center [809, 99] width 111 height 55
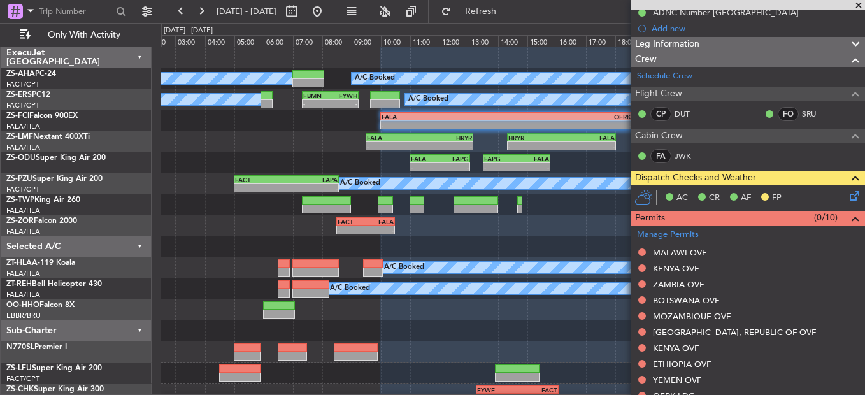
scroll to position [191, 0]
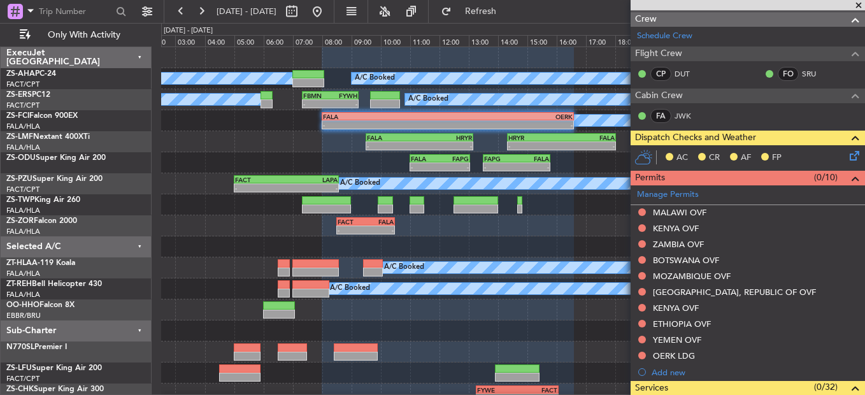
click at [847, 157] on icon at bounding box center [852, 153] width 10 height 10
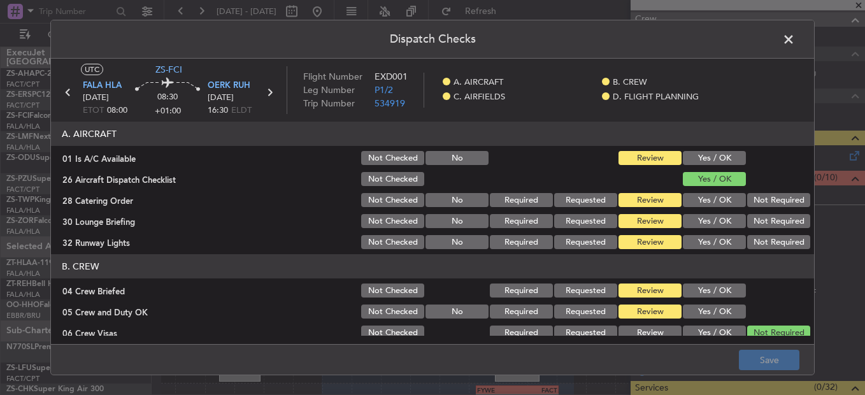
click at [706, 155] on button "Yes / OK" at bounding box center [714, 158] width 63 height 14
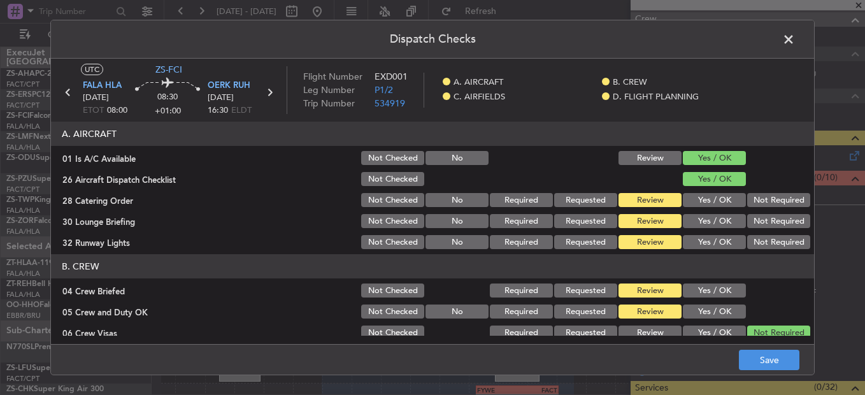
click at [763, 196] on button "Not Required" at bounding box center [778, 200] width 63 height 14
click at [747, 222] on button "Not Required" at bounding box center [778, 221] width 63 height 14
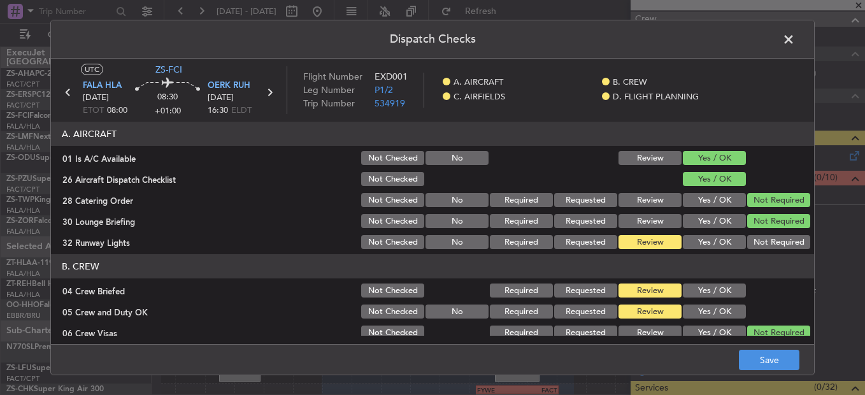
click at [704, 241] on button "Yes / OK" at bounding box center [714, 242] width 63 height 14
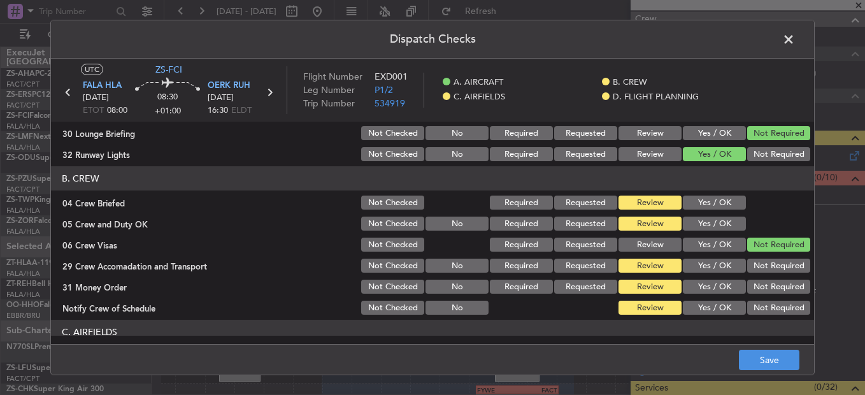
scroll to position [127, 0]
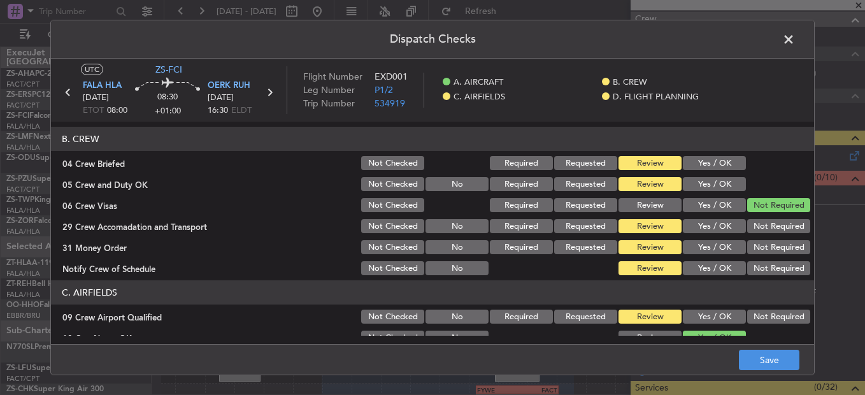
click at [700, 169] on button "Yes / OK" at bounding box center [714, 163] width 63 height 14
click at [710, 178] on button "Yes / OK" at bounding box center [714, 184] width 63 height 14
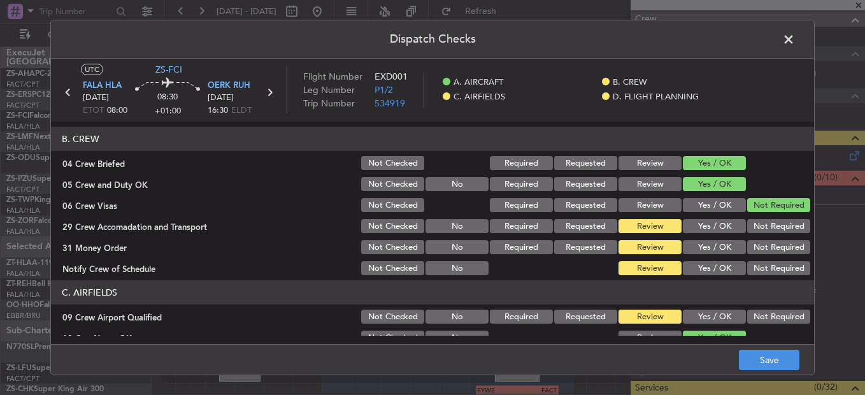
click at [753, 224] on button "Not Required" at bounding box center [778, 226] width 63 height 14
click at [747, 249] on button "Not Required" at bounding box center [778, 247] width 63 height 14
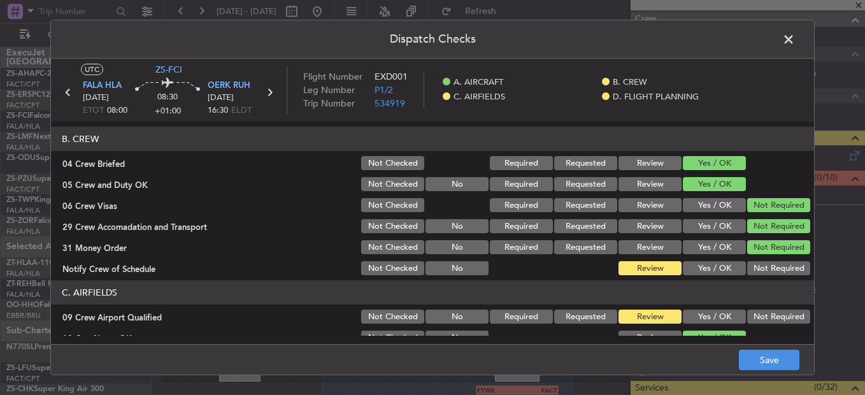
click at [713, 265] on button "Yes / OK" at bounding box center [714, 268] width 63 height 14
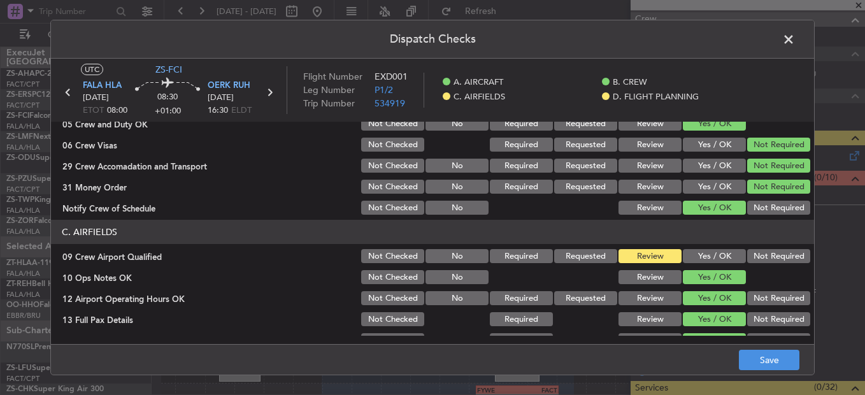
scroll to position [191, 0]
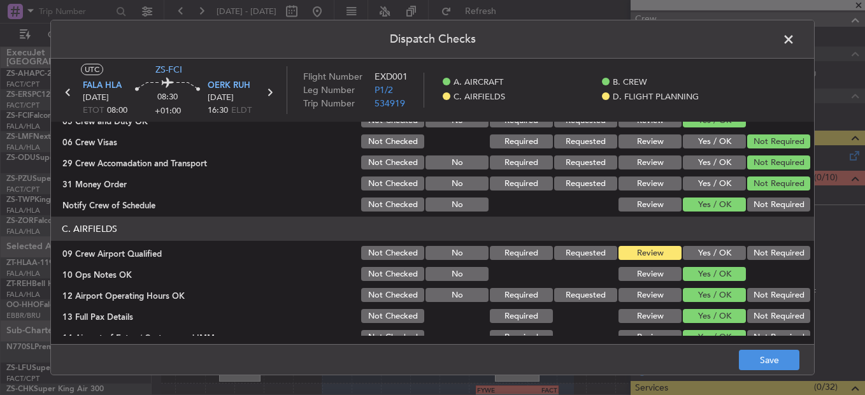
click at [705, 257] on button "Yes / OK" at bounding box center [714, 253] width 63 height 14
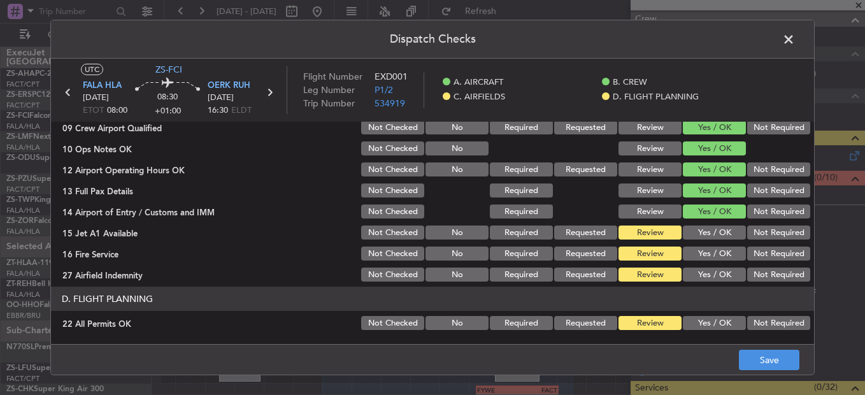
scroll to position [358, 0]
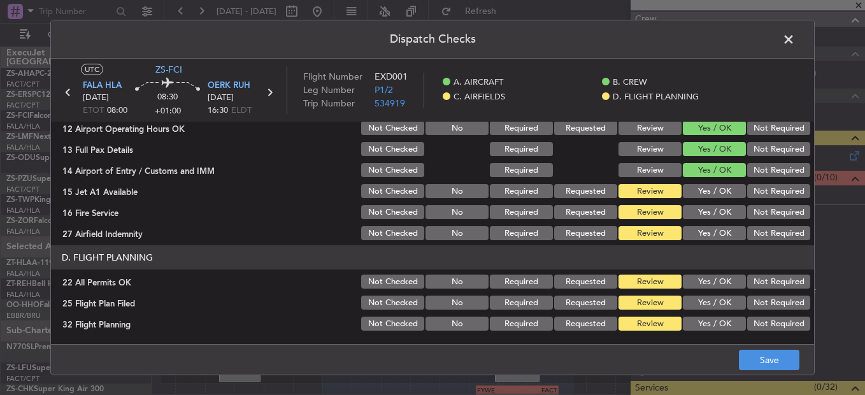
drag, startPoint x: 701, startPoint y: 198, endPoint x: 701, endPoint y: 218, distance: 19.8
click at [702, 202] on section "C. AIRFIELDS 09 Crew Airport Qualified Not Checked No Required Requested Review…" at bounding box center [432, 146] width 763 height 192
click at [701, 218] on button "Yes / OK" at bounding box center [714, 212] width 63 height 14
drag, startPoint x: 703, startPoint y: 187, endPoint x: 717, endPoint y: 199, distance: 19.0
click at [705, 187] on button "Yes / OK" at bounding box center [714, 191] width 63 height 14
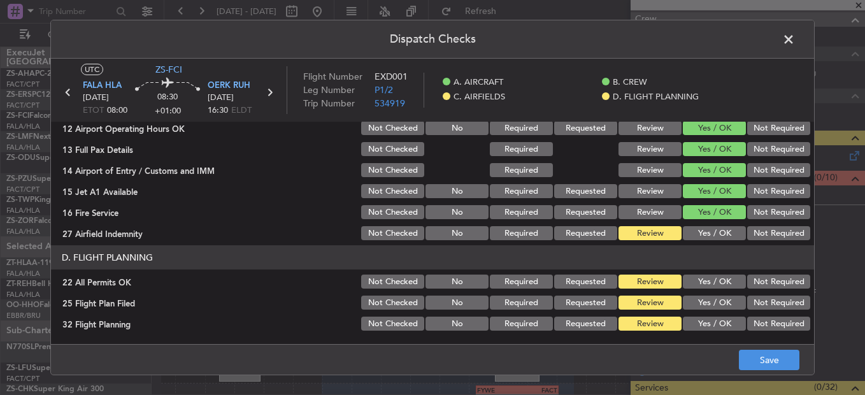
click at [757, 231] on button "Not Required" at bounding box center [778, 233] width 63 height 14
click at [771, 282] on button "Not Required" at bounding box center [778, 282] width 63 height 14
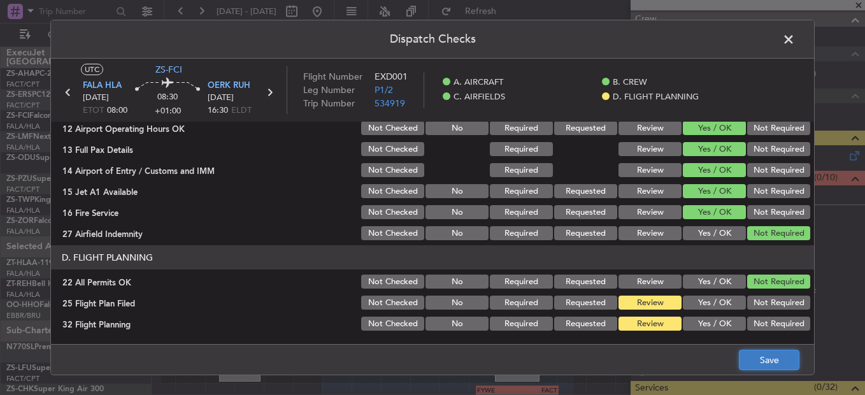
click at [773, 361] on button "Save" at bounding box center [769, 360] width 61 height 20
click at [795, 34] on span at bounding box center [795, 42] width 0 height 25
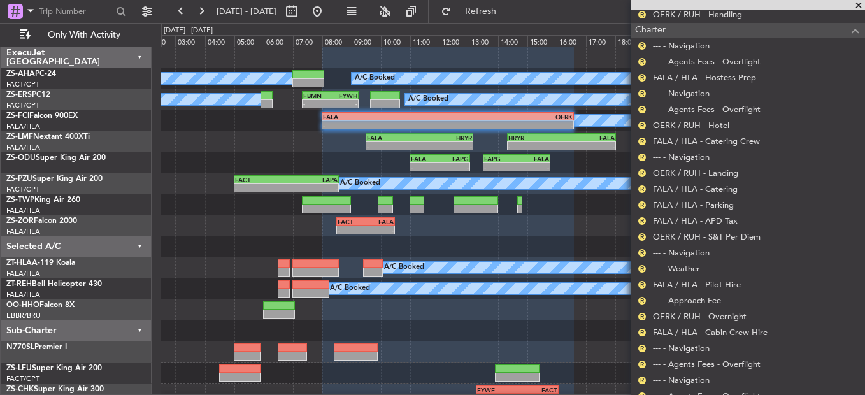
scroll to position [809, 0]
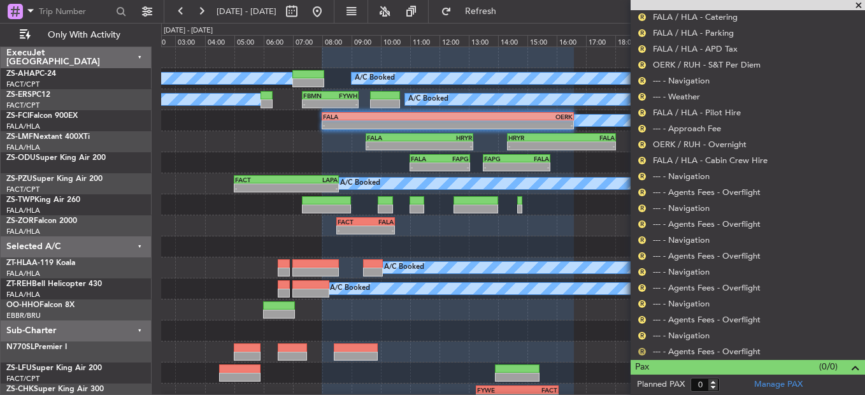
click at [643, 350] on button "R" at bounding box center [642, 352] width 8 height 8
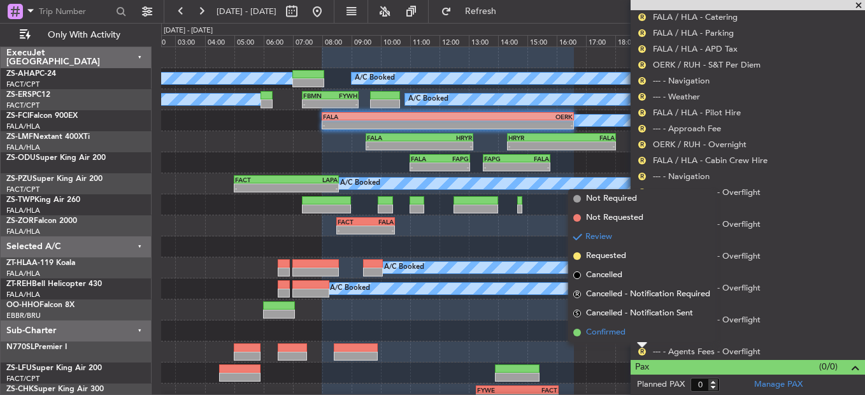
click at [597, 331] on span "Confirmed" at bounding box center [605, 332] width 39 height 13
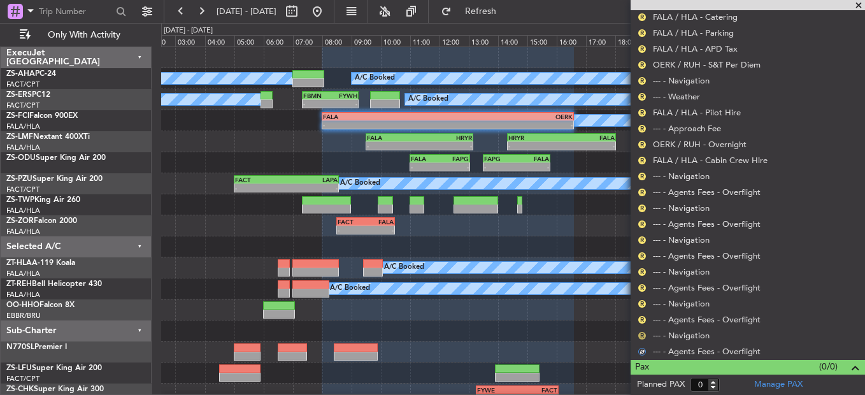
click at [642, 336] on button "R" at bounding box center [642, 336] width 8 height 8
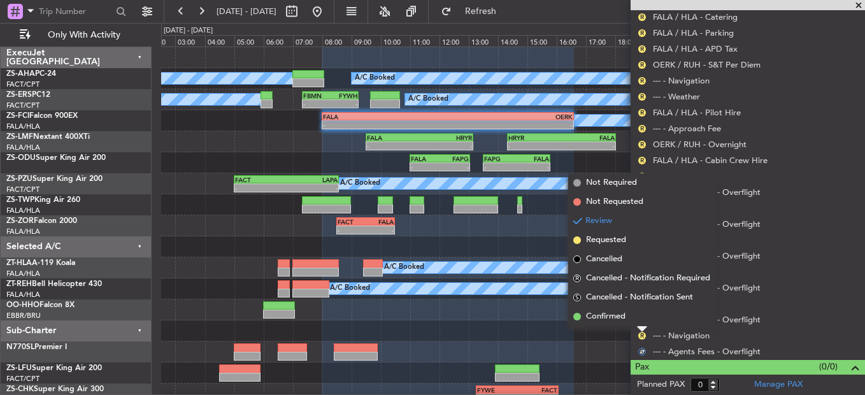
click at [624, 313] on span "Confirmed" at bounding box center [605, 316] width 39 height 13
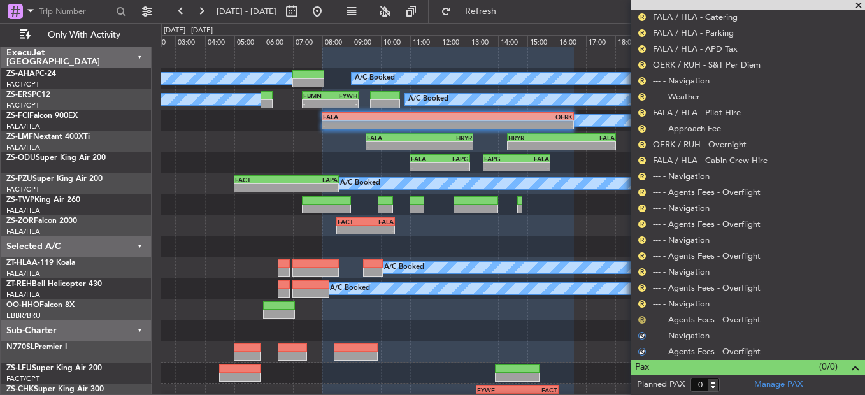
click at [642, 316] on button "R" at bounding box center [642, 320] width 8 height 8
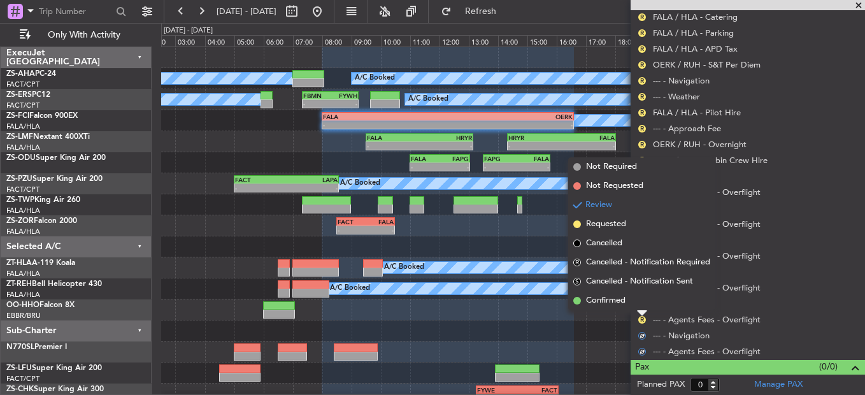
click at [636, 299] on li "Confirmed" at bounding box center [641, 300] width 147 height 19
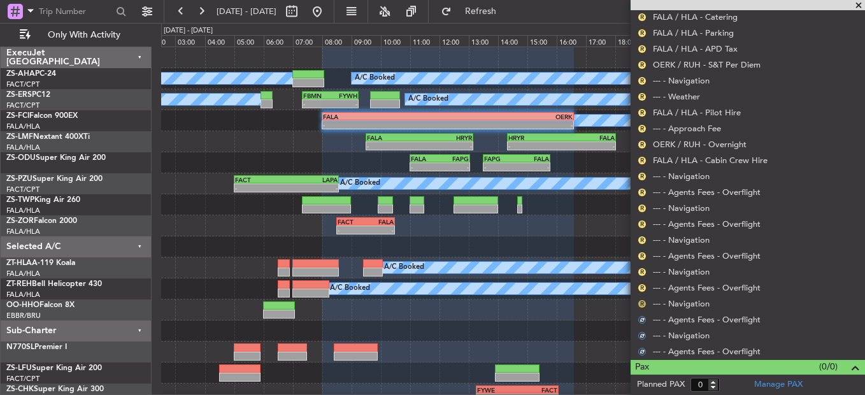
click at [644, 301] on button "R" at bounding box center [642, 304] width 8 height 8
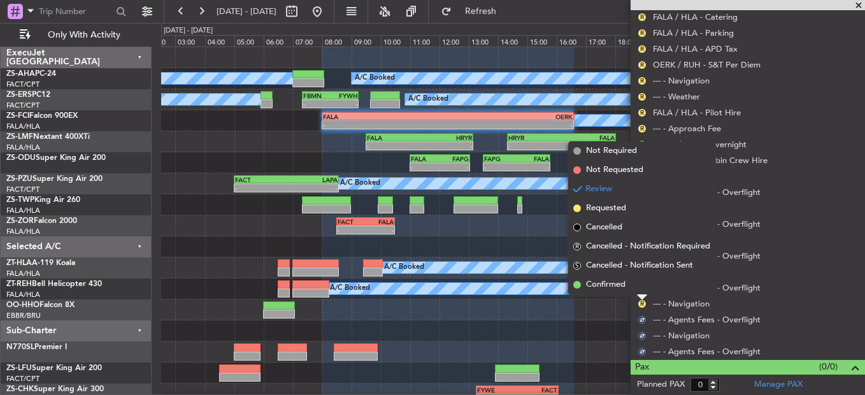
click at [642, 278] on li "Confirmed" at bounding box center [641, 284] width 147 height 19
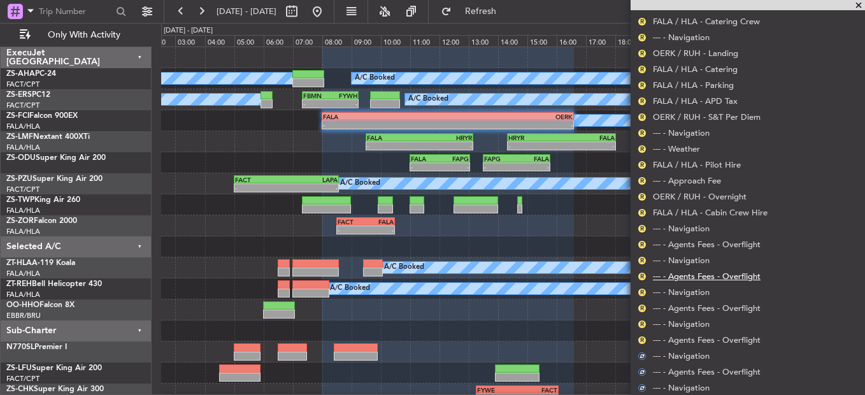
scroll to position [745, 0]
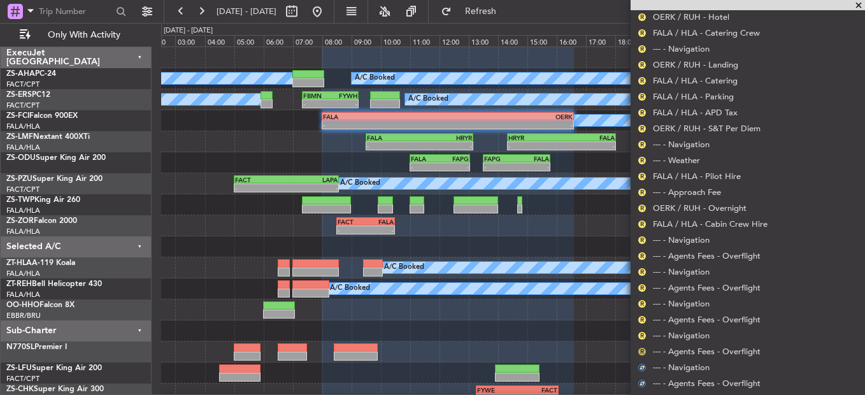
click at [642, 348] on button "R" at bounding box center [642, 352] width 8 height 8
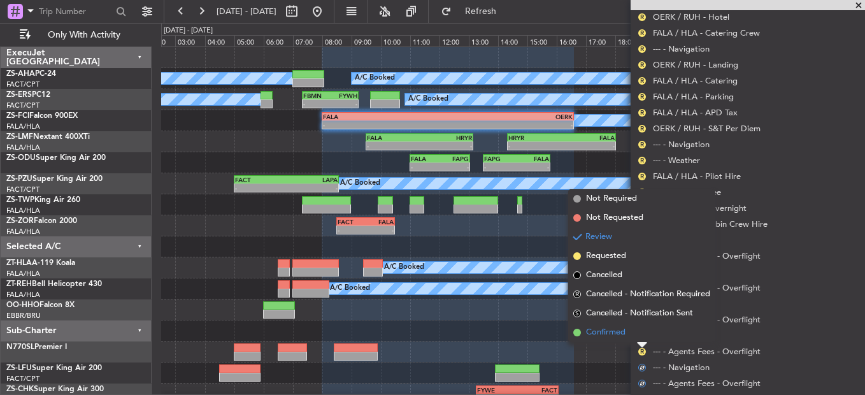
click at [634, 336] on li "Confirmed" at bounding box center [641, 332] width 147 height 19
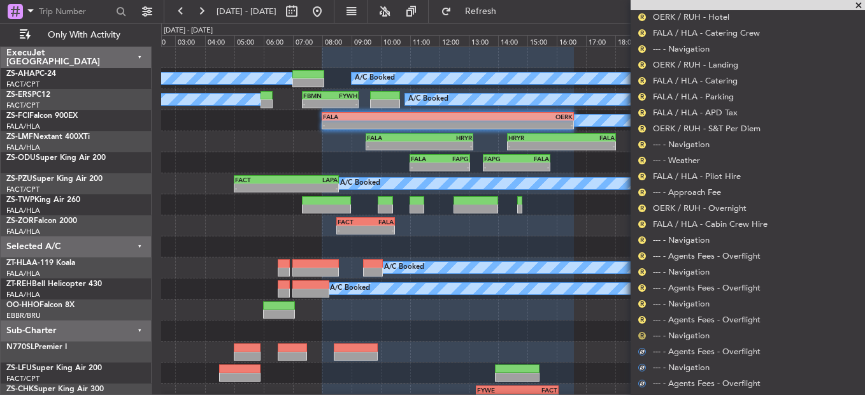
click at [640, 334] on button "R" at bounding box center [642, 336] width 8 height 8
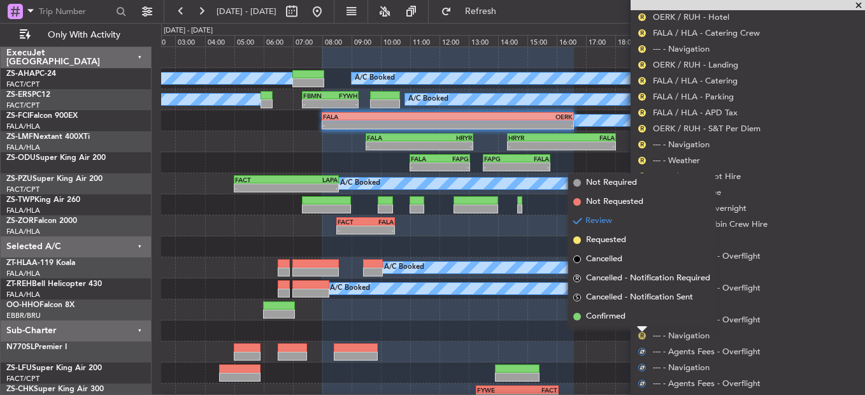
click at [645, 324] on li "Confirmed" at bounding box center [641, 316] width 147 height 19
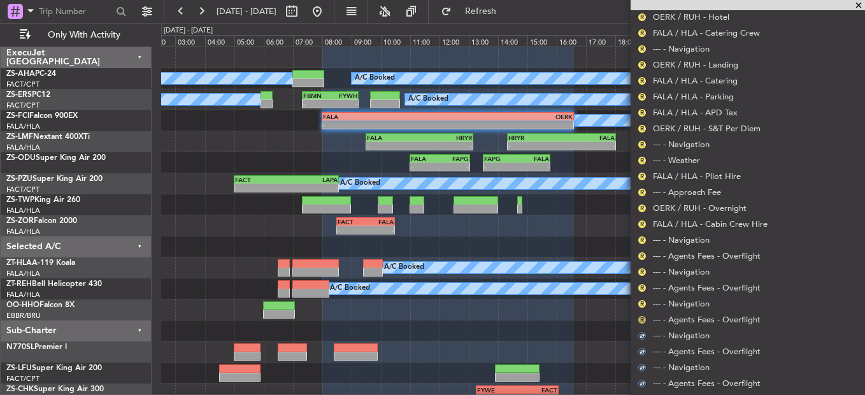
click at [642, 318] on button "R" at bounding box center [642, 320] width 8 height 8
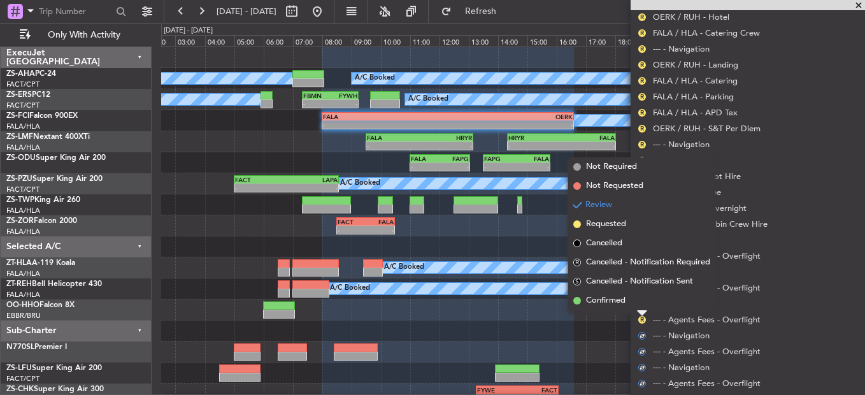
click at [640, 312] on div at bounding box center [642, 313] width 10 height 5
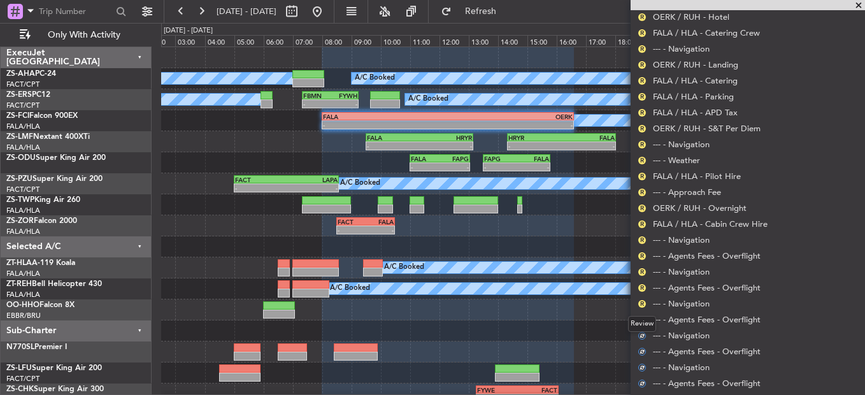
click at [644, 318] on div "Review" at bounding box center [642, 324] width 28 height 16
click at [642, 318] on button "R" at bounding box center [642, 320] width 8 height 8
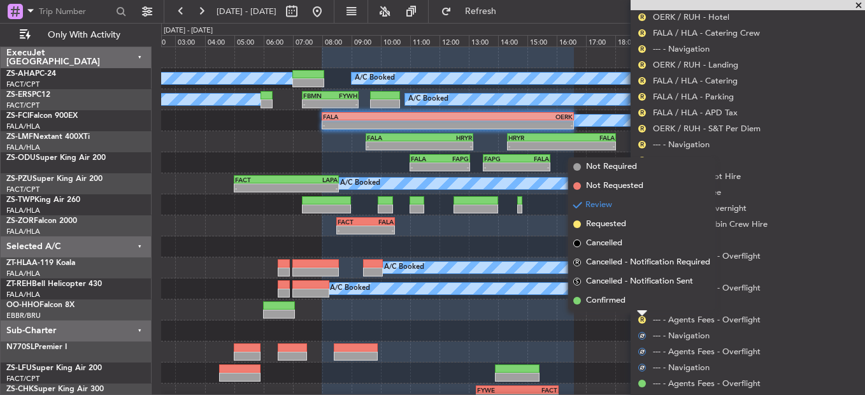
click at [631, 306] on li "Confirmed" at bounding box center [641, 300] width 147 height 19
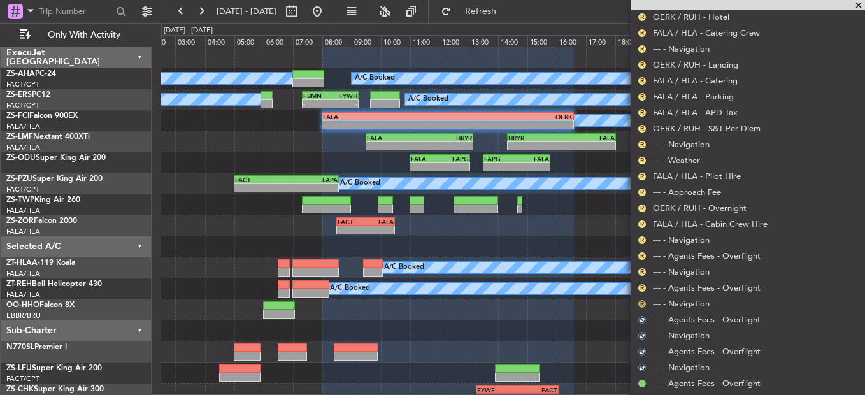
click at [641, 305] on button "R" at bounding box center [642, 304] width 8 height 8
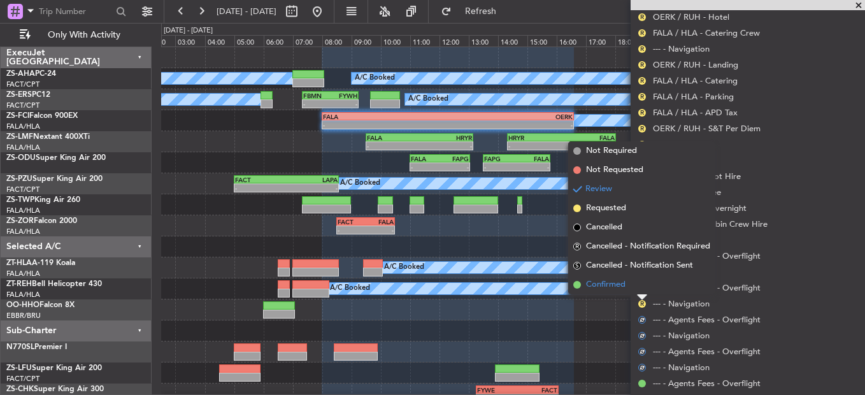
click at [636, 287] on li "Confirmed" at bounding box center [641, 284] width 147 height 19
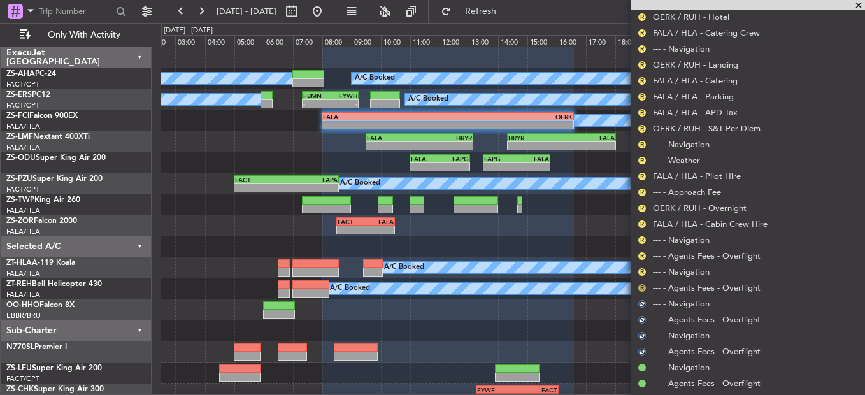
click at [640, 287] on button "R" at bounding box center [642, 288] width 8 height 8
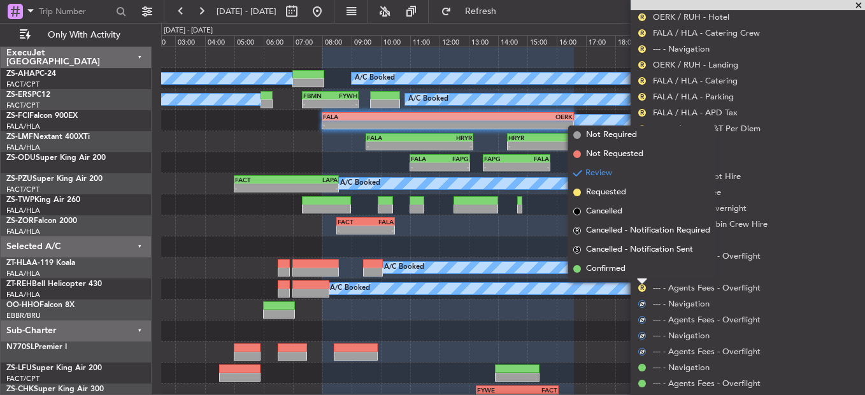
click at [637, 270] on li "Confirmed" at bounding box center [641, 268] width 147 height 19
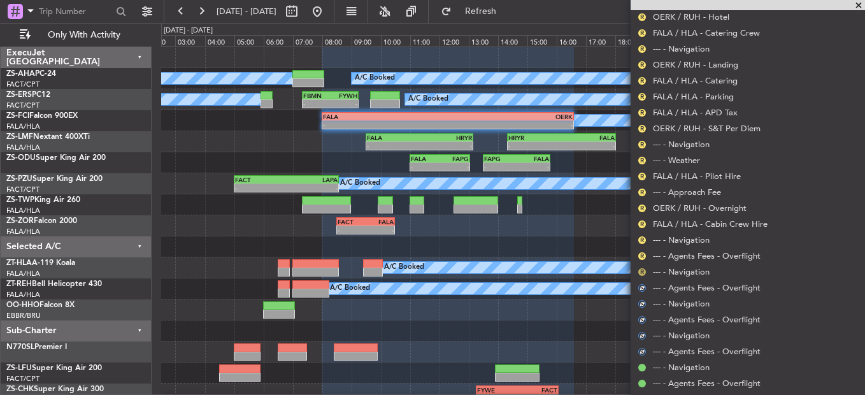
click at [640, 271] on button "R" at bounding box center [642, 272] width 8 height 8
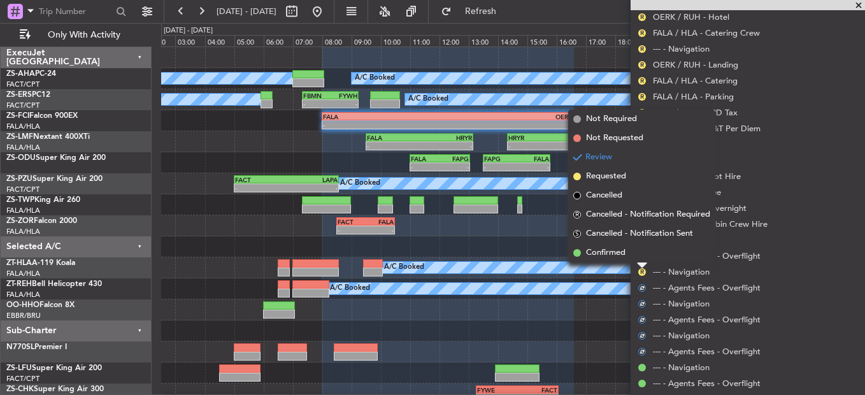
click at [636, 252] on li "Confirmed" at bounding box center [641, 252] width 147 height 19
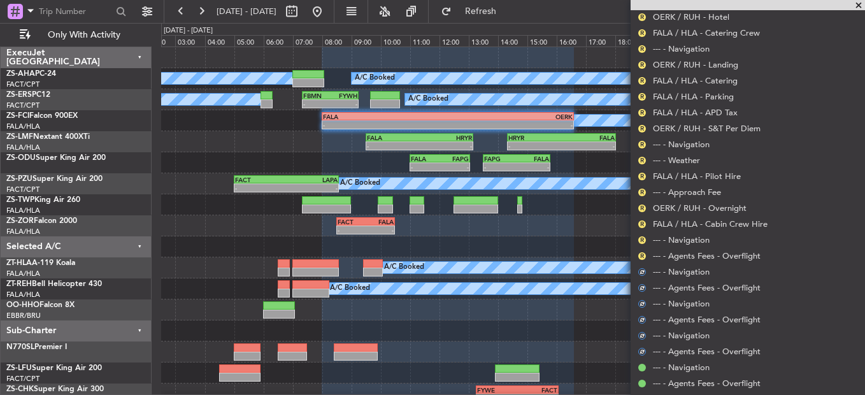
click at [636, 254] on div "R --- - Agents Fees - Overflight" at bounding box center [748, 256] width 234 height 16
click at [639, 256] on button "R" at bounding box center [642, 256] width 8 height 8
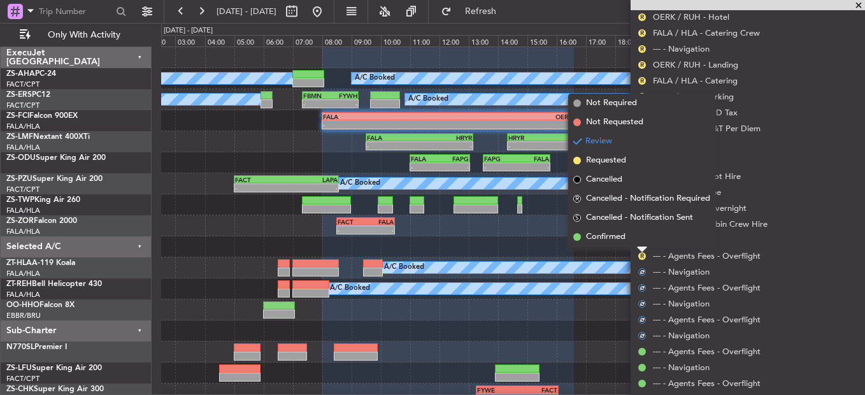
click at [635, 245] on li "Confirmed" at bounding box center [641, 236] width 147 height 19
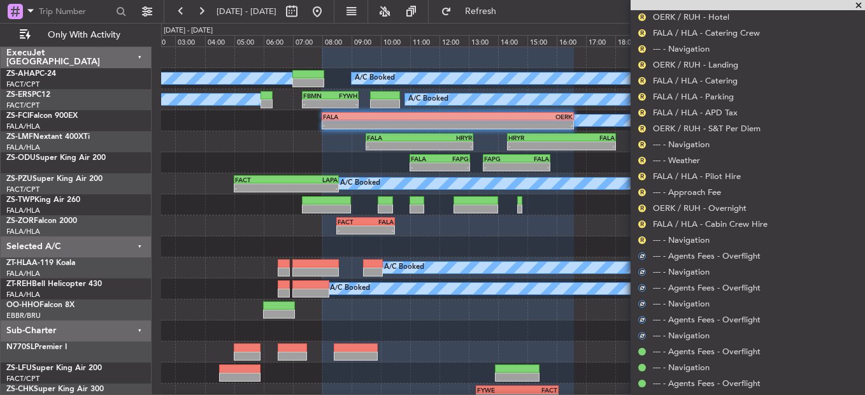
click at [642, 245] on div "R --- - Navigation" at bounding box center [748, 240] width 234 height 16
click at [642, 239] on button "R" at bounding box center [642, 240] width 8 height 8
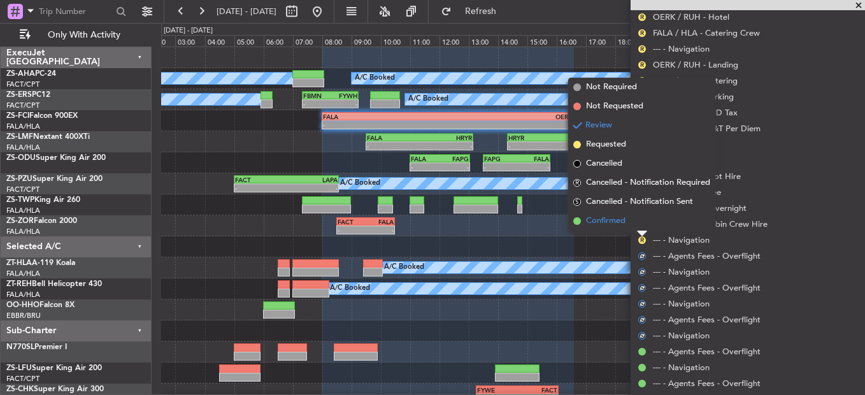
click at [642, 225] on li "Confirmed" at bounding box center [641, 221] width 147 height 19
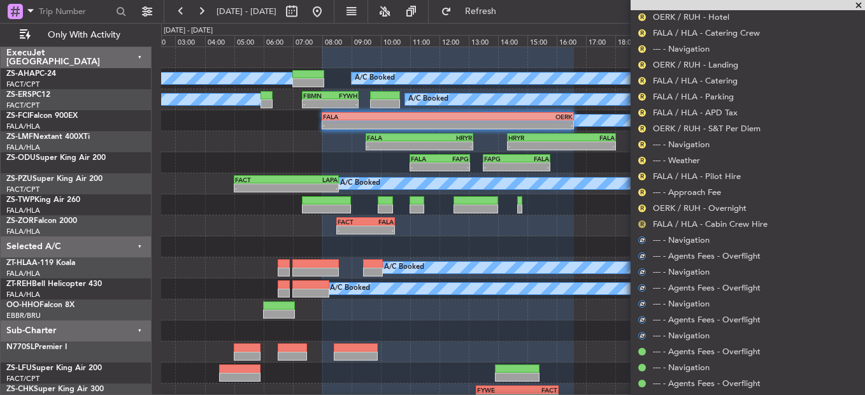
click at [642, 226] on button "R" at bounding box center [642, 224] width 8 height 8
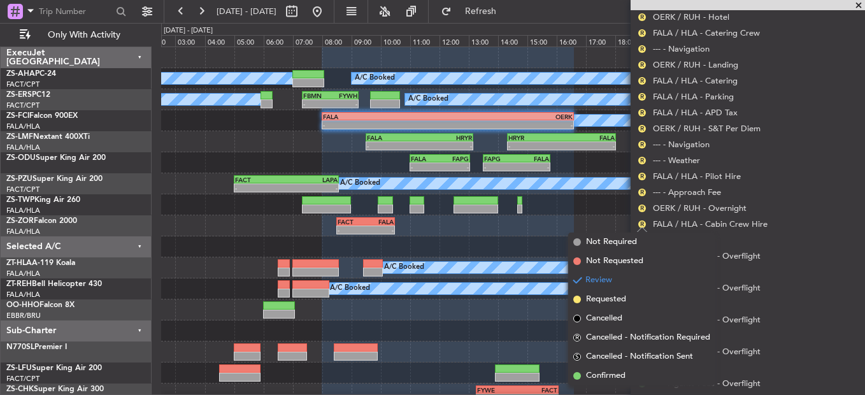
drag, startPoint x: 650, startPoint y: 372, endPoint x: 657, endPoint y: 340, distance: 32.6
click at [649, 369] on li "Confirmed" at bounding box center [641, 375] width 147 height 19
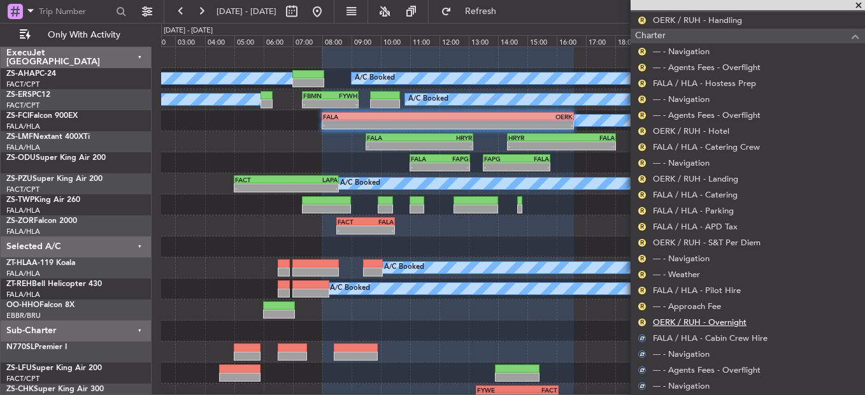
scroll to position [618, 0]
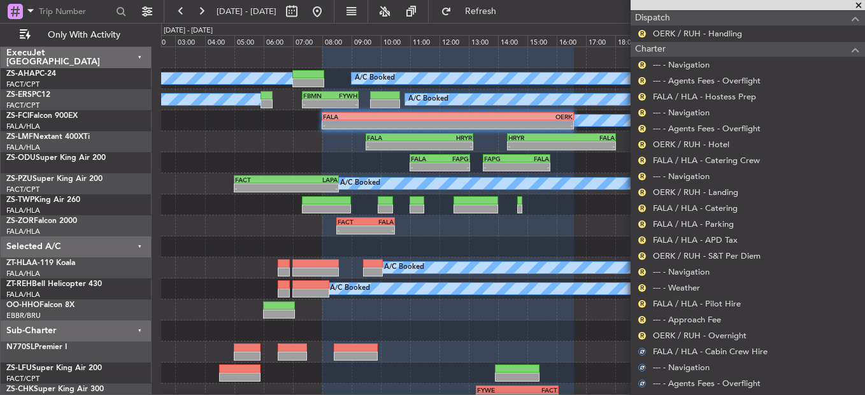
click at [638, 333] on div "R" at bounding box center [642, 336] width 10 height 10
click at [639, 332] on button "R" at bounding box center [642, 336] width 8 height 8
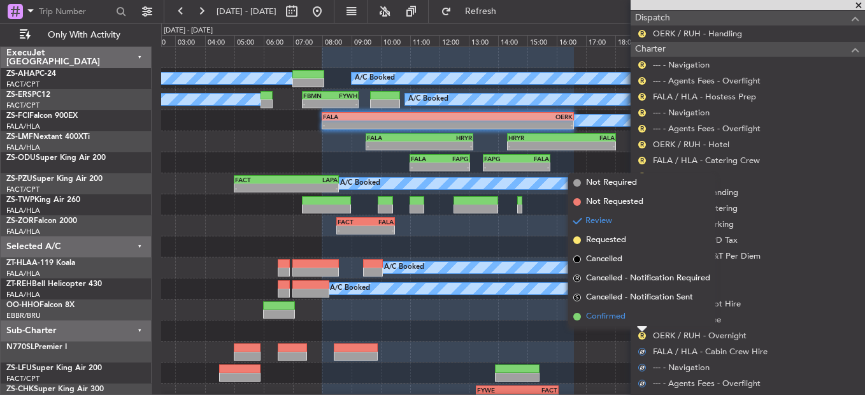
click at [639, 317] on li "Confirmed" at bounding box center [641, 316] width 147 height 19
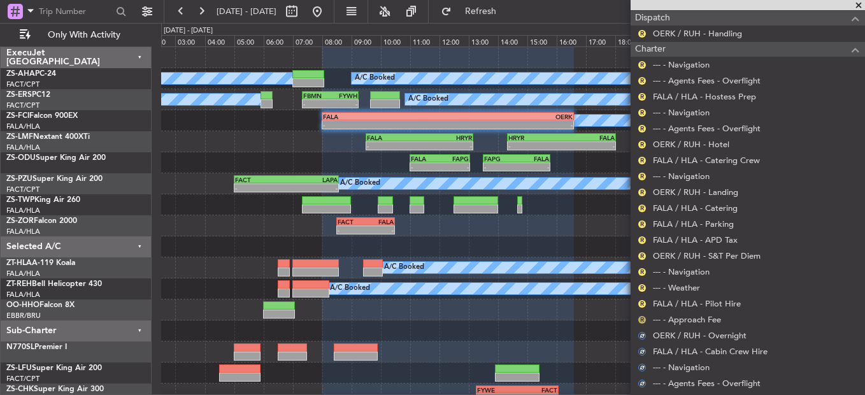
click at [639, 318] on button "R" at bounding box center [642, 320] width 8 height 8
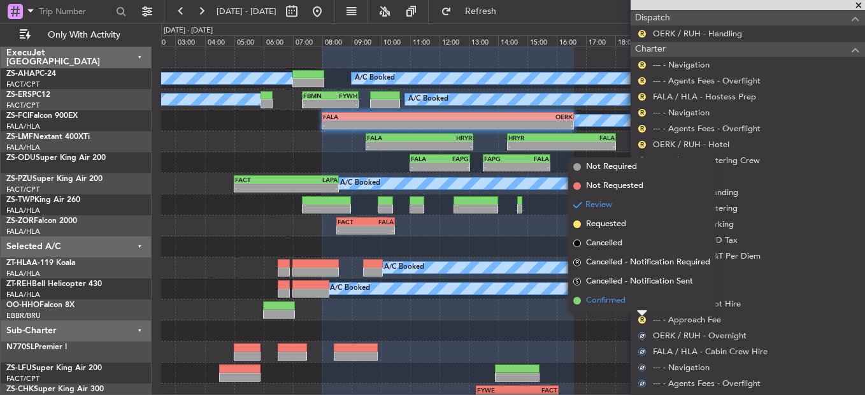
click at [638, 300] on li "Confirmed" at bounding box center [641, 300] width 147 height 19
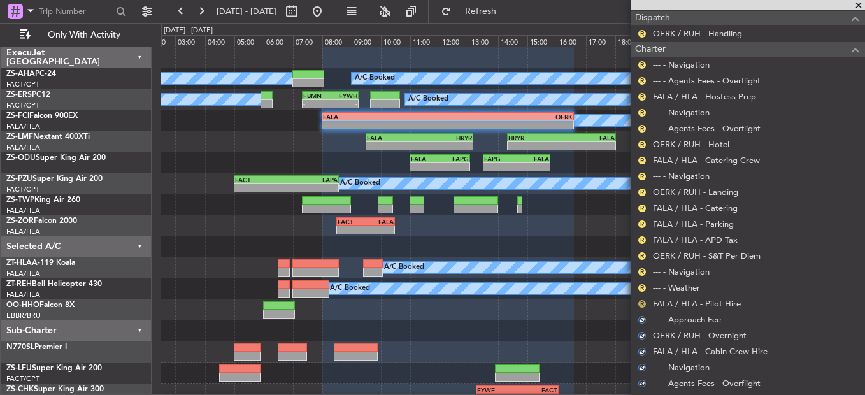
click at [638, 301] on div "R" at bounding box center [642, 304] width 10 height 10
click at [644, 301] on button "R" at bounding box center [642, 304] width 8 height 8
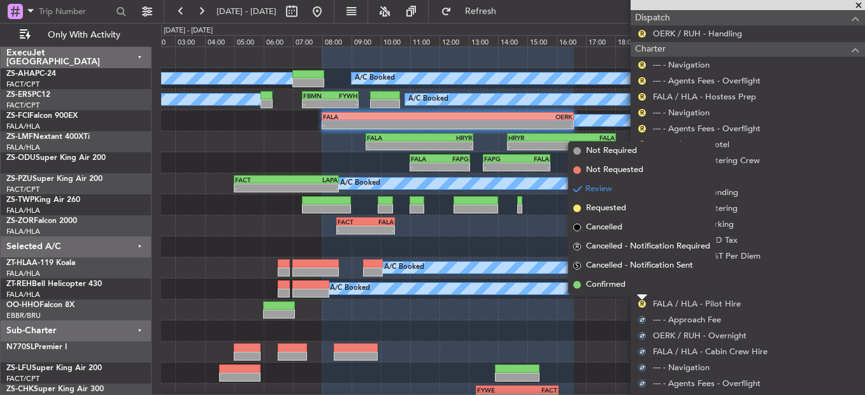
click at [636, 286] on li "Confirmed" at bounding box center [641, 284] width 147 height 19
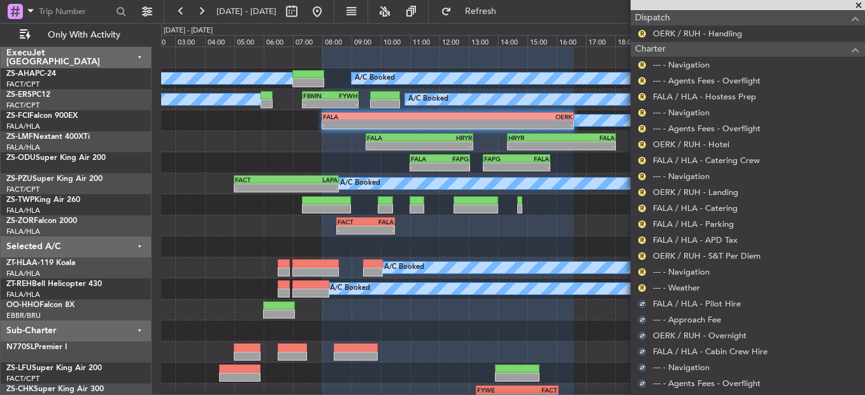
click at [636, 286] on div "R --- - Weather" at bounding box center [748, 288] width 234 height 16
drag, startPoint x: 636, startPoint y: 286, endPoint x: 643, endPoint y: 287, distance: 6.4
click at [643, 287] on button "R" at bounding box center [642, 288] width 8 height 8
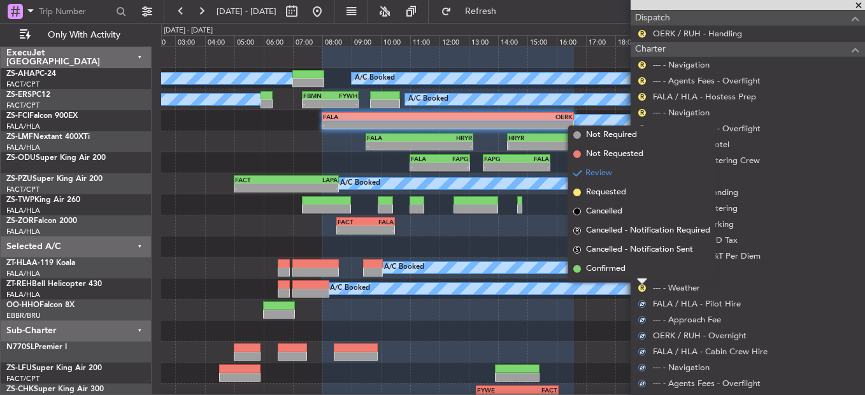
click at [643, 274] on li "Confirmed" at bounding box center [641, 268] width 147 height 19
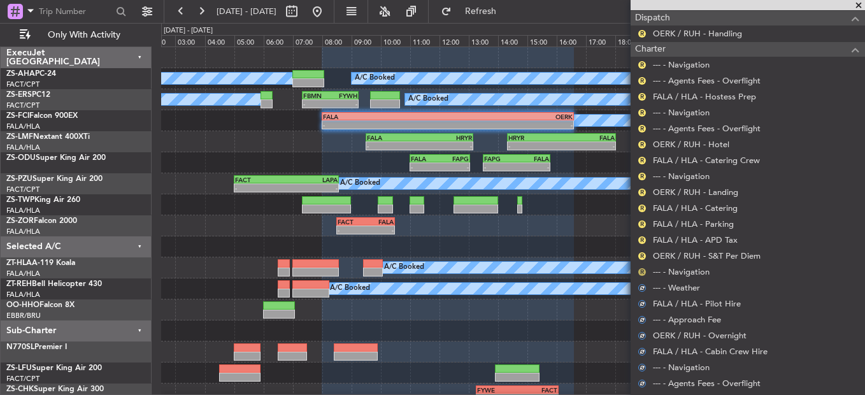
click at [642, 272] on button "R" at bounding box center [642, 272] width 8 height 8
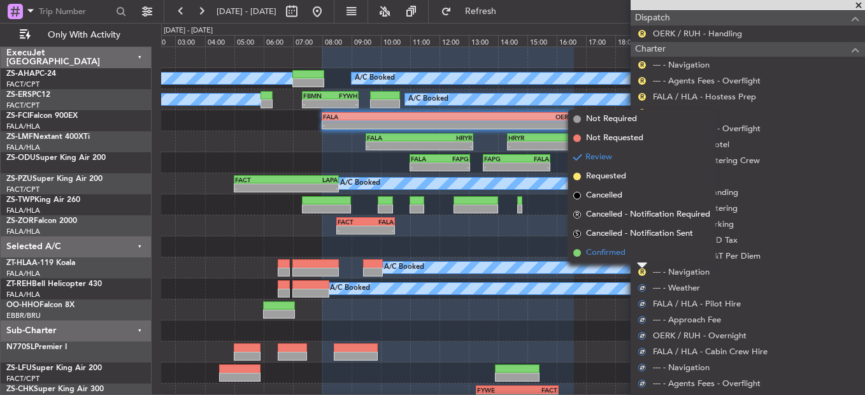
click at [643, 259] on li "Confirmed" at bounding box center [641, 252] width 147 height 19
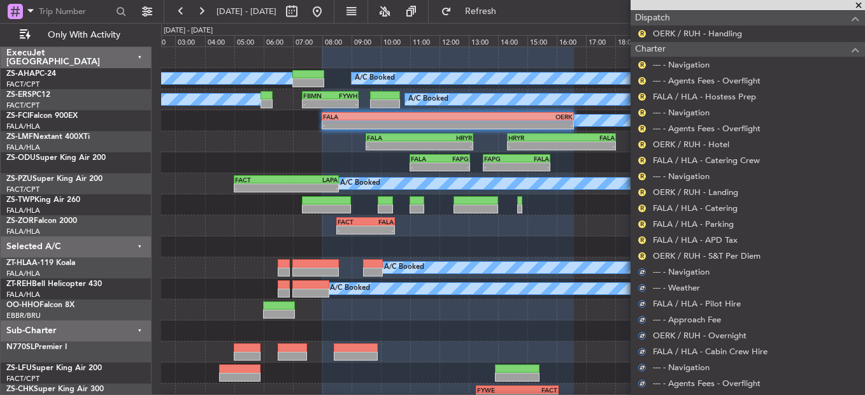
click at [645, 259] on div "R" at bounding box center [642, 256] width 10 height 10
click at [644, 254] on button "R" at bounding box center [642, 256] width 8 height 8
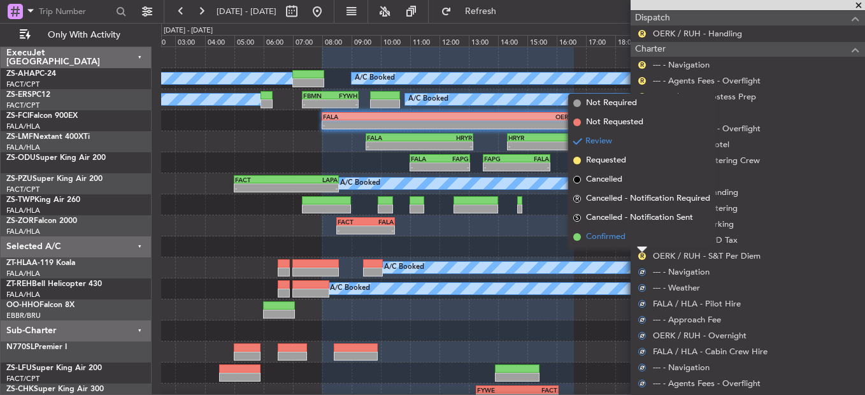
click at [649, 241] on li "Confirmed" at bounding box center [641, 236] width 147 height 19
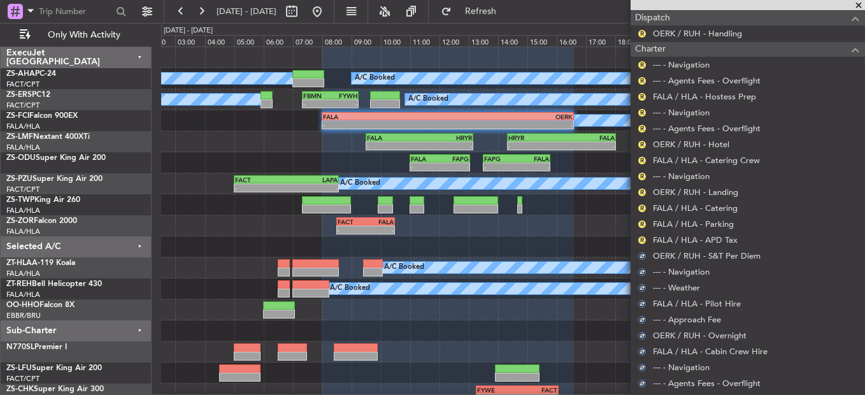
click at [639, 250] on mat-tooltip-component "Review" at bounding box center [642, 260] width 46 height 34
click at [644, 240] on button "R" at bounding box center [642, 240] width 8 height 8
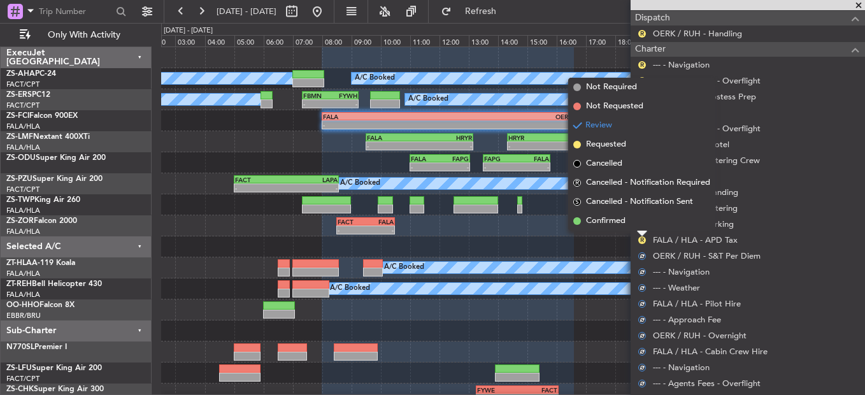
click at [638, 229] on li "Confirmed" at bounding box center [641, 221] width 147 height 19
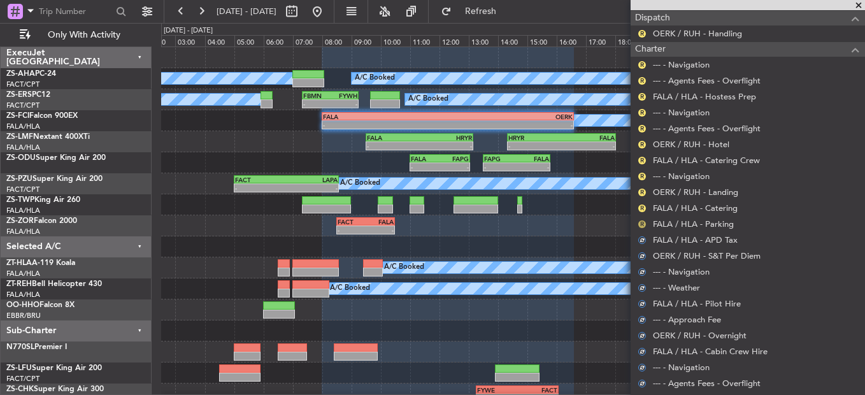
click at [644, 221] on button "R" at bounding box center [642, 224] width 8 height 8
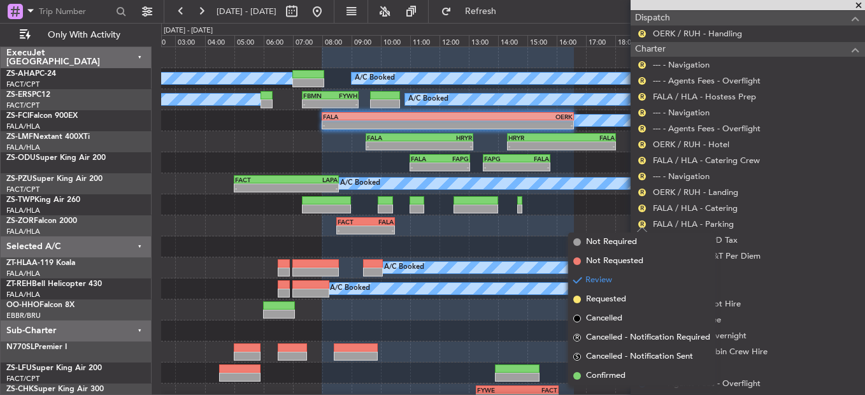
click at [643, 212] on body "[DATE] - [DATE] Refresh Quick Links Only With Activity A/C Booked A/C Booked A/…" at bounding box center [432, 197] width 865 height 395
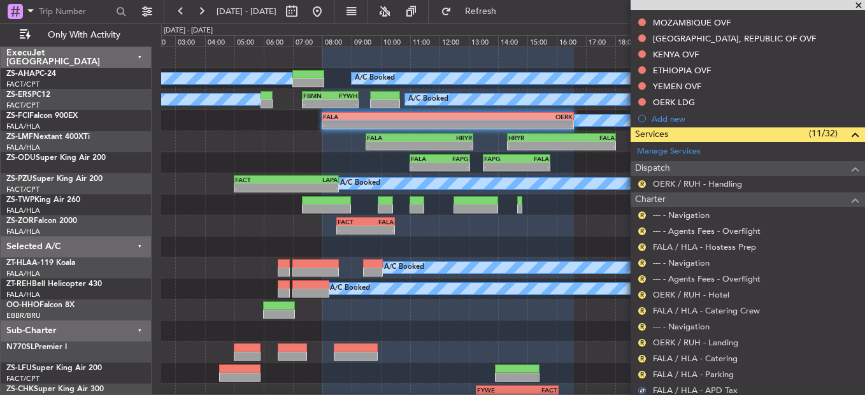
scroll to position [465, 0]
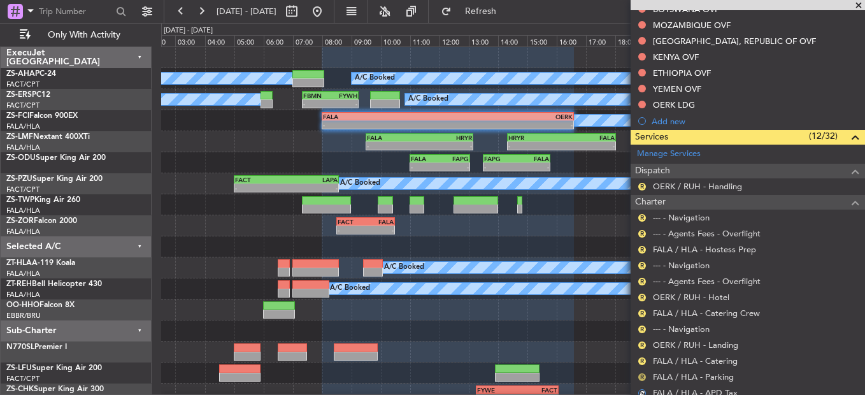
click at [642, 375] on button "R" at bounding box center [642, 377] width 8 height 8
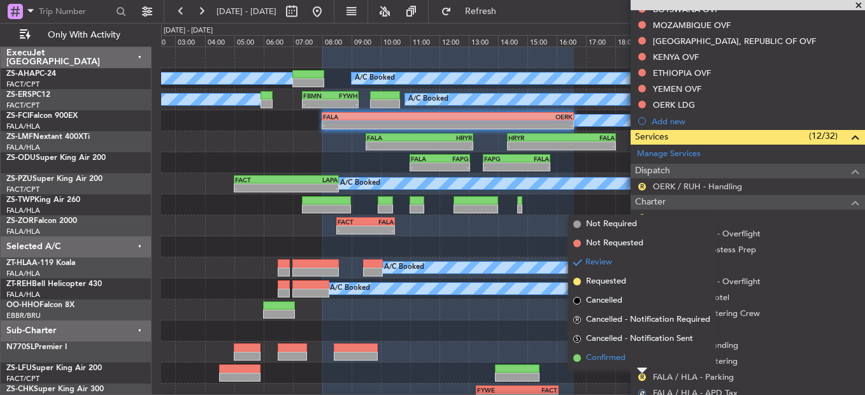
click at [642, 359] on li "Confirmed" at bounding box center [641, 357] width 147 height 19
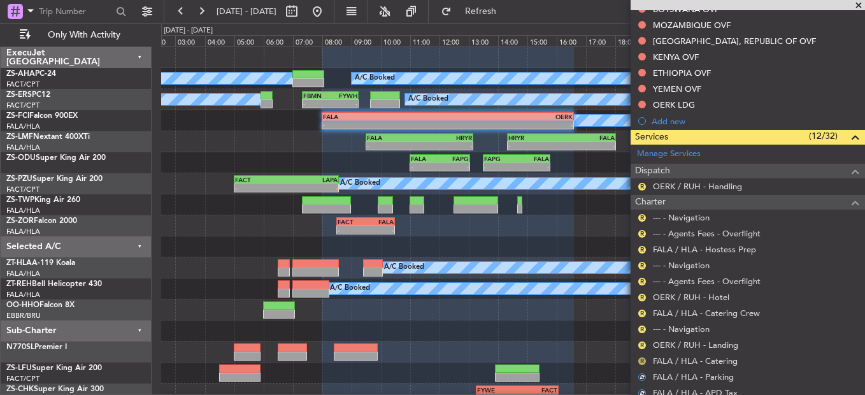
click at [642, 358] on button "R" at bounding box center [642, 361] width 8 height 8
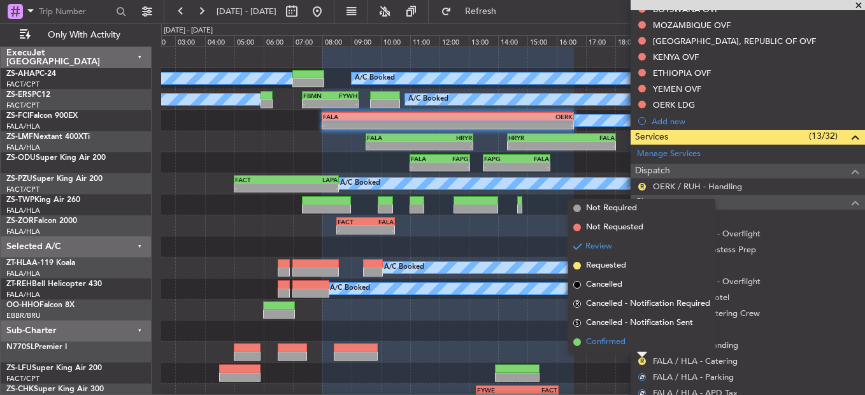
click at [640, 345] on li "Confirmed" at bounding box center [641, 342] width 147 height 19
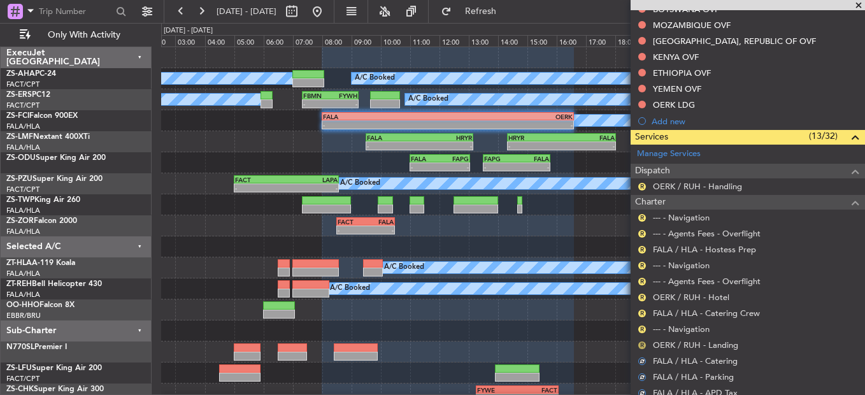
click at [640, 341] on button "R" at bounding box center [642, 345] width 8 height 8
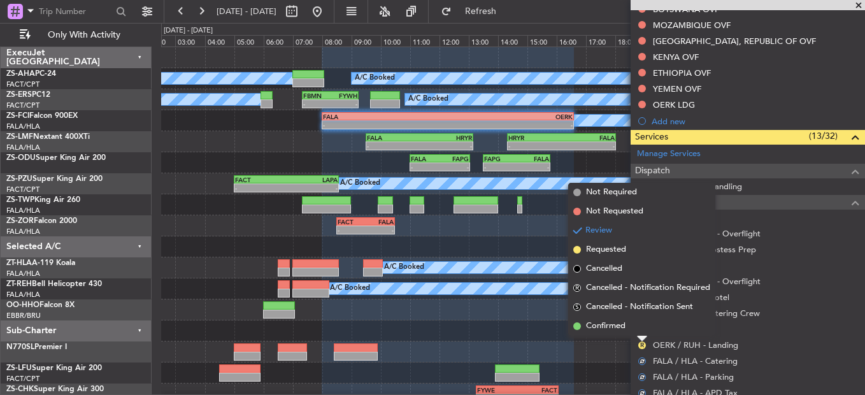
click at [644, 327] on li "Confirmed" at bounding box center [641, 326] width 147 height 19
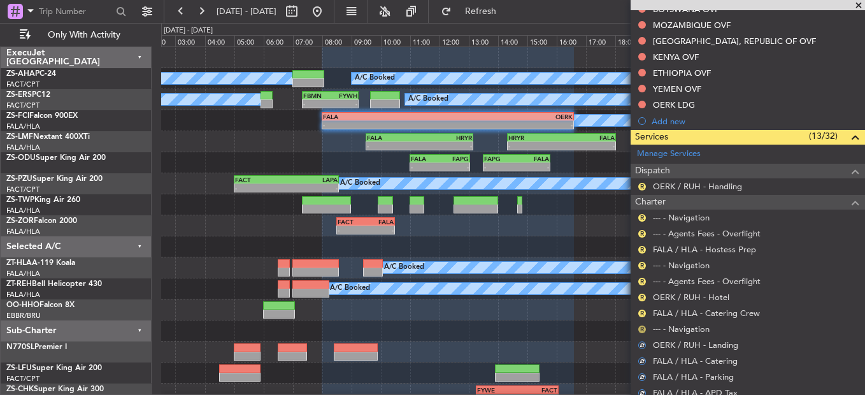
click at [644, 330] on button "R" at bounding box center [642, 330] width 8 height 8
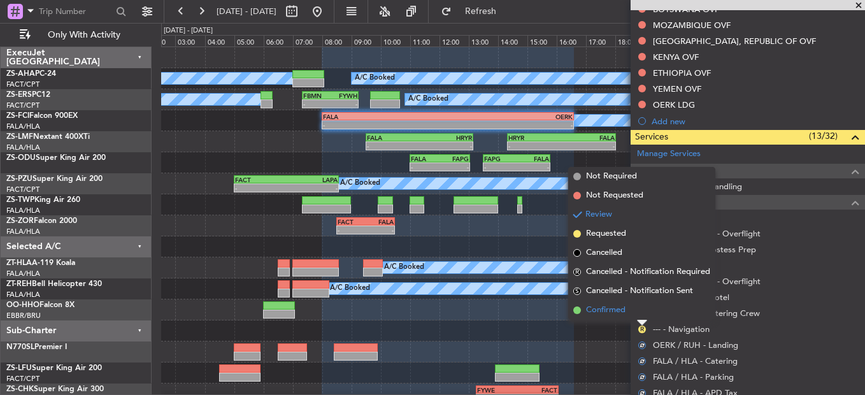
click at [635, 311] on li "Confirmed" at bounding box center [641, 310] width 147 height 19
click at [636, 312] on div "R FALA / HLA - Catering Crew" at bounding box center [748, 313] width 234 height 16
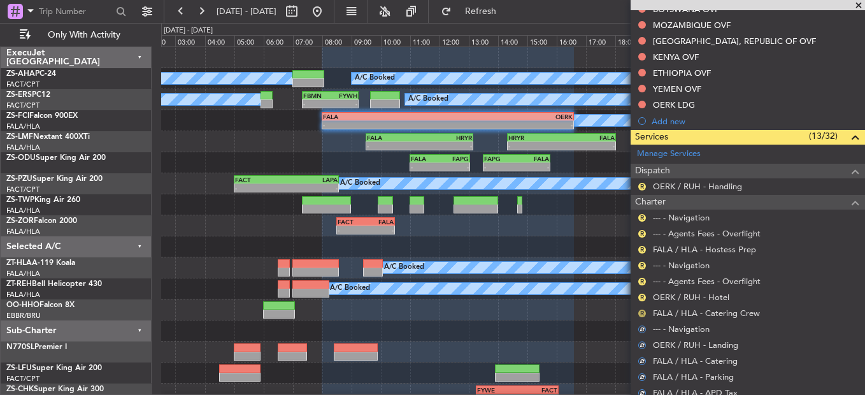
click at [643, 310] on button "R" at bounding box center [642, 314] width 8 height 8
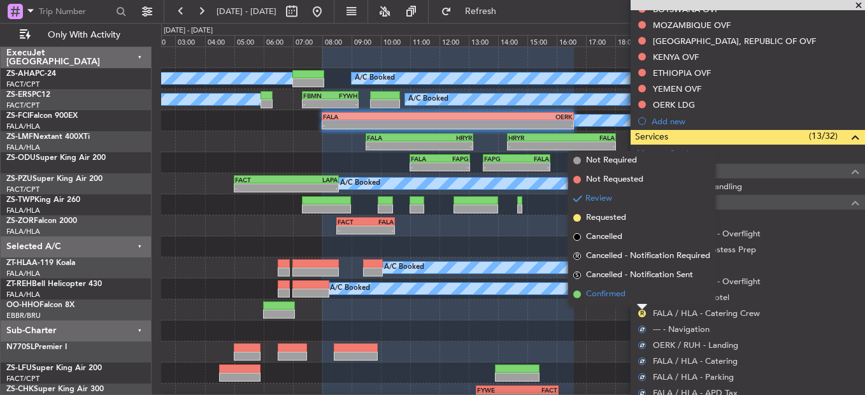
click at [643, 301] on li "Confirmed" at bounding box center [641, 294] width 147 height 19
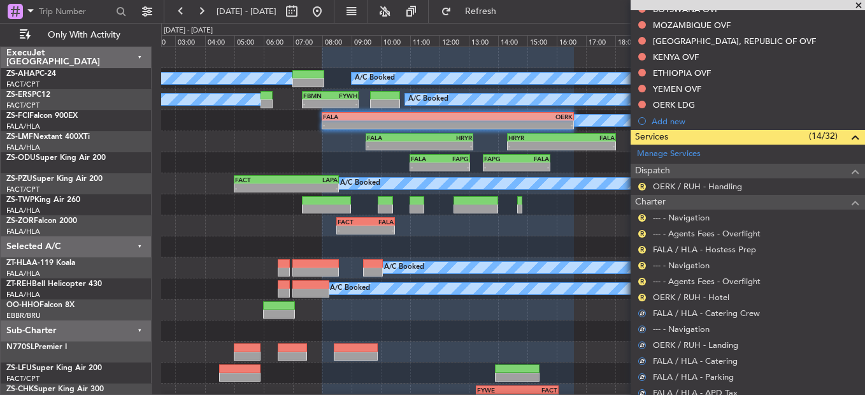
click at [643, 301] on div "R" at bounding box center [642, 297] width 10 height 10
click at [640, 295] on button "R" at bounding box center [642, 298] width 8 height 8
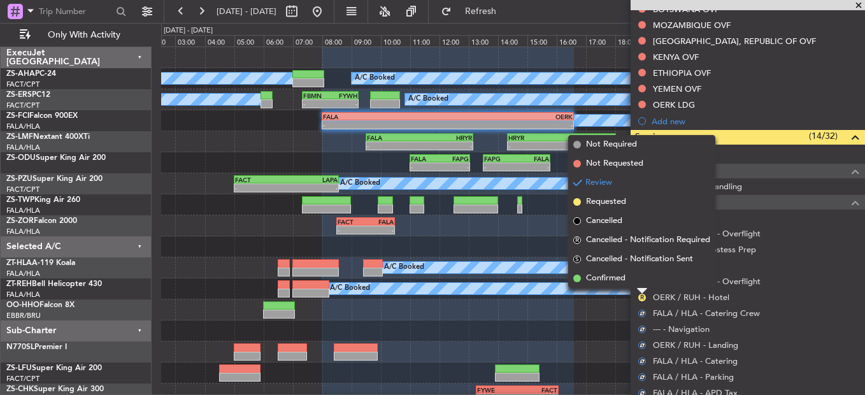
click at [645, 290] on div at bounding box center [642, 291] width 10 height 5
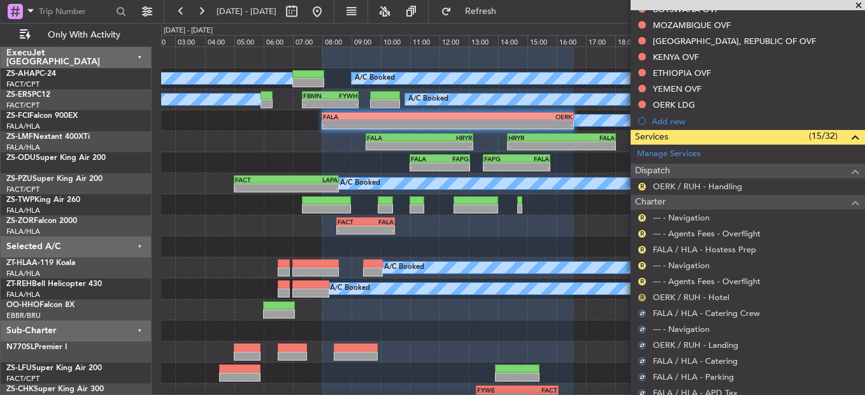
click at [642, 299] on button "R" at bounding box center [642, 298] width 8 height 8
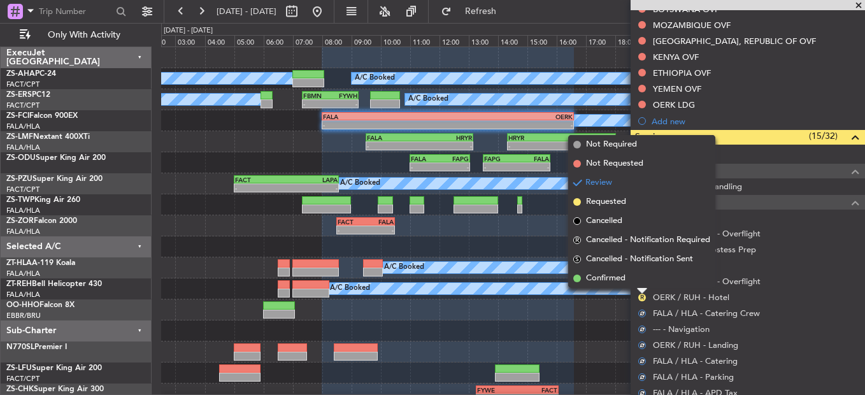
click at [641, 281] on li "Confirmed" at bounding box center [641, 278] width 147 height 19
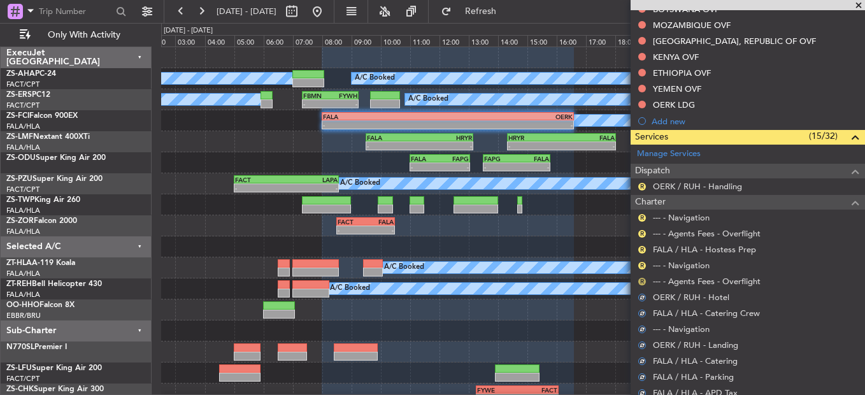
click at [641, 281] on button "R" at bounding box center [642, 282] width 8 height 8
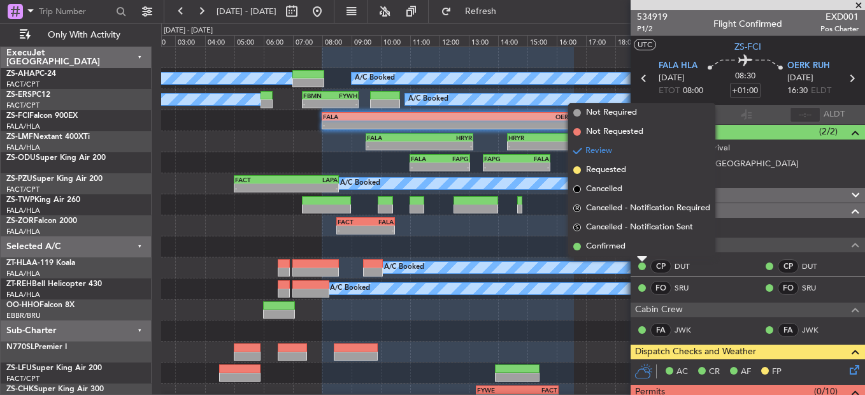
scroll to position [465, 0]
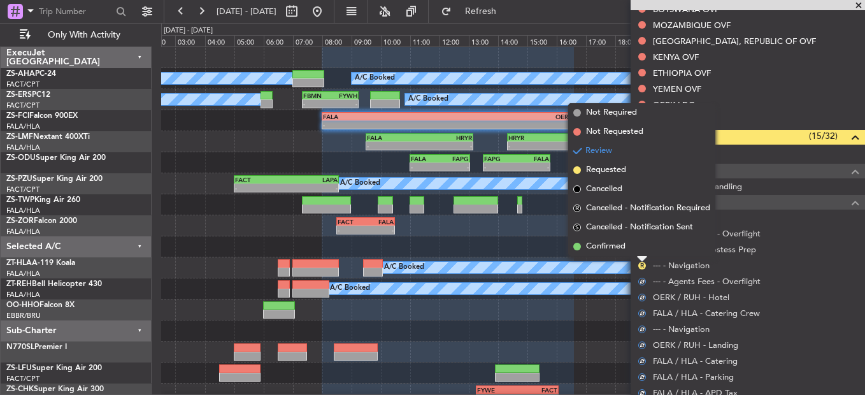
click at [636, 253] on li "Confirmed" at bounding box center [641, 246] width 147 height 19
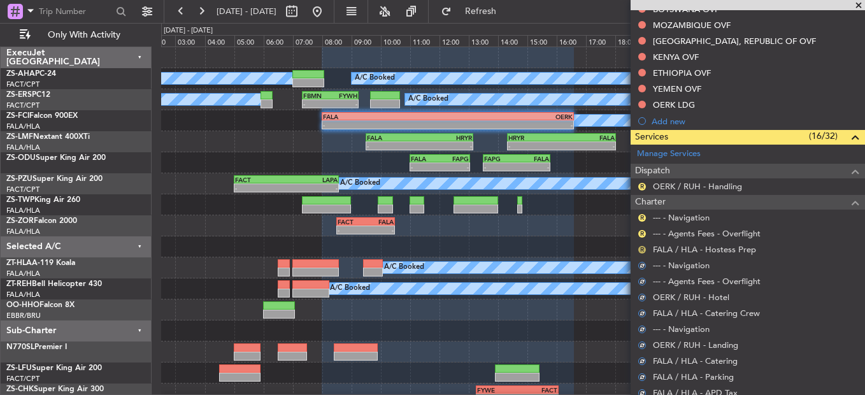
click at [641, 248] on button "R" at bounding box center [642, 250] width 8 height 8
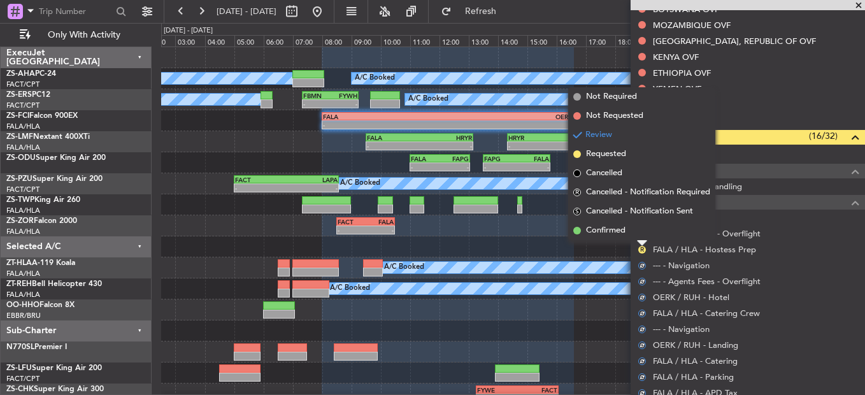
click at [643, 230] on li "Confirmed" at bounding box center [641, 230] width 147 height 19
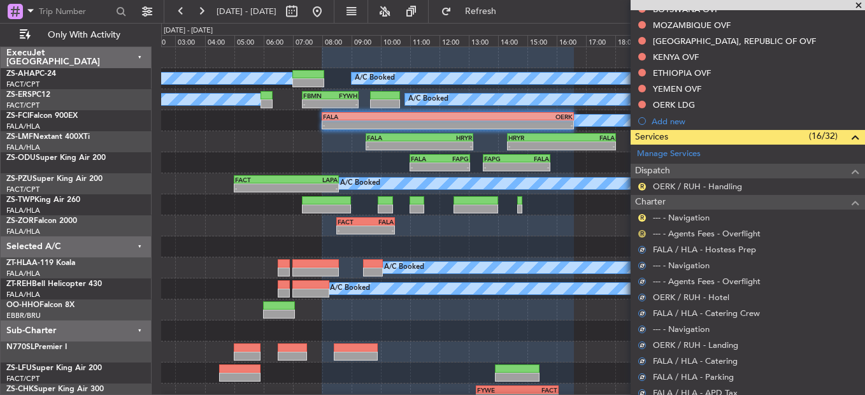
click at [643, 233] on button "R" at bounding box center [642, 234] width 8 height 8
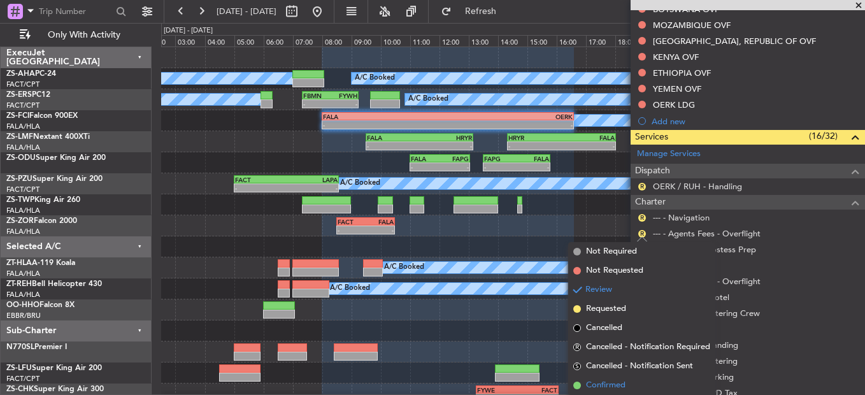
click at [648, 379] on li "Confirmed" at bounding box center [641, 385] width 147 height 19
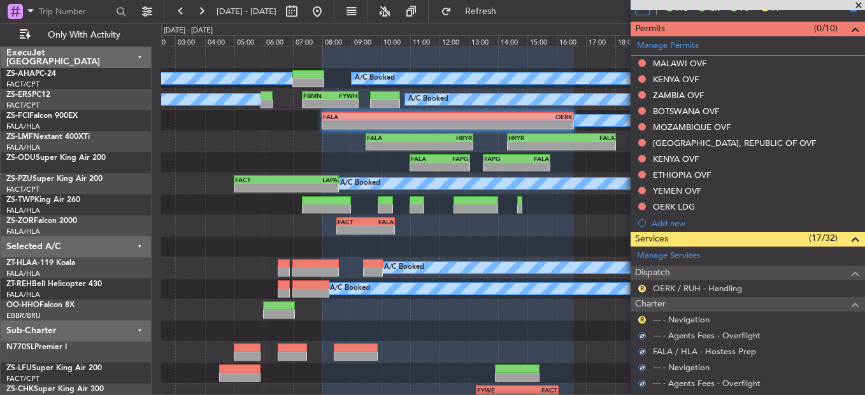
scroll to position [338, 0]
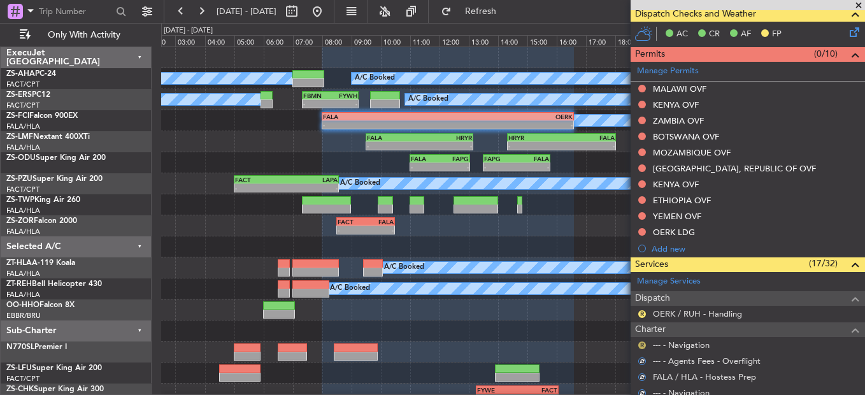
click at [643, 343] on button "R" at bounding box center [642, 345] width 8 height 8
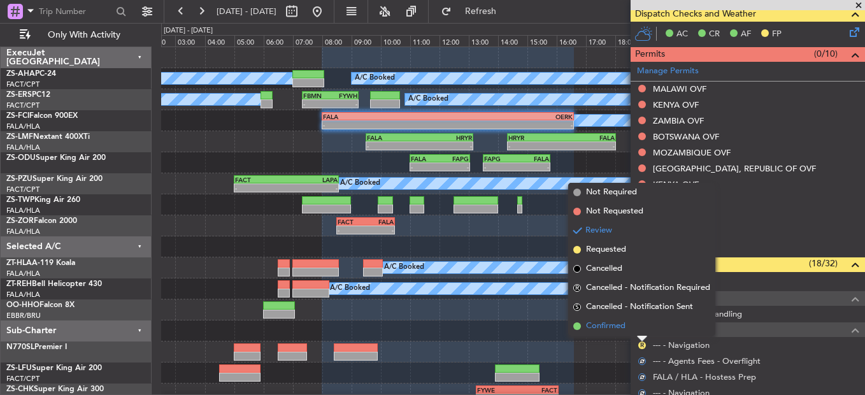
click at [633, 331] on li "Confirmed" at bounding box center [641, 326] width 147 height 19
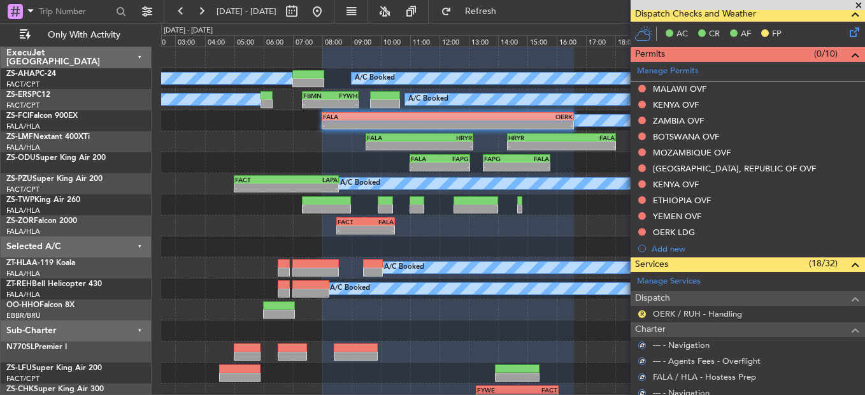
click at [640, 317] on body "[DATE] - [DATE] Refresh Quick Links Only With Activity A/C Booked A/C Booked A/…" at bounding box center [432, 197] width 865 height 395
click at [646, 317] on body "[DATE] - [DATE] Refresh Quick Links Only With Activity A/C Booked A/C Booked A/…" at bounding box center [432, 197] width 865 height 395
click at [643, 312] on button "R" at bounding box center [642, 314] width 8 height 8
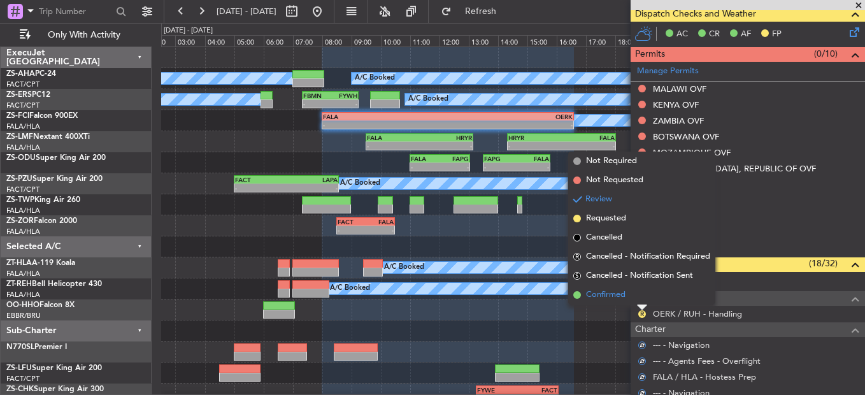
click at [641, 297] on li "Confirmed" at bounding box center [641, 294] width 147 height 19
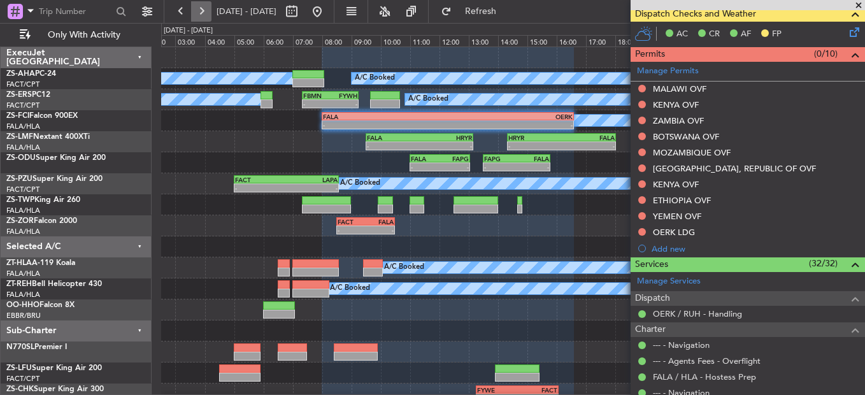
click at [204, 7] on button at bounding box center [201, 11] width 20 height 20
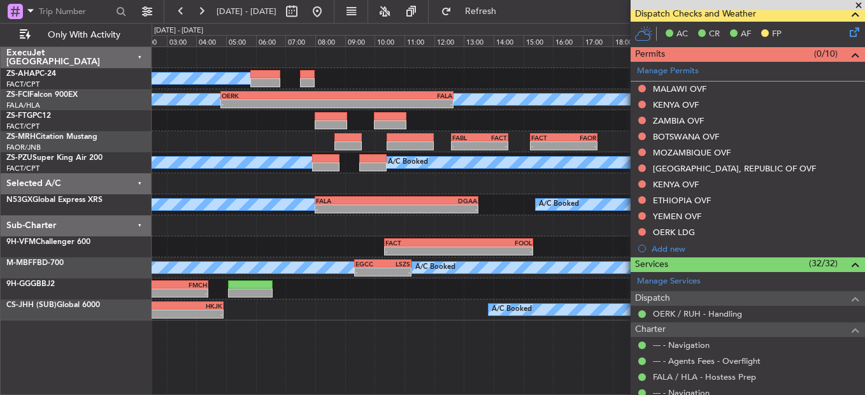
click at [482, 64] on div at bounding box center [508, 57] width 713 height 21
click at [864, 6] on span at bounding box center [858, 5] width 13 height 11
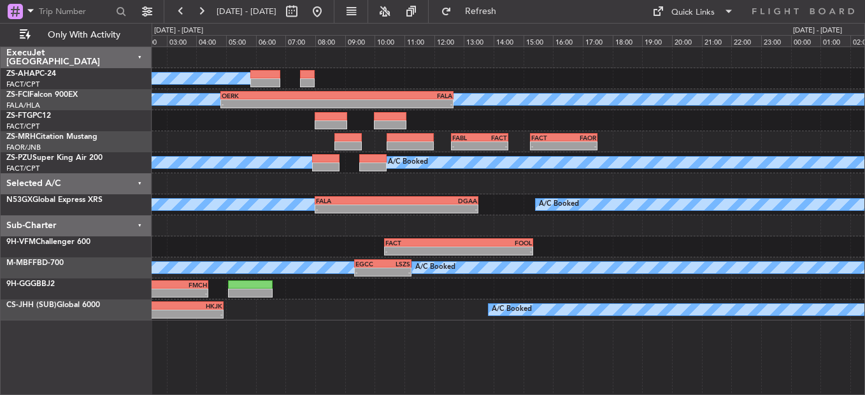
scroll to position [0, 0]
click at [190, 13] on button at bounding box center [181, 11] width 20 height 20
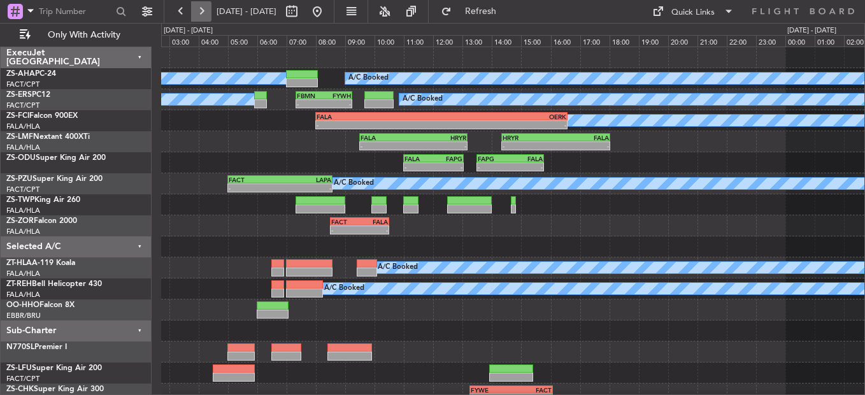
click at [191, 14] on div at bounding box center [191, 11] width 41 height 20
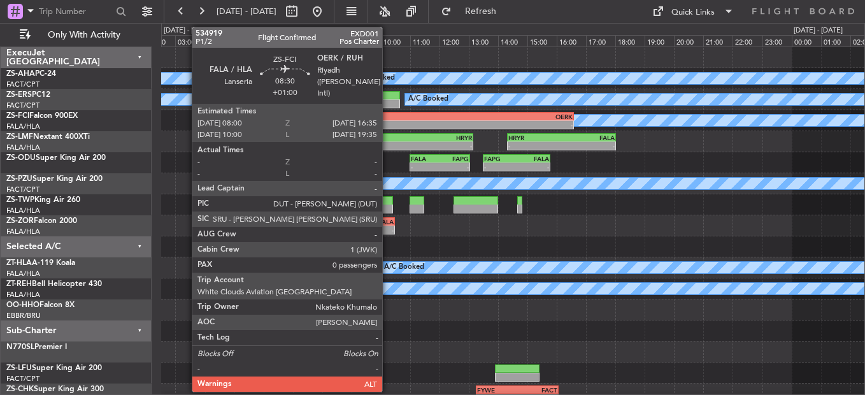
click at [389, 117] on div "FALA" at bounding box center [385, 117] width 125 height 8
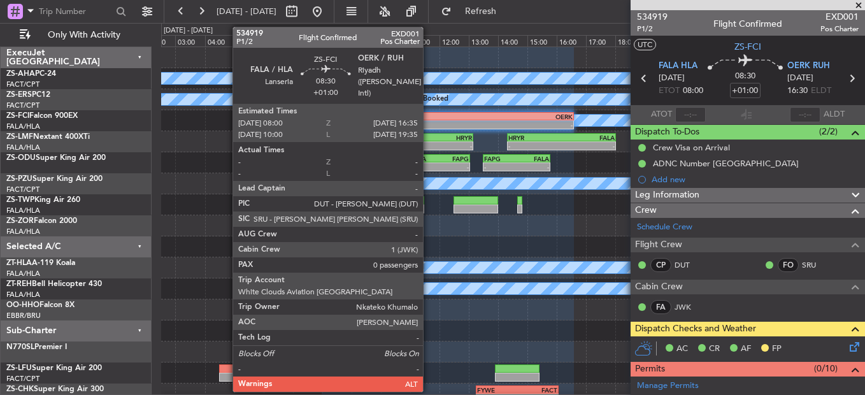
click at [429, 115] on div "FALA" at bounding box center [385, 117] width 125 height 8
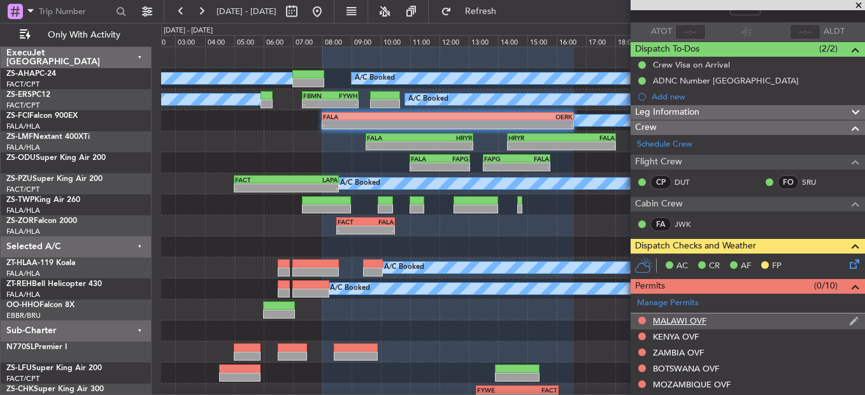
scroll to position [64, 0]
